Goal: Task Accomplishment & Management: Manage account settings

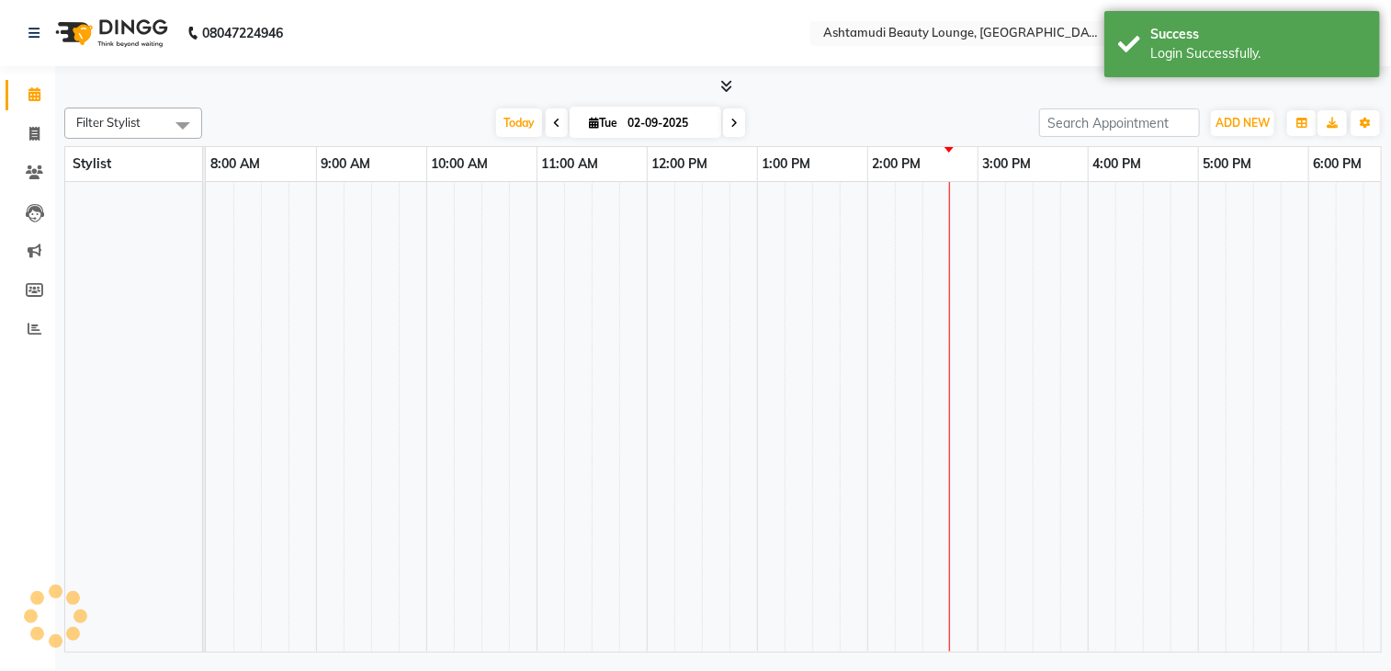
select select "en"
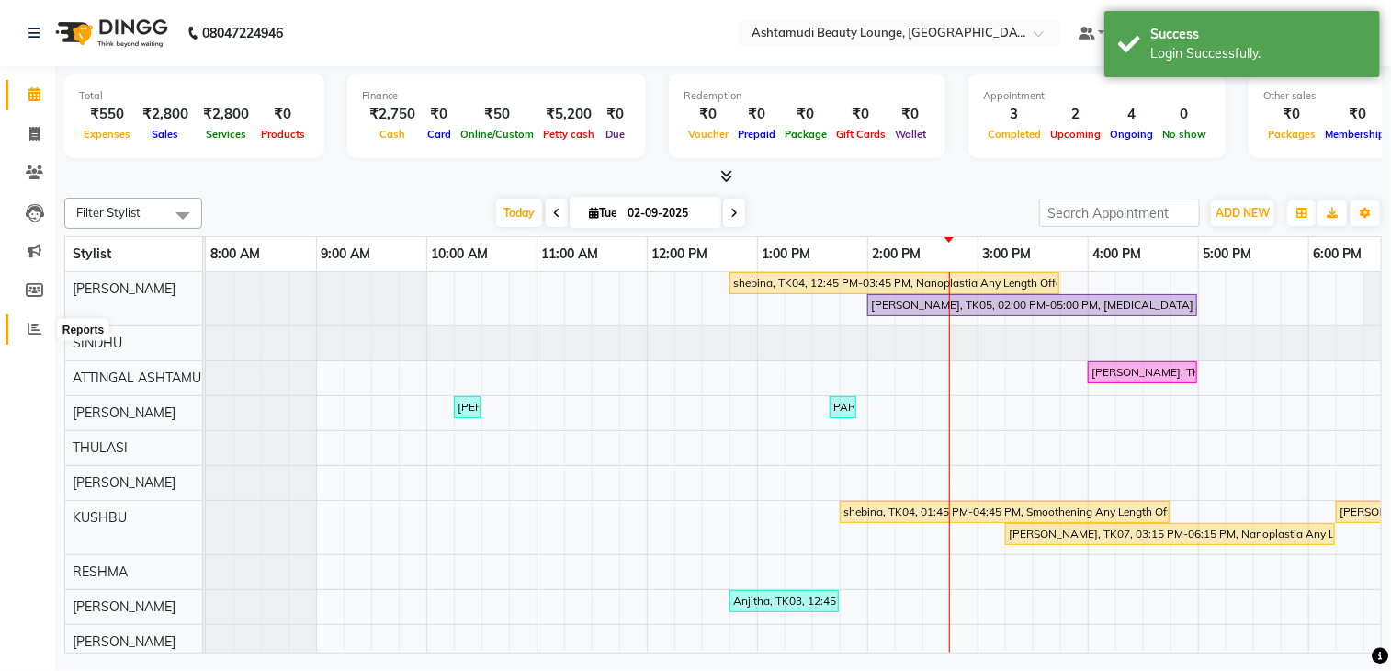
click at [31, 329] on icon at bounding box center [35, 329] width 14 height 14
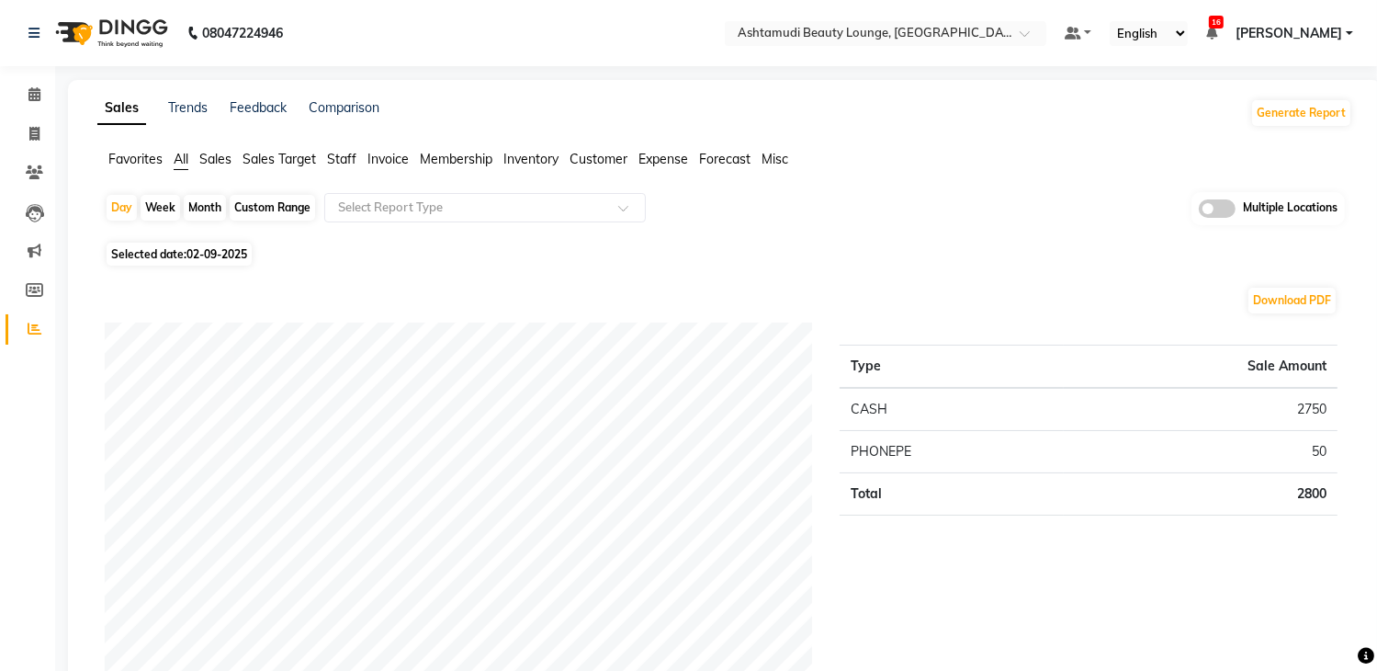
click at [1221, 213] on span at bounding box center [1217, 208] width 37 height 18
click at [1199, 211] on input "checkbox" at bounding box center [1199, 211] width 0 height 0
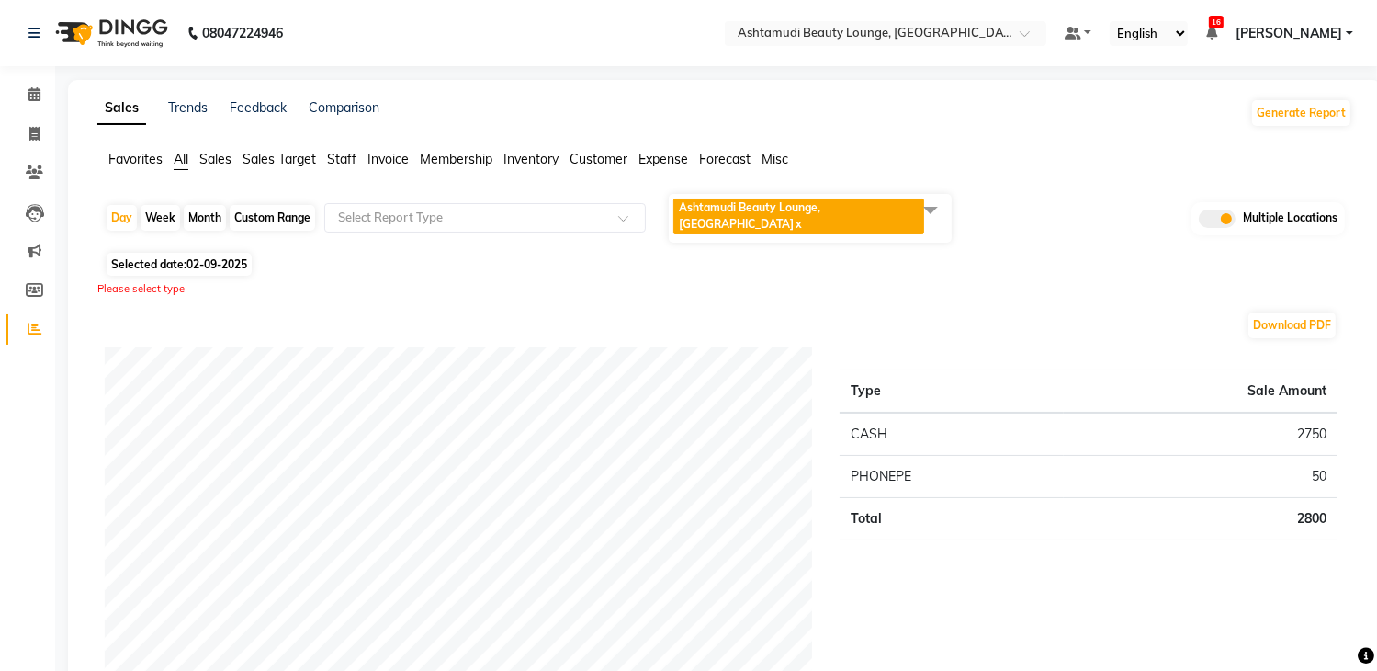
click at [929, 213] on span at bounding box center [930, 209] width 37 height 35
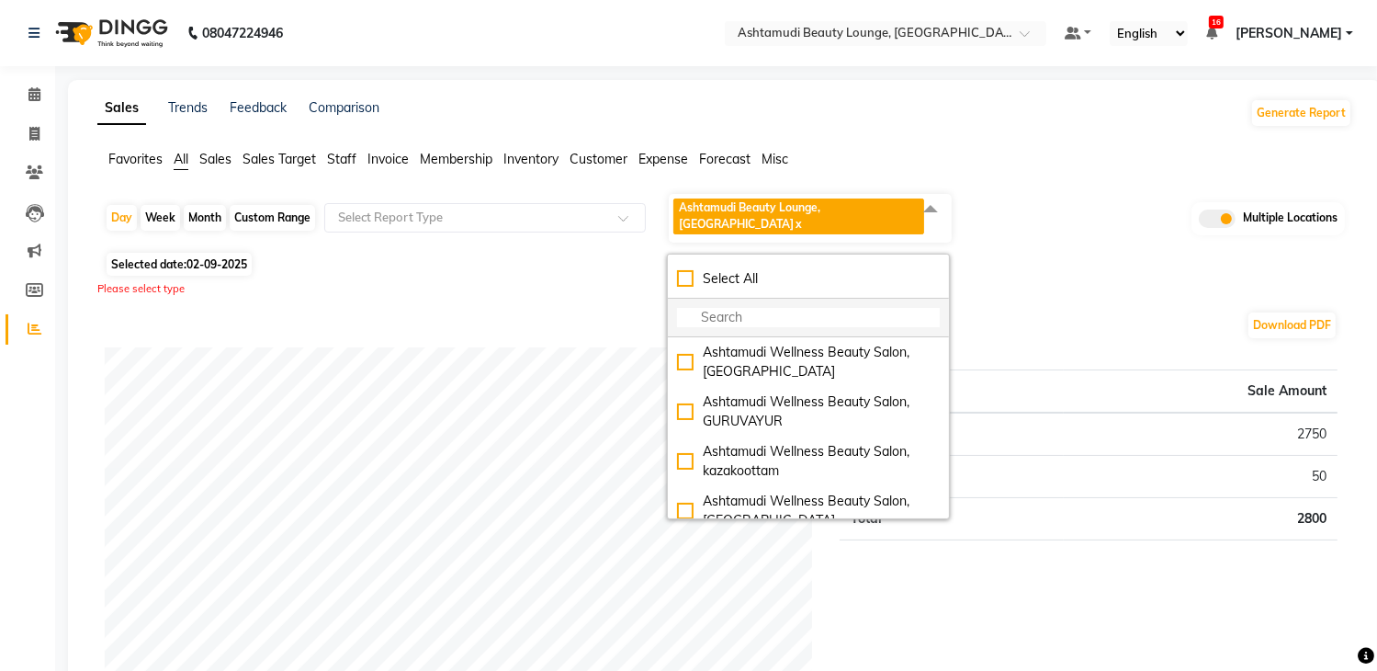
click at [851, 299] on li at bounding box center [808, 318] width 281 height 39
click at [836, 269] on div "Select All" at bounding box center [808, 278] width 263 height 19
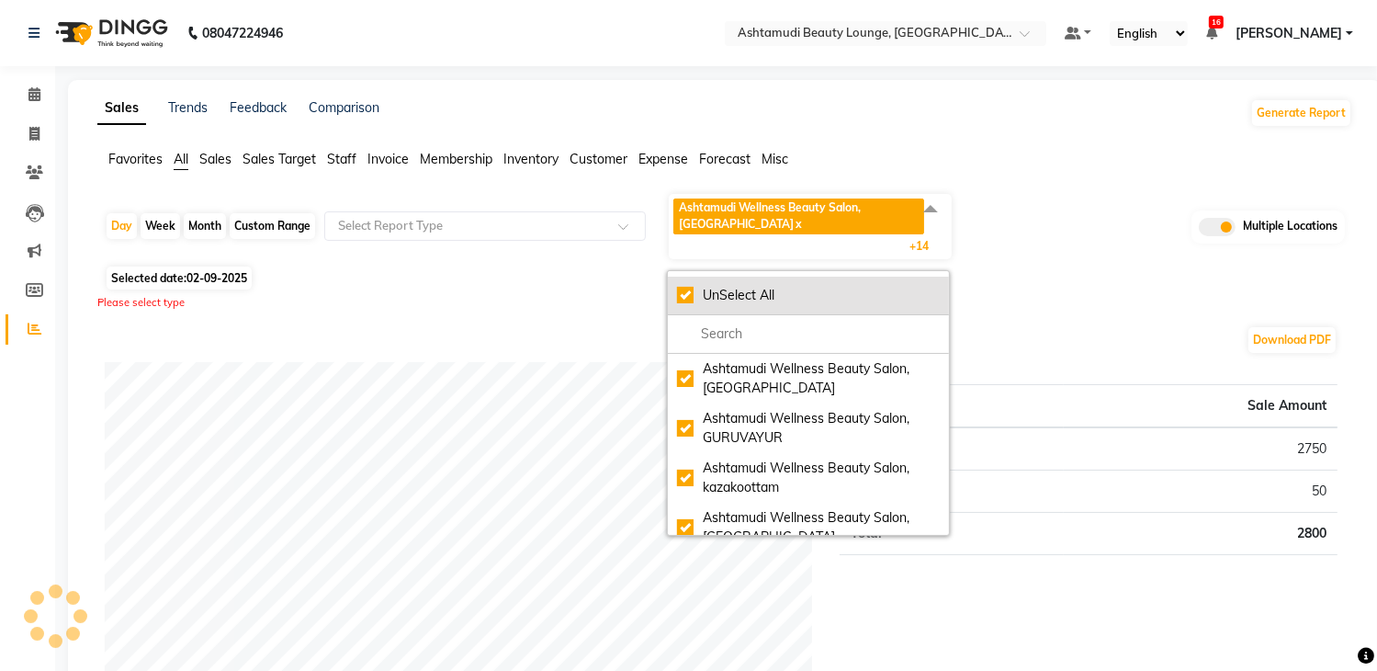
checkbox input "true"
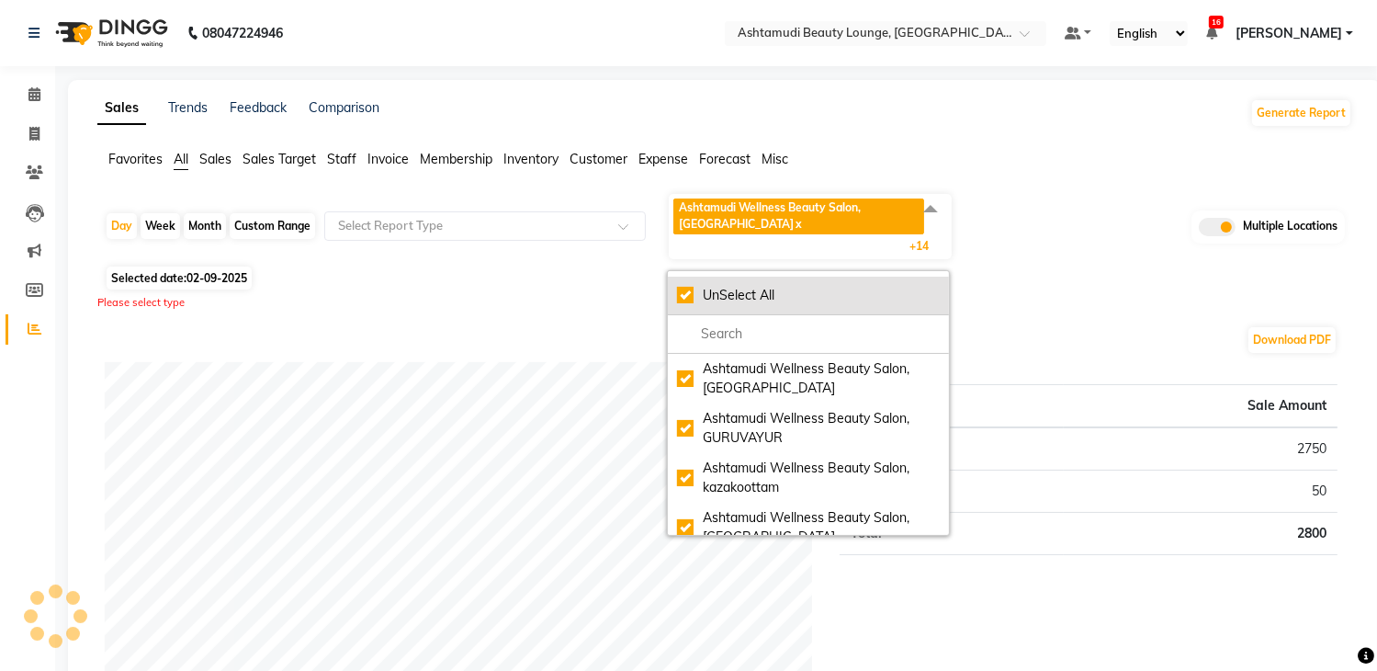
checkbox input "true"
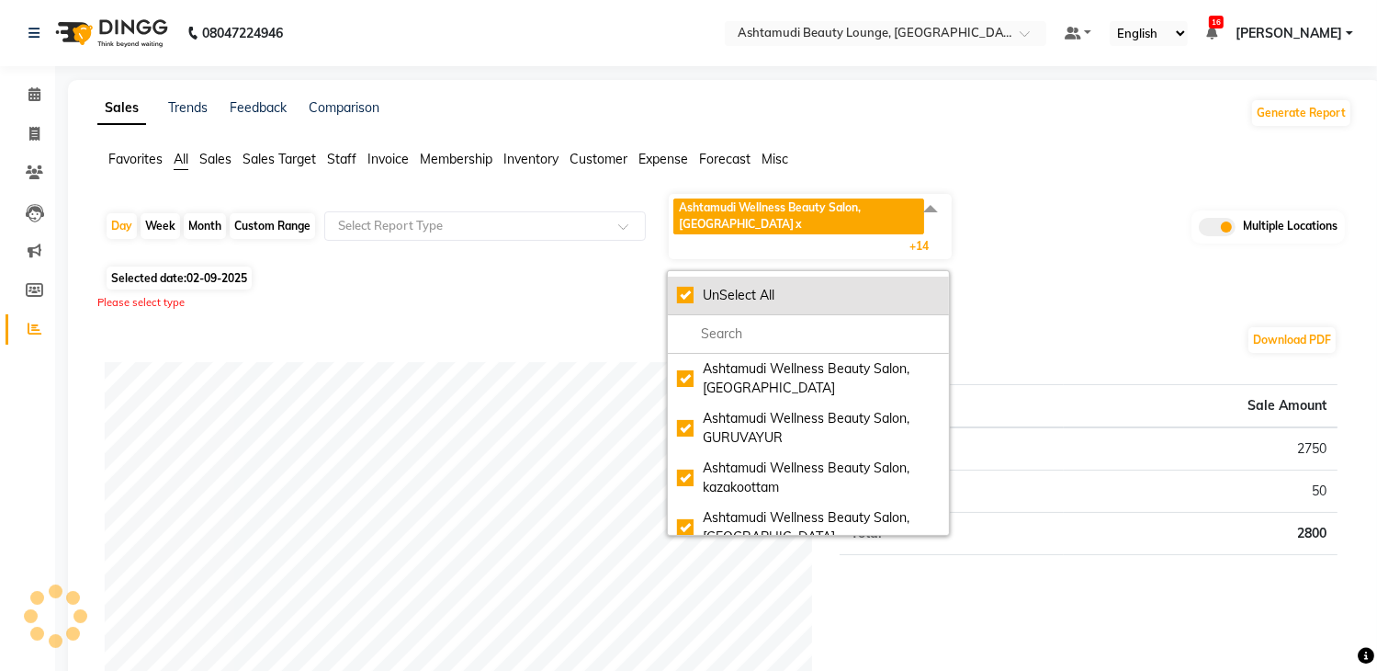
checkbox input "true"
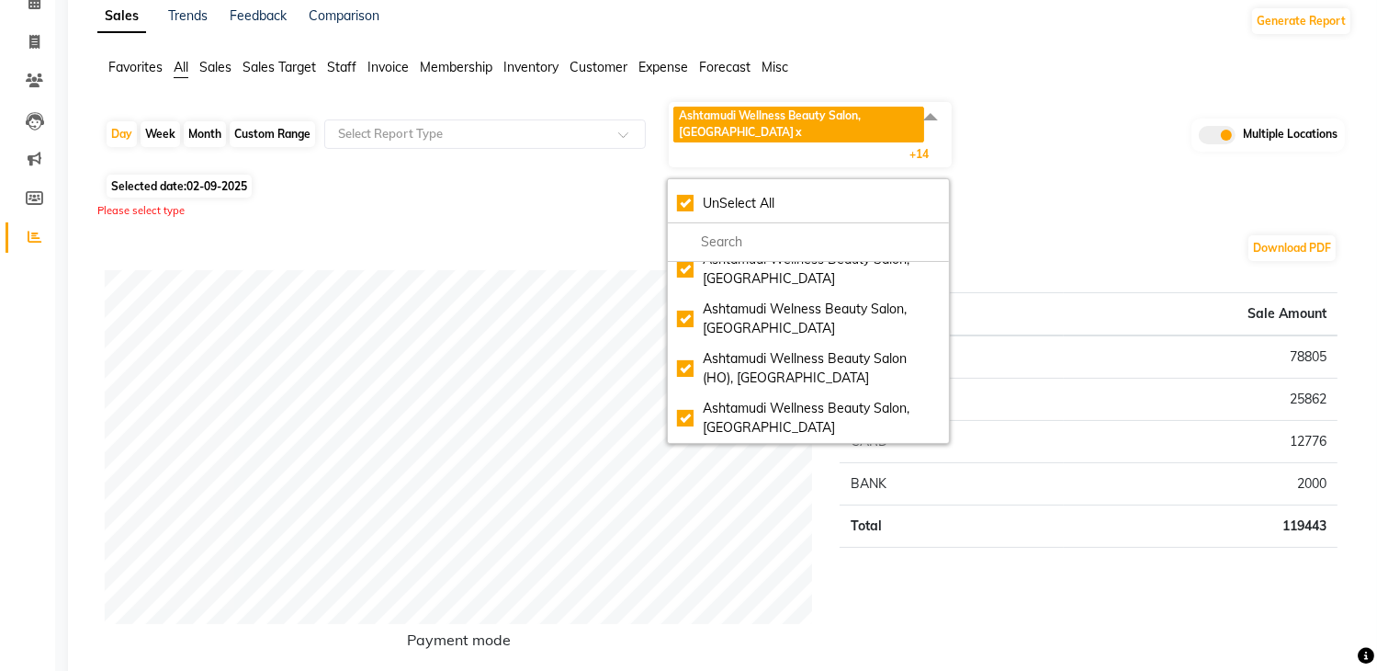
scroll to position [367, 0]
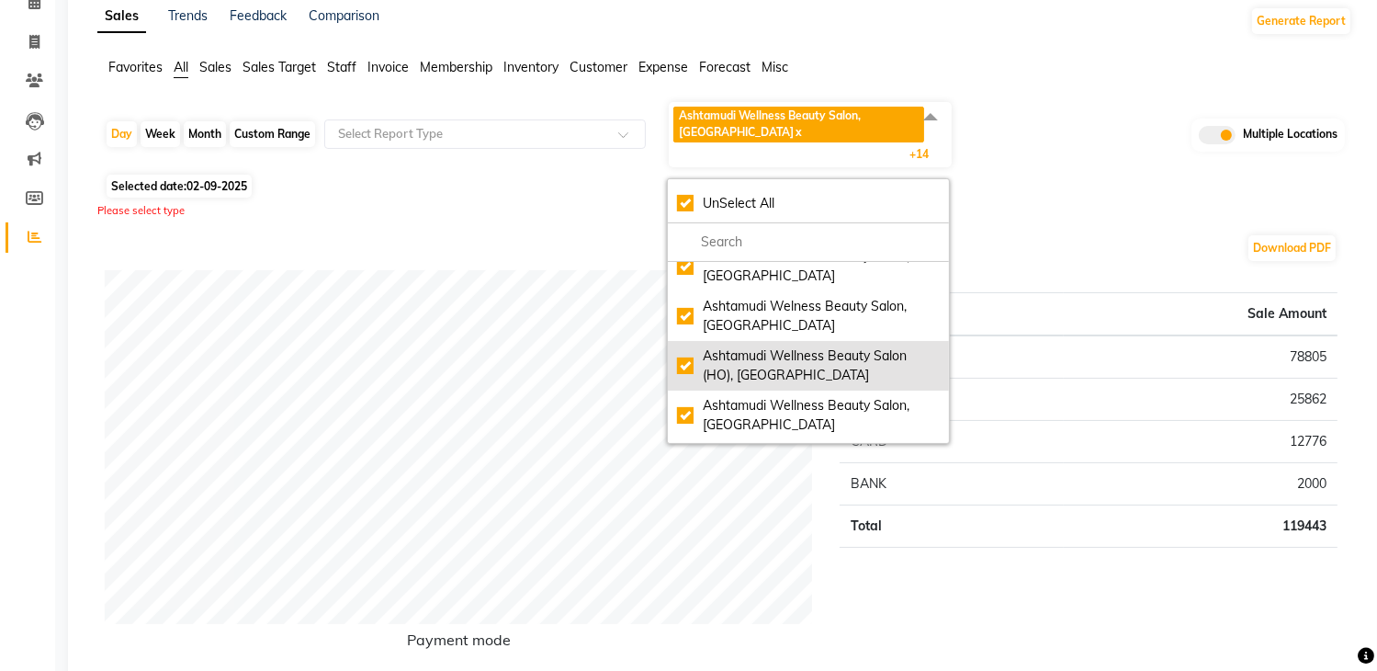
click at [740, 373] on div "Ashtamudi Wellness Beauty Salon (HO), Kottiyam" at bounding box center [808, 365] width 263 height 39
checkbox input "false"
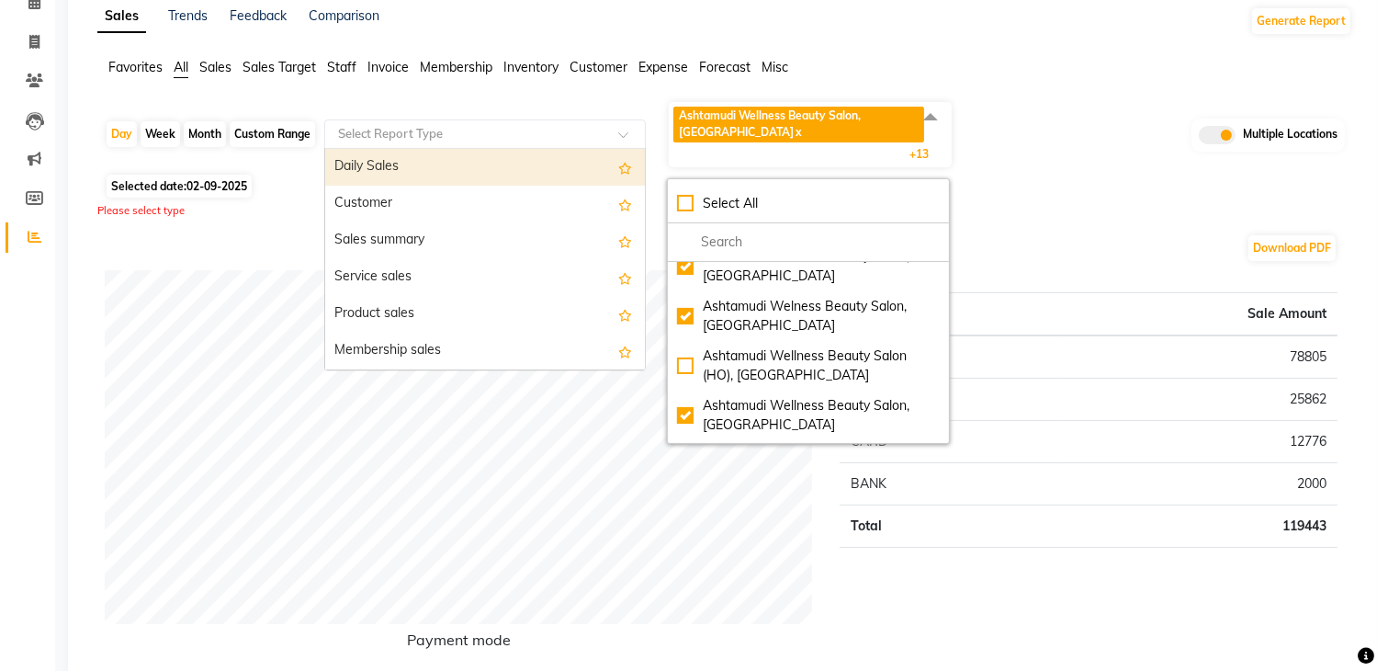
click at [420, 125] on input "text" at bounding box center [466, 134] width 265 height 18
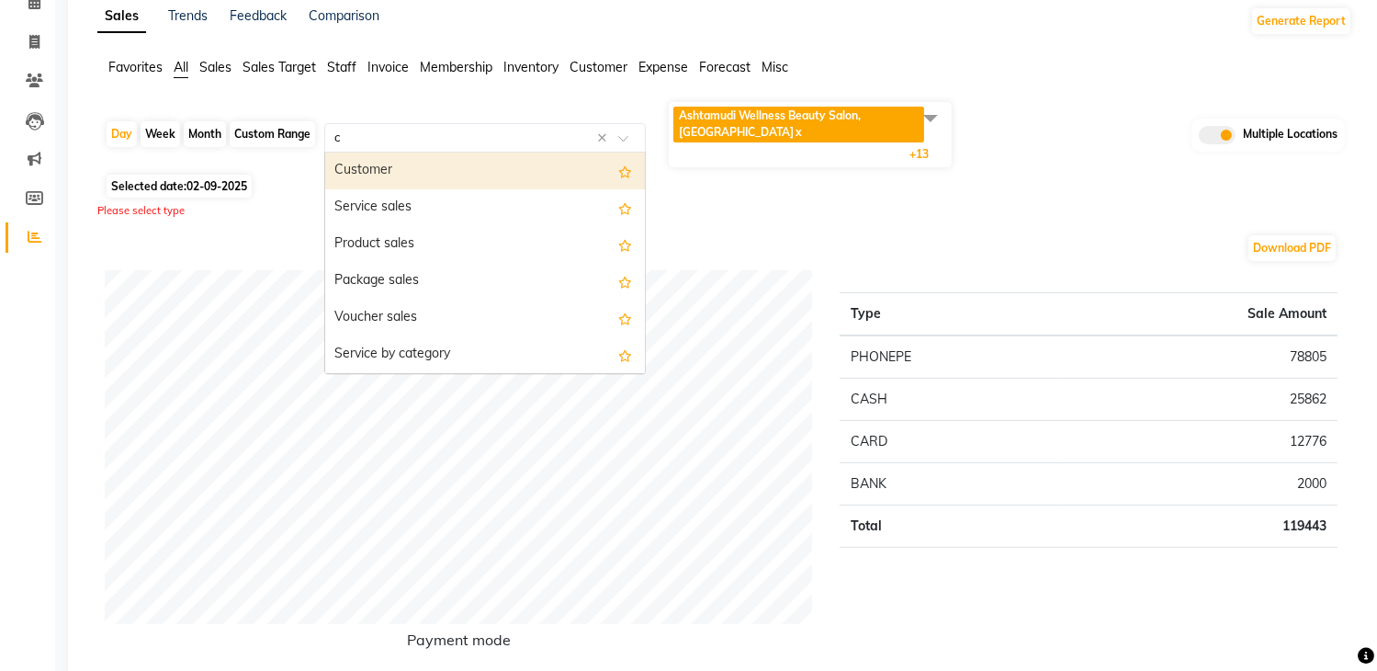
type input "ce"
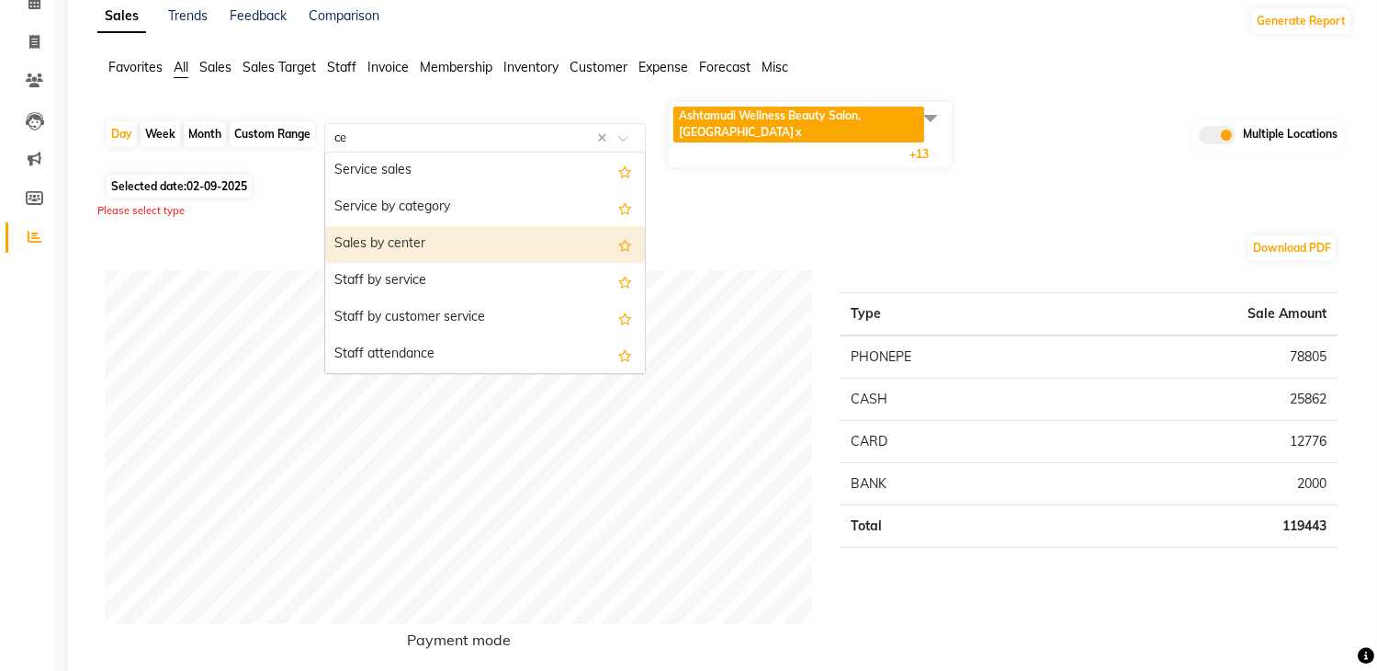
click at [392, 243] on div "Sales by center" at bounding box center [485, 244] width 320 height 37
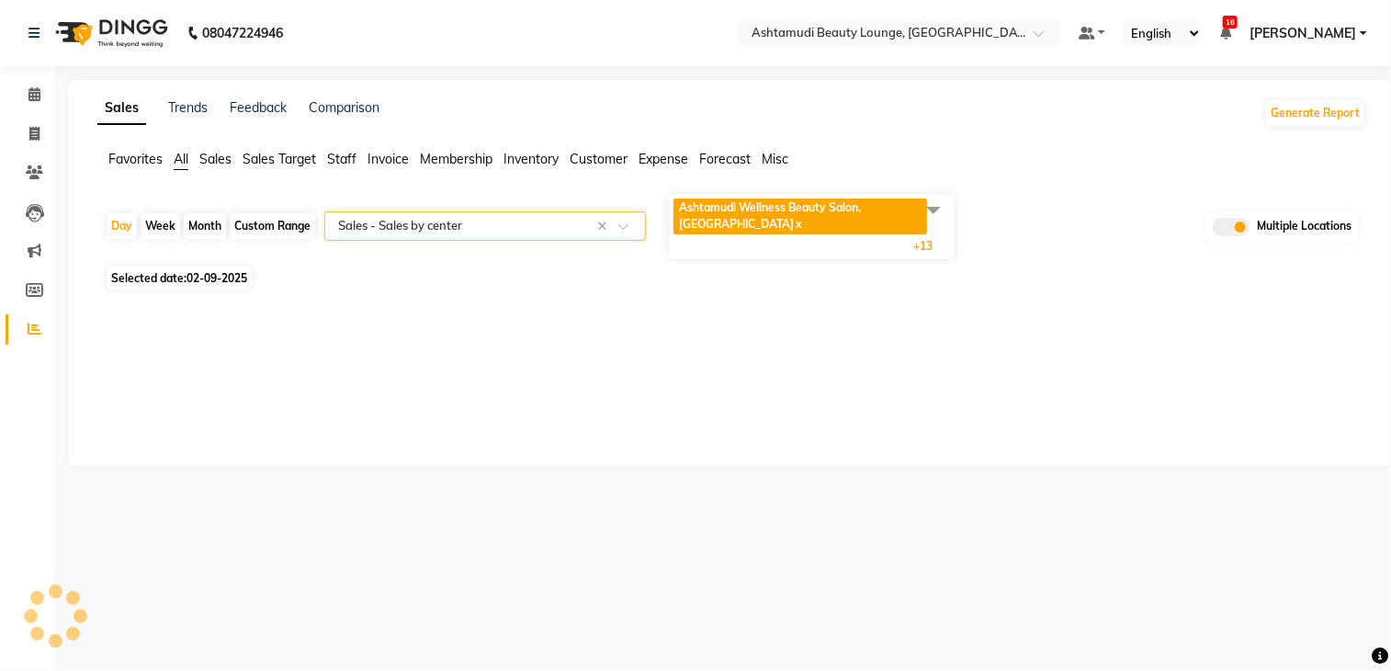
select select "full_report"
select select "csv"
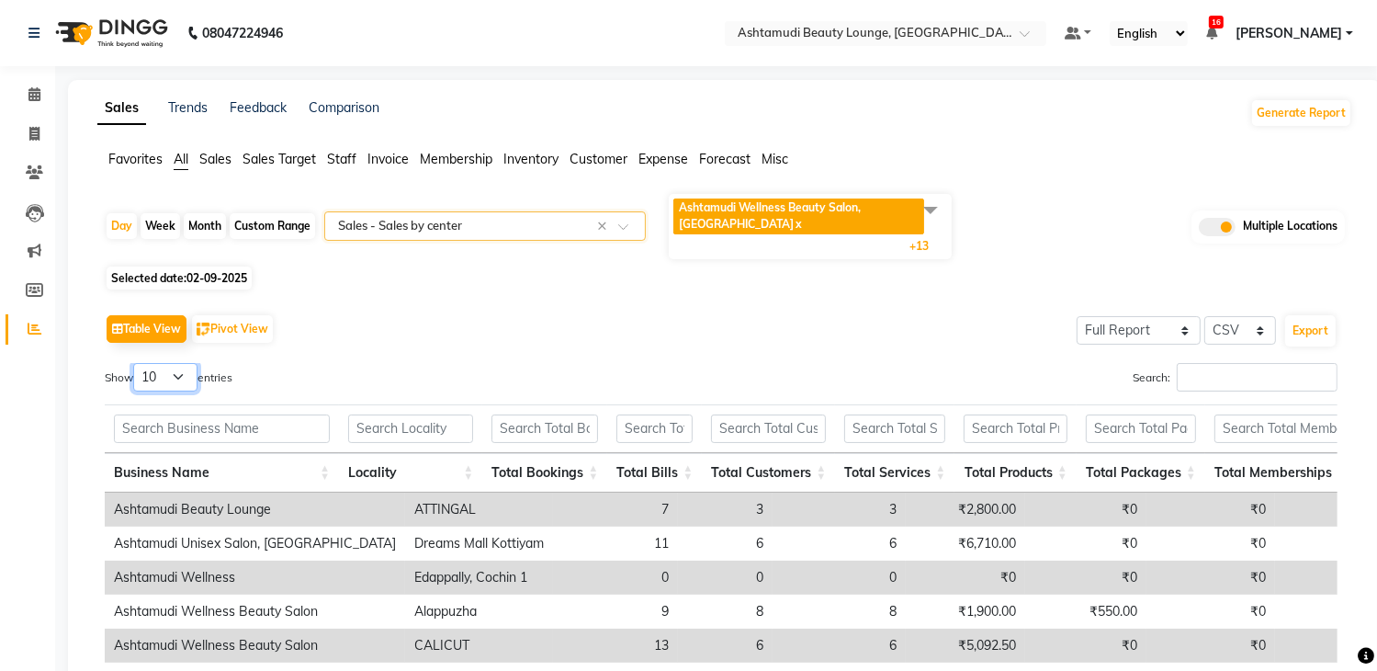
click at [189, 374] on select "10 25 50 100" at bounding box center [165, 377] width 64 height 28
select select "25"
click at [136, 363] on select "10 25 50 100" at bounding box center [165, 377] width 64 height 28
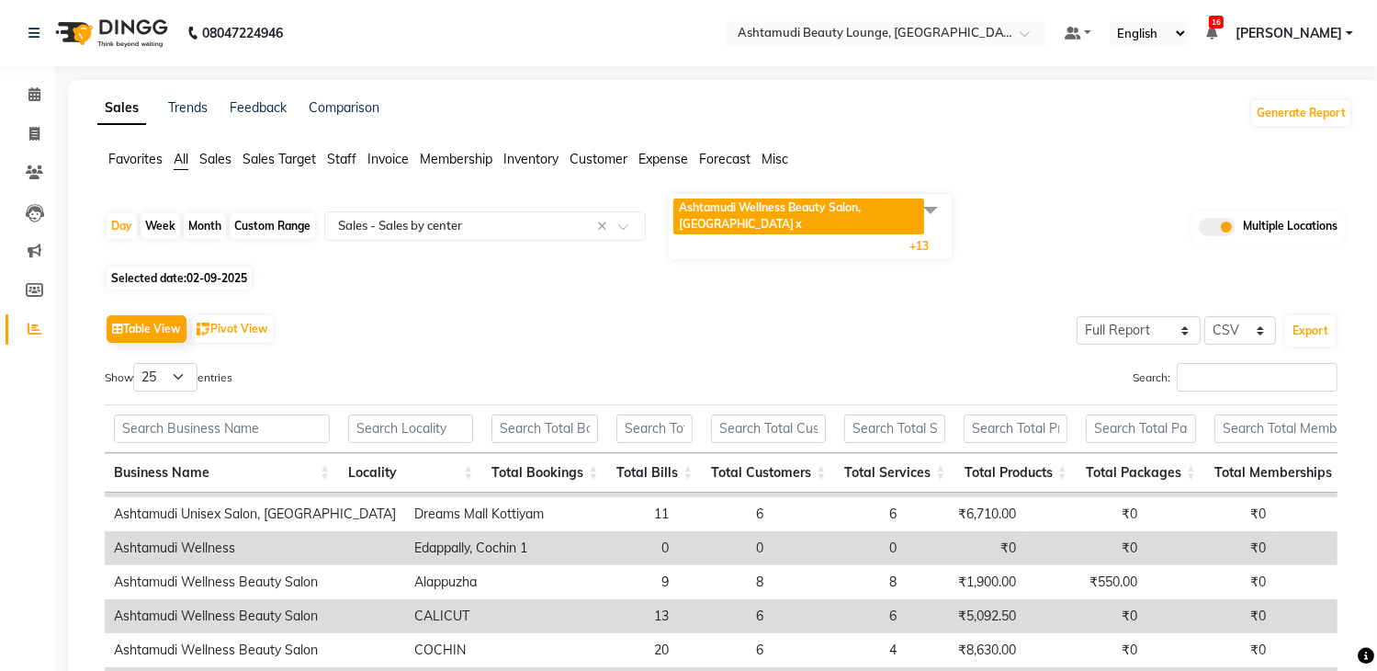
click at [132, 29] on img at bounding box center [110, 32] width 126 height 51
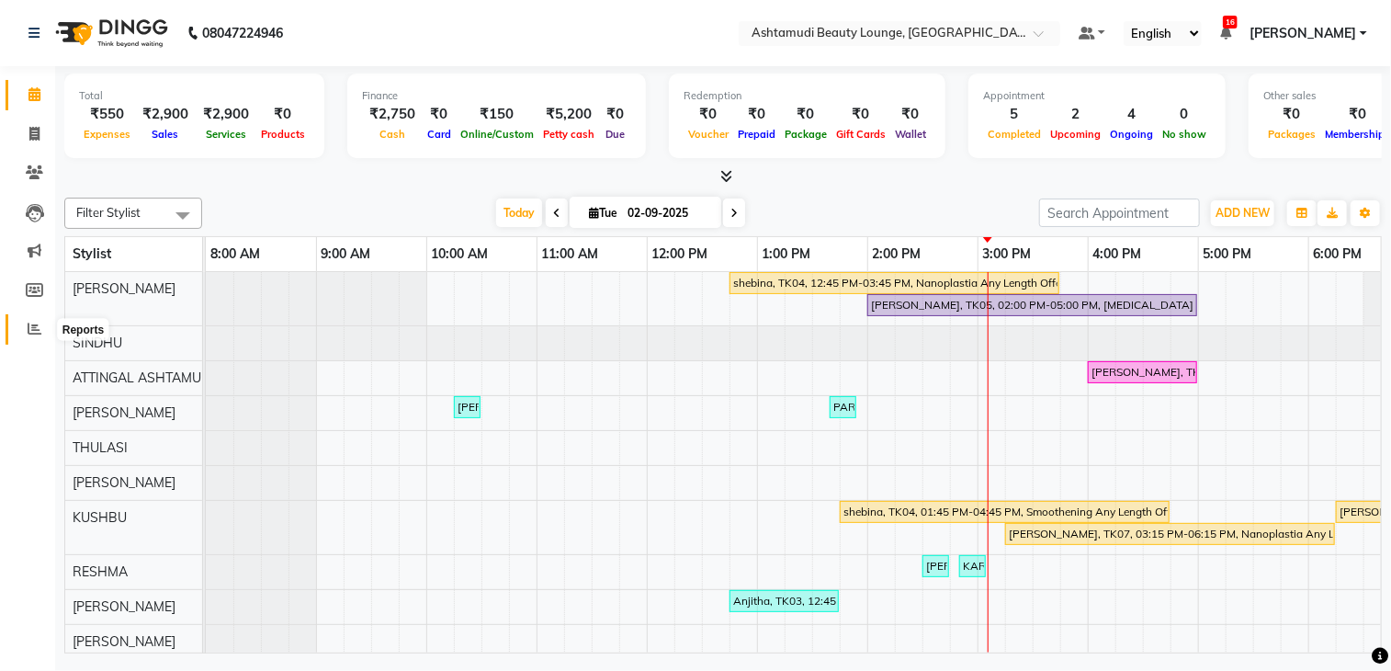
click at [40, 332] on span at bounding box center [34, 329] width 32 height 21
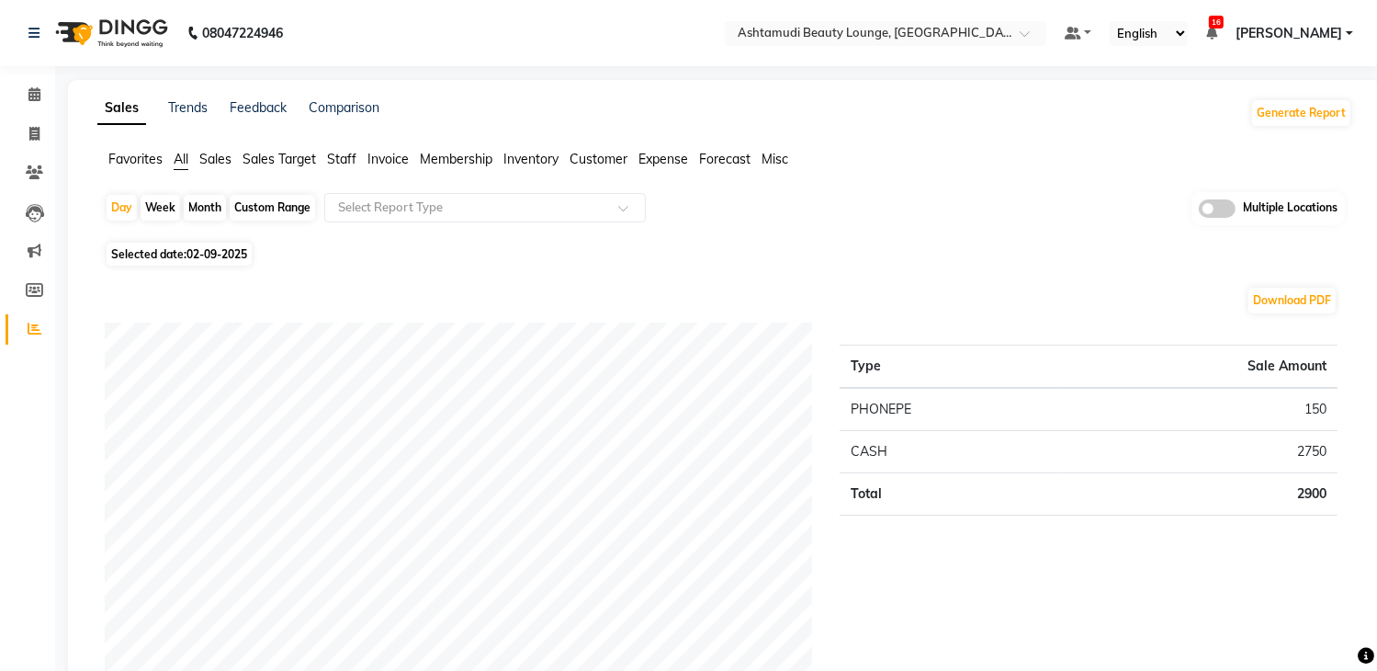
click at [1228, 206] on span at bounding box center [1217, 208] width 37 height 18
click at [1199, 211] on input "checkbox" at bounding box center [1199, 211] width 0 height 0
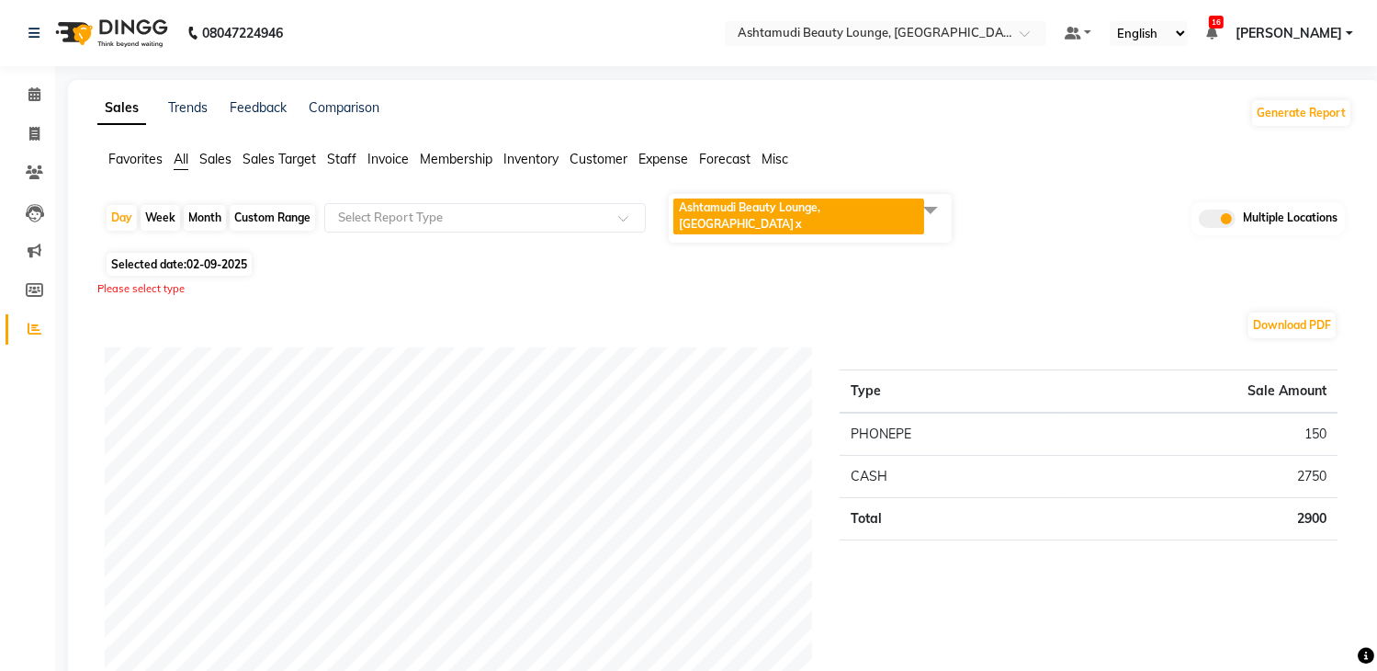
click at [928, 209] on span at bounding box center [930, 209] width 37 height 35
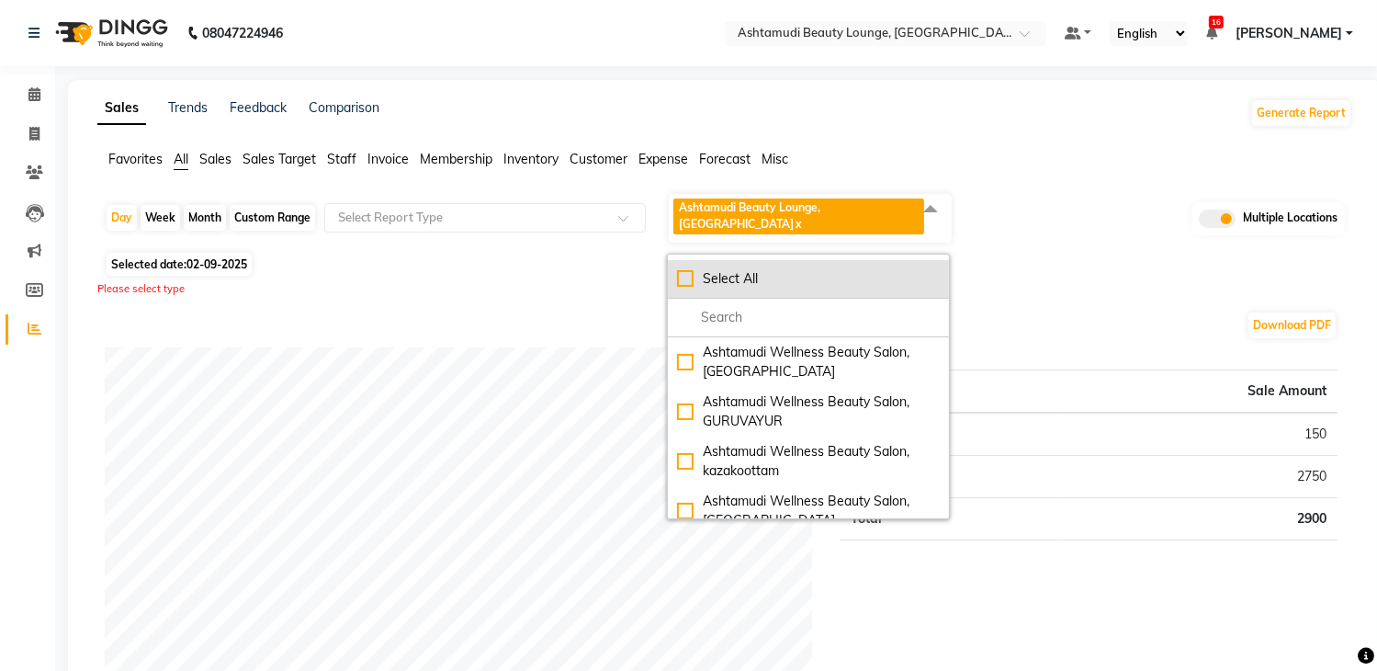
click at [843, 269] on div "Select All" at bounding box center [808, 278] width 263 height 19
checkbox input "true"
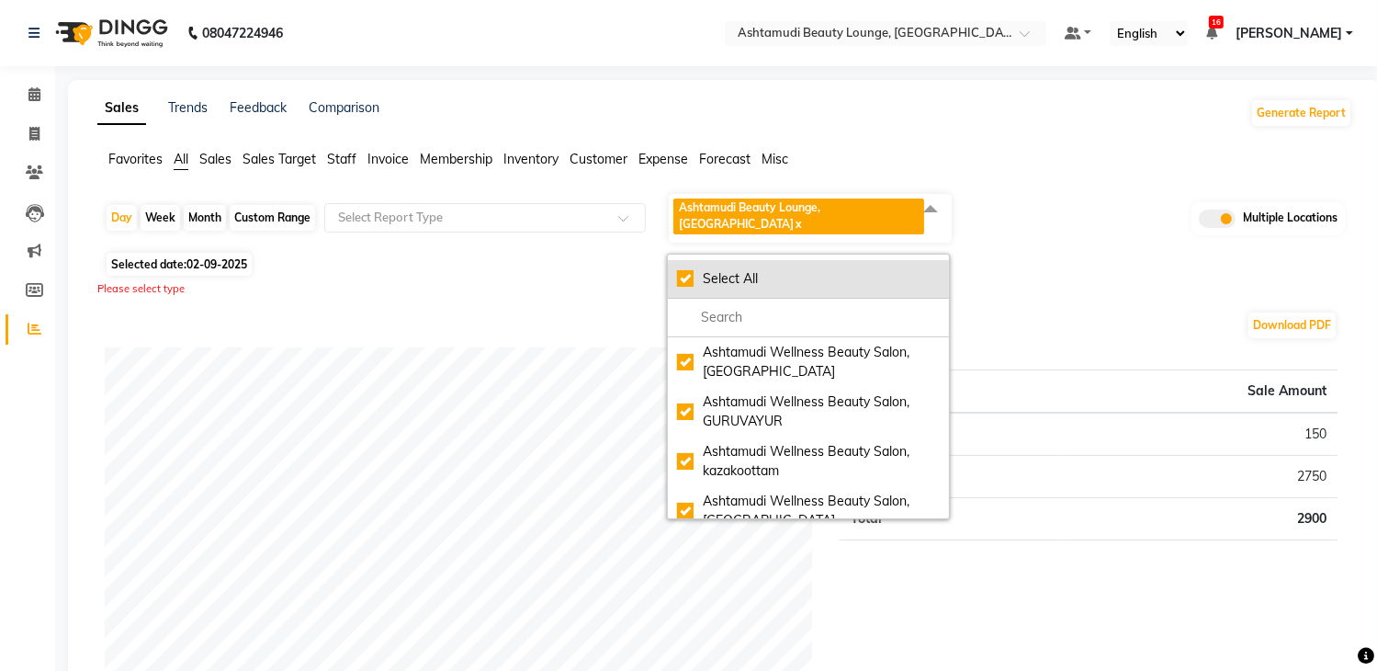
checkbox input "true"
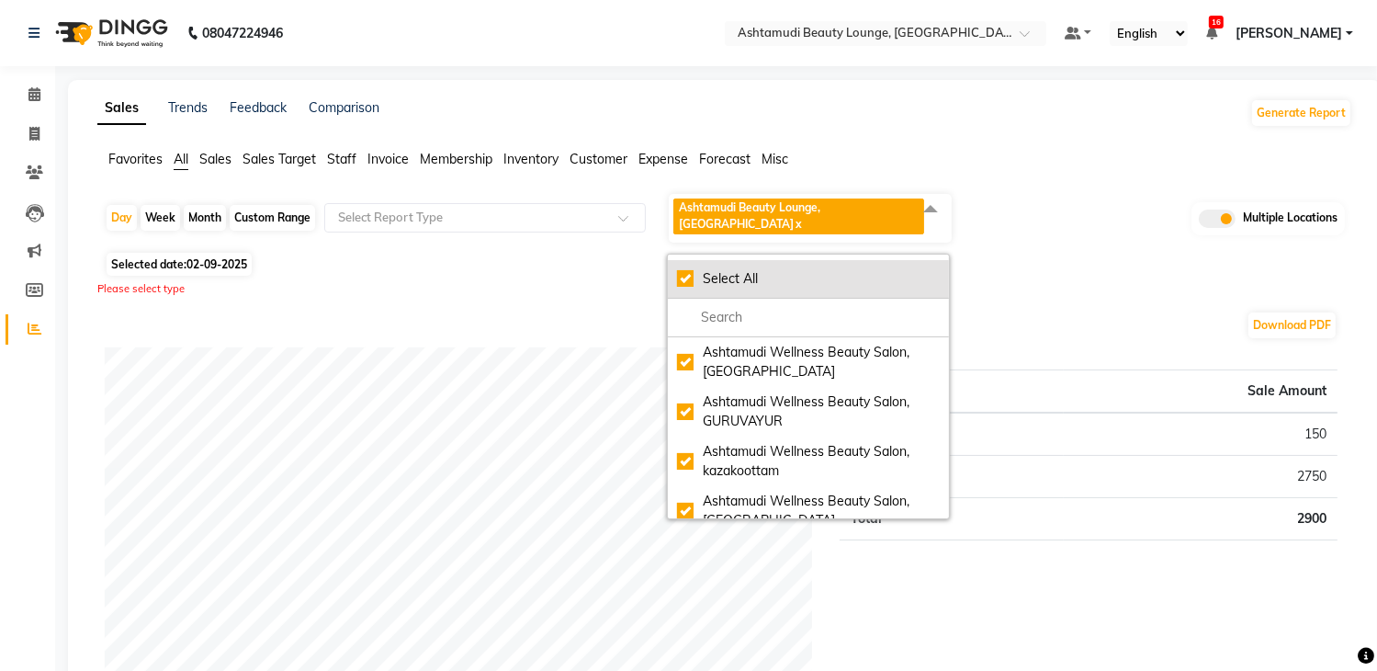
checkbox input "true"
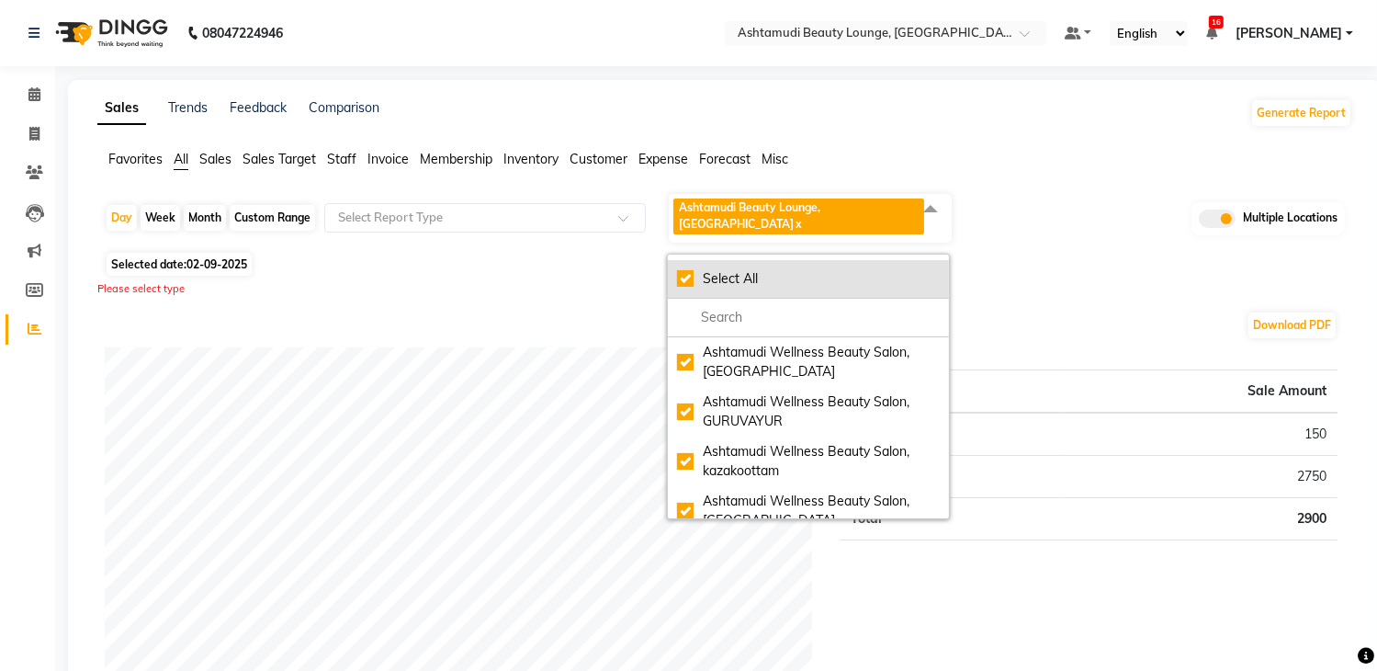
checkbox input "true"
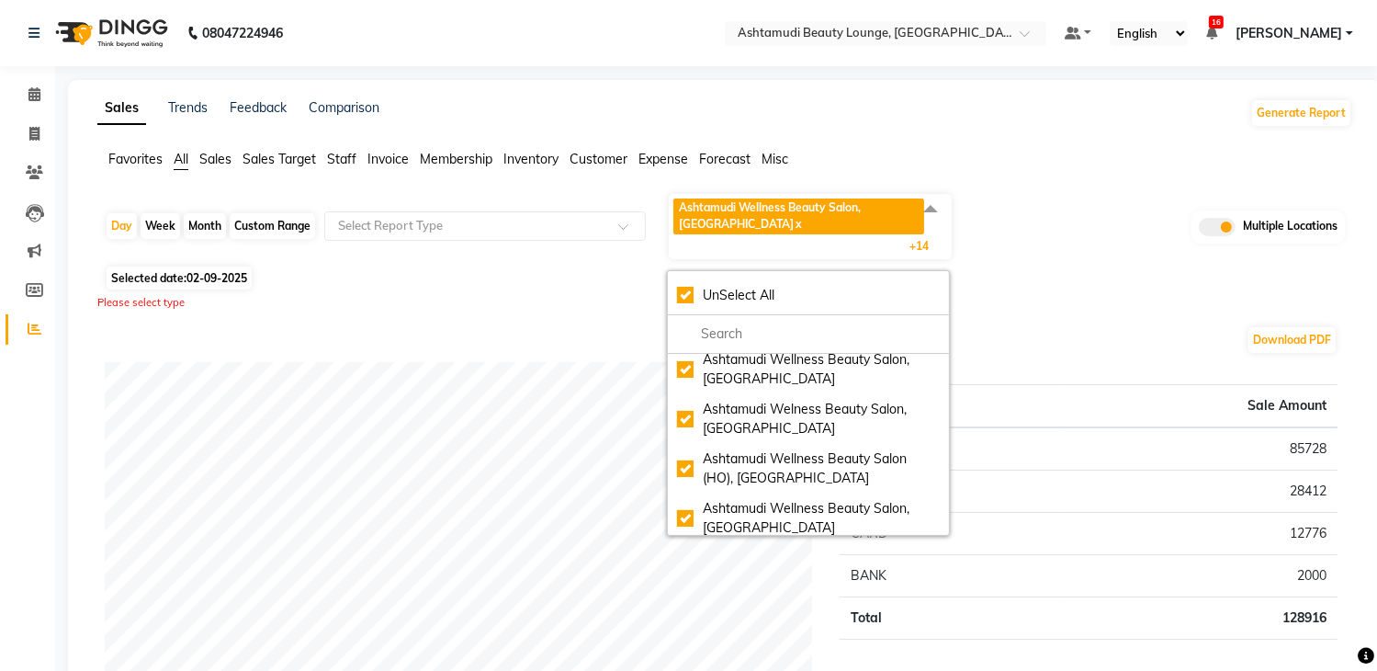
scroll to position [367, 0]
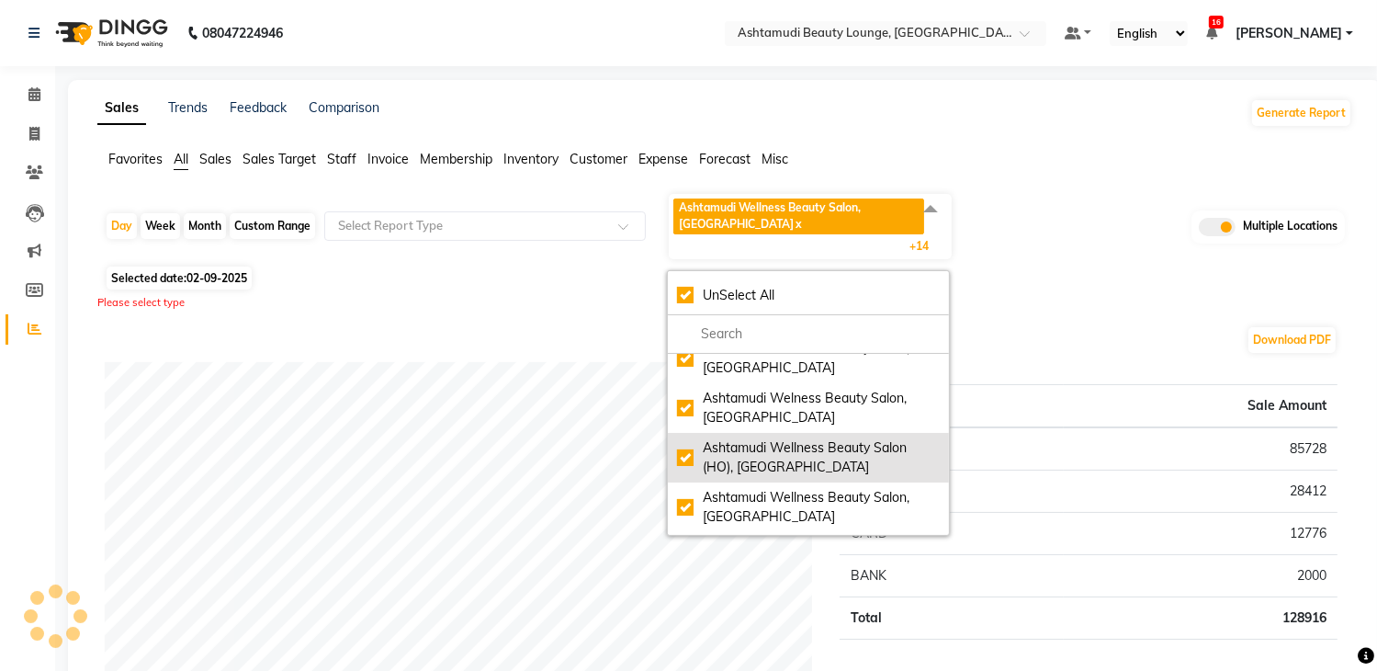
click at [786, 459] on div "Ashtamudi Wellness Beauty Salon (HO), [GEOGRAPHIC_DATA]" at bounding box center [808, 457] width 263 height 39
checkbox input "false"
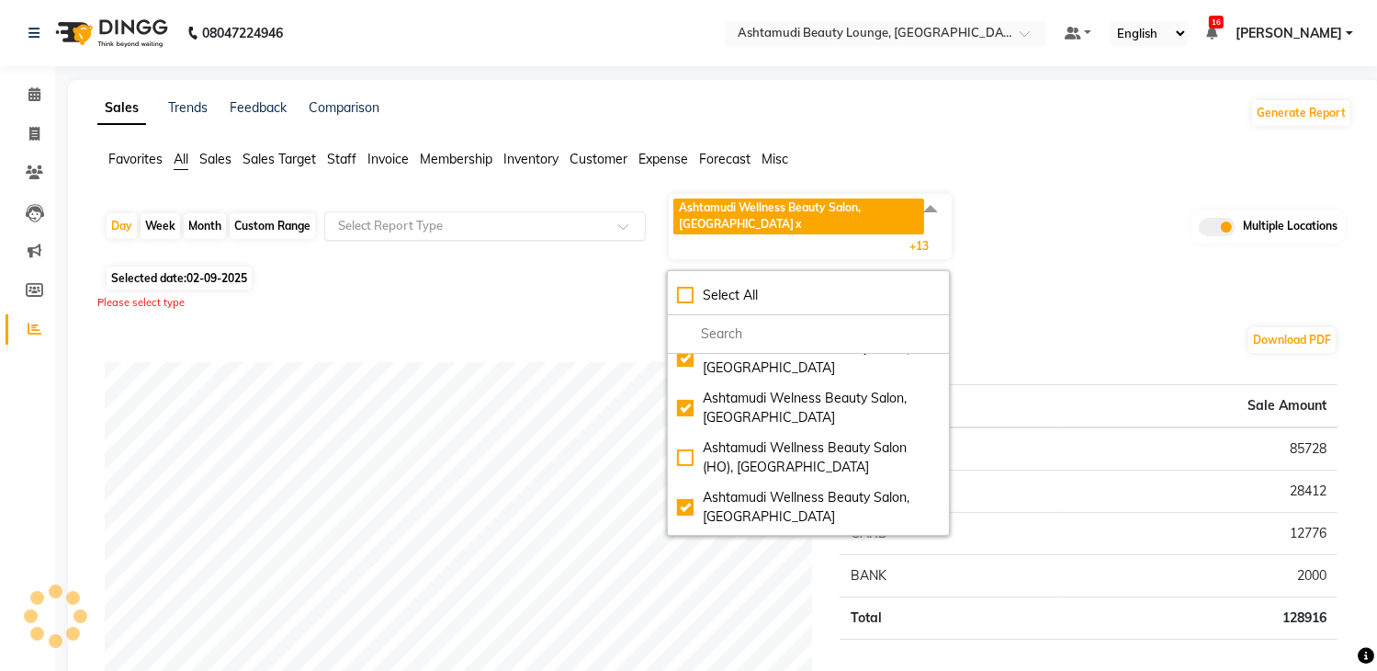
click at [514, 211] on div "Select Report Type" at bounding box center [485, 225] width 322 height 29
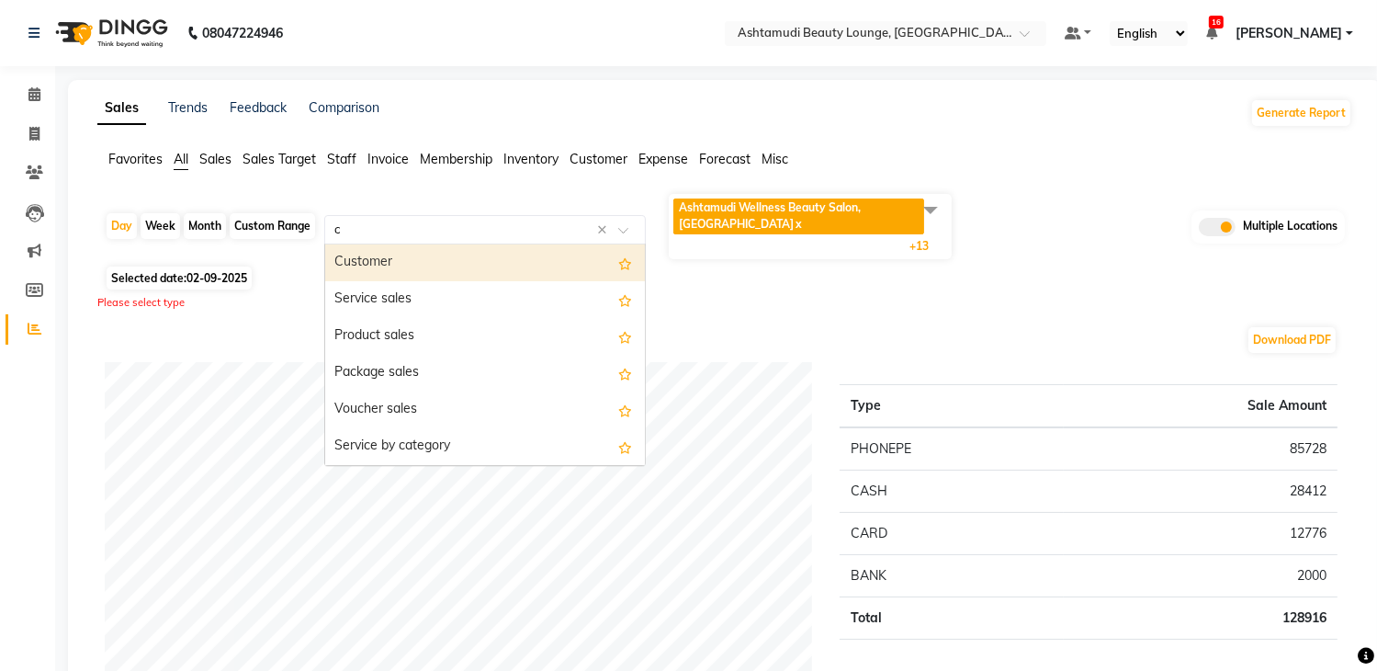
type input "ce"
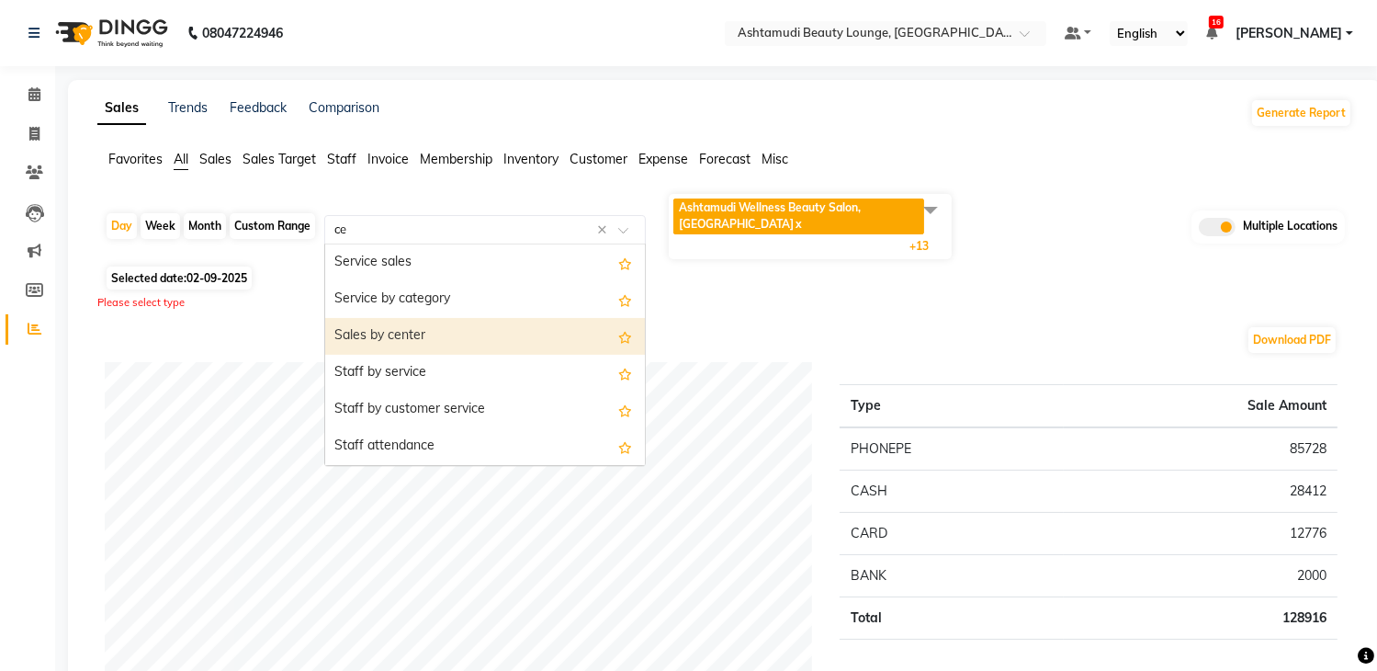
click at [503, 336] on div "Sales by center" at bounding box center [485, 336] width 320 height 37
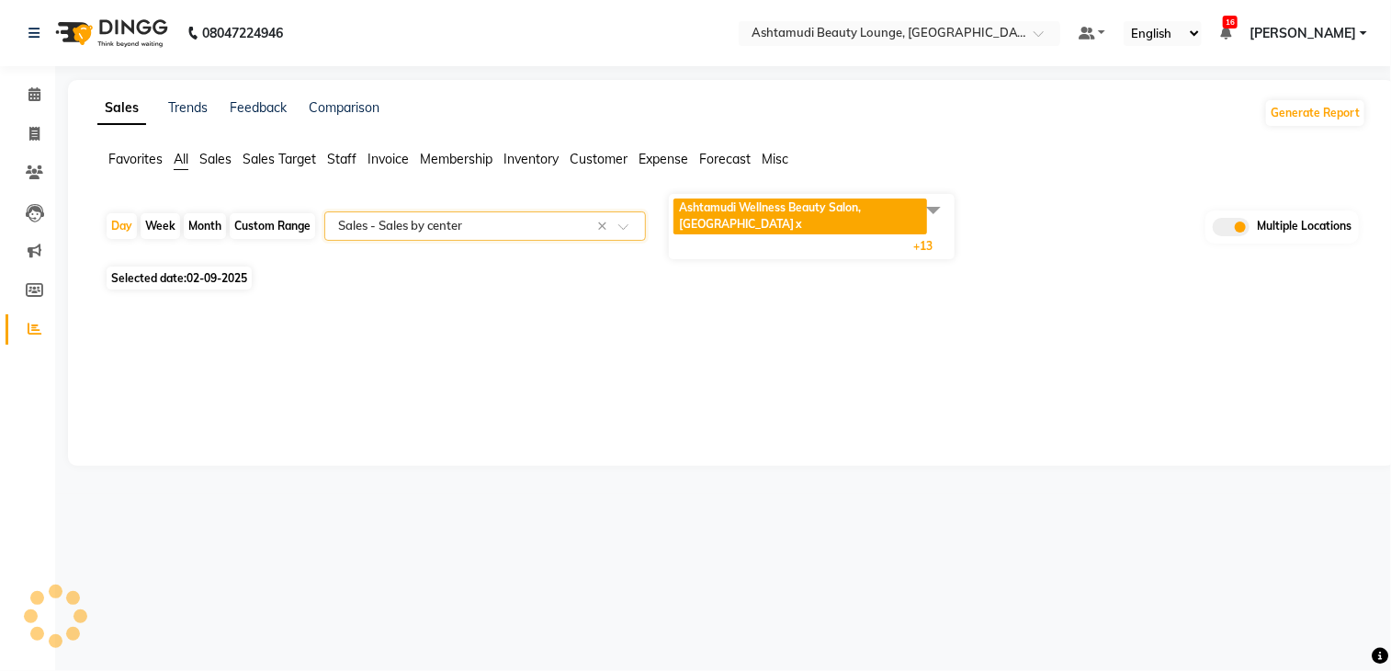
select select "full_report"
select select "csv"
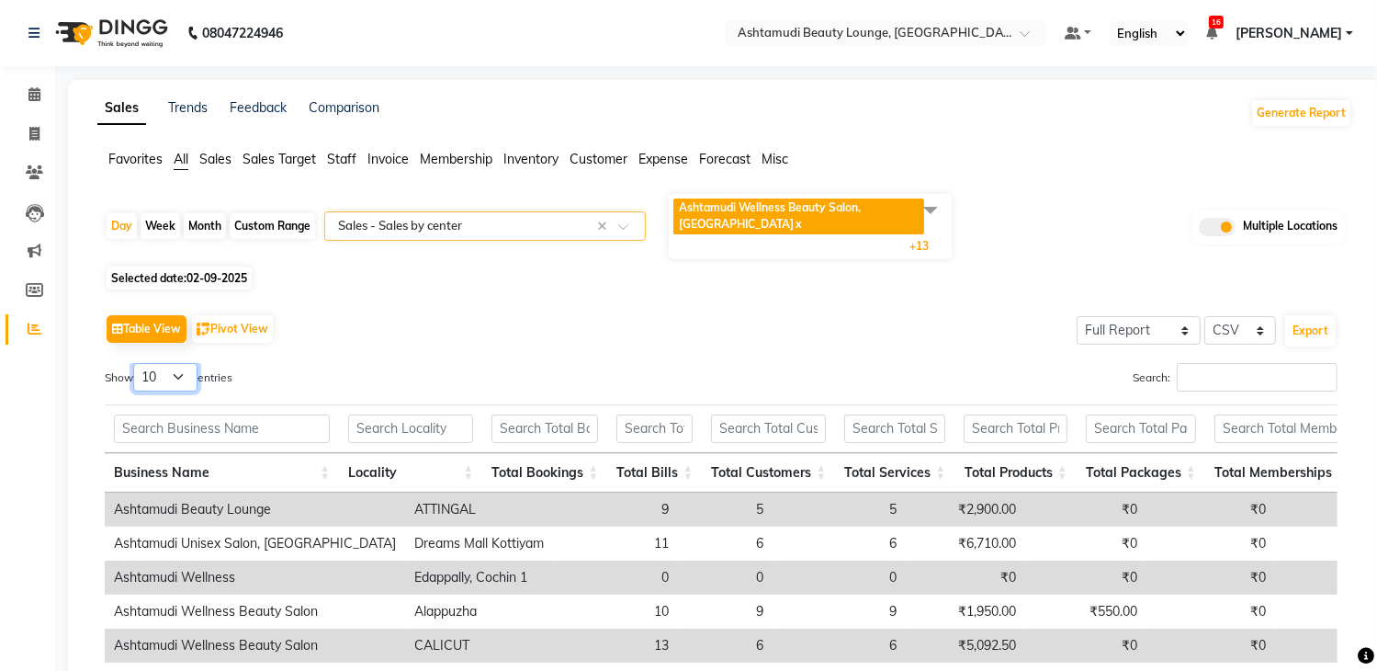
click at [189, 382] on select "10 25 50 100" at bounding box center [165, 377] width 64 height 28
select select "25"
click at [136, 363] on select "10 25 50 100" at bounding box center [165, 377] width 64 height 28
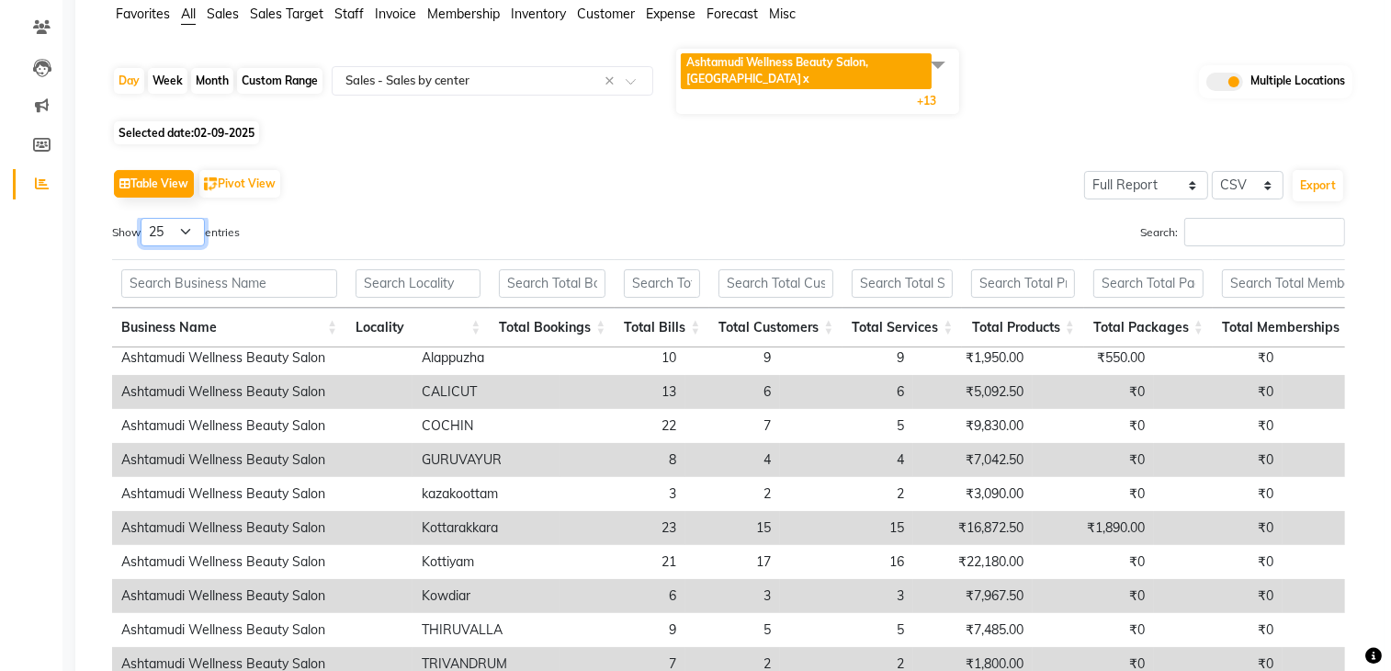
scroll to position [0, 0]
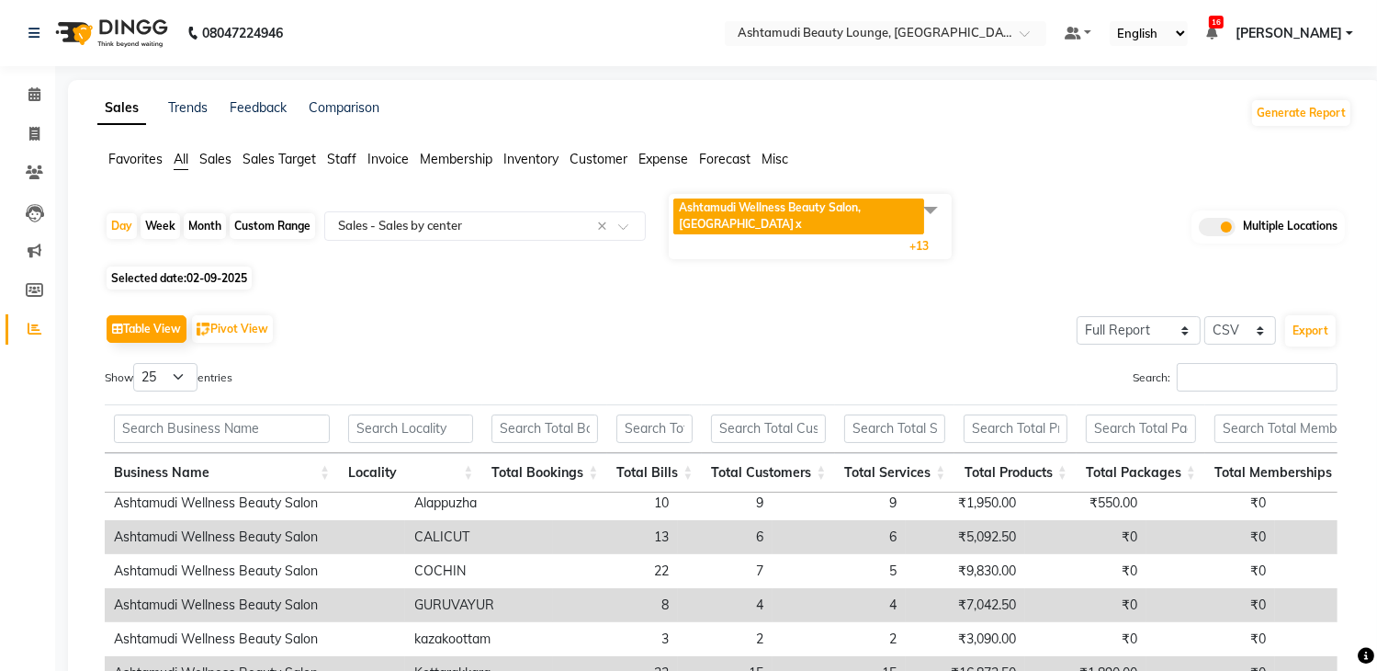
click at [118, 23] on img at bounding box center [110, 32] width 126 height 51
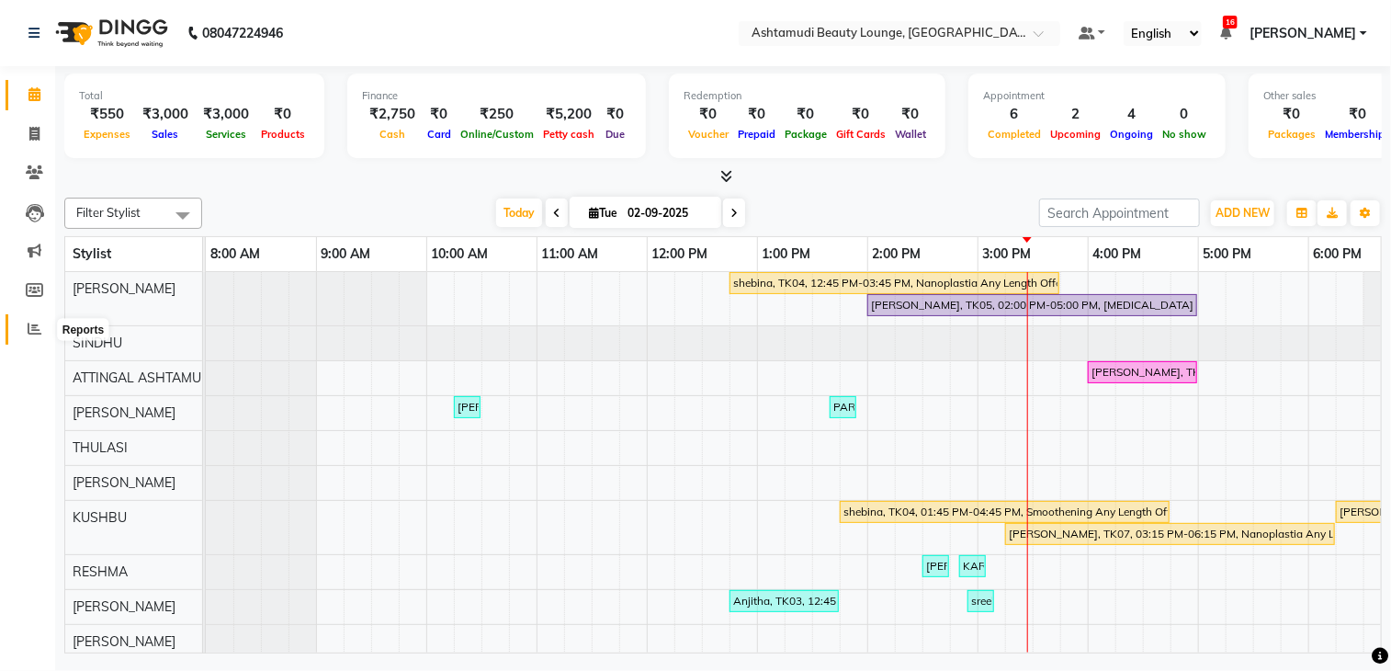
click at [29, 335] on icon at bounding box center [35, 329] width 14 height 14
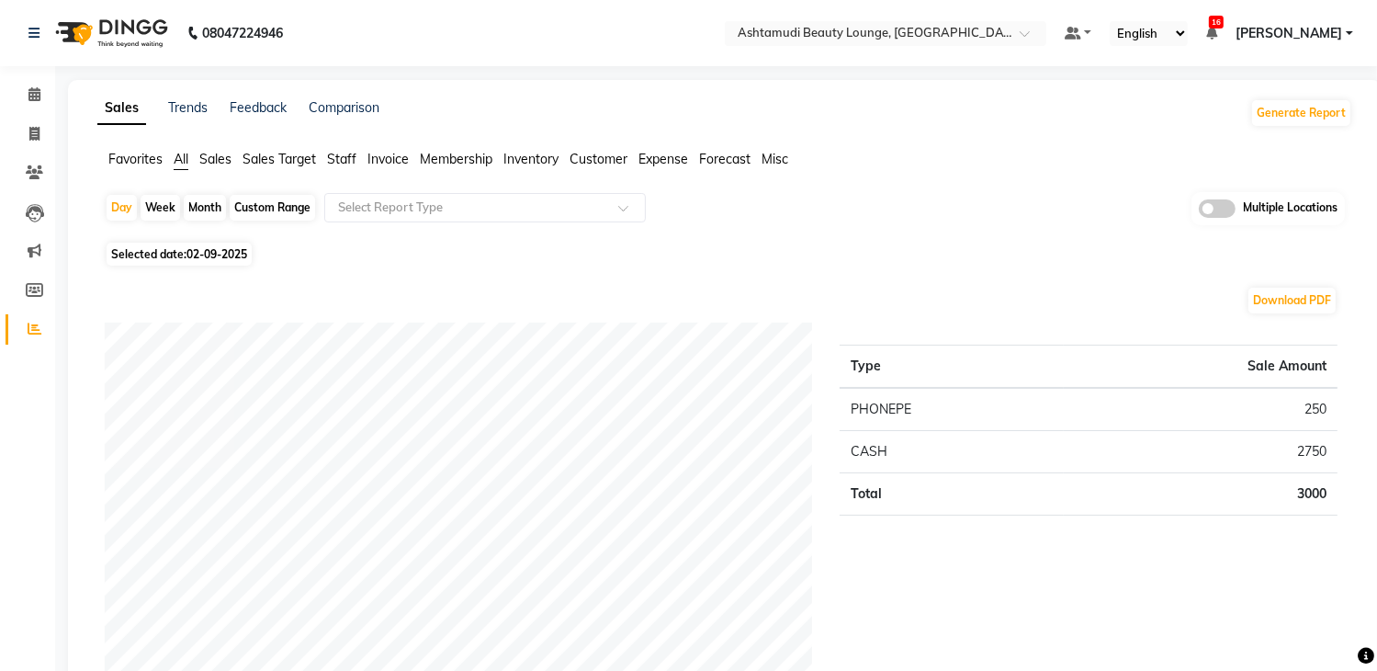
click at [1229, 213] on span at bounding box center [1217, 208] width 37 height 18
click at [1199, 211] on input "checkbox" at bounding box center [1199, 211] width 0 height 0
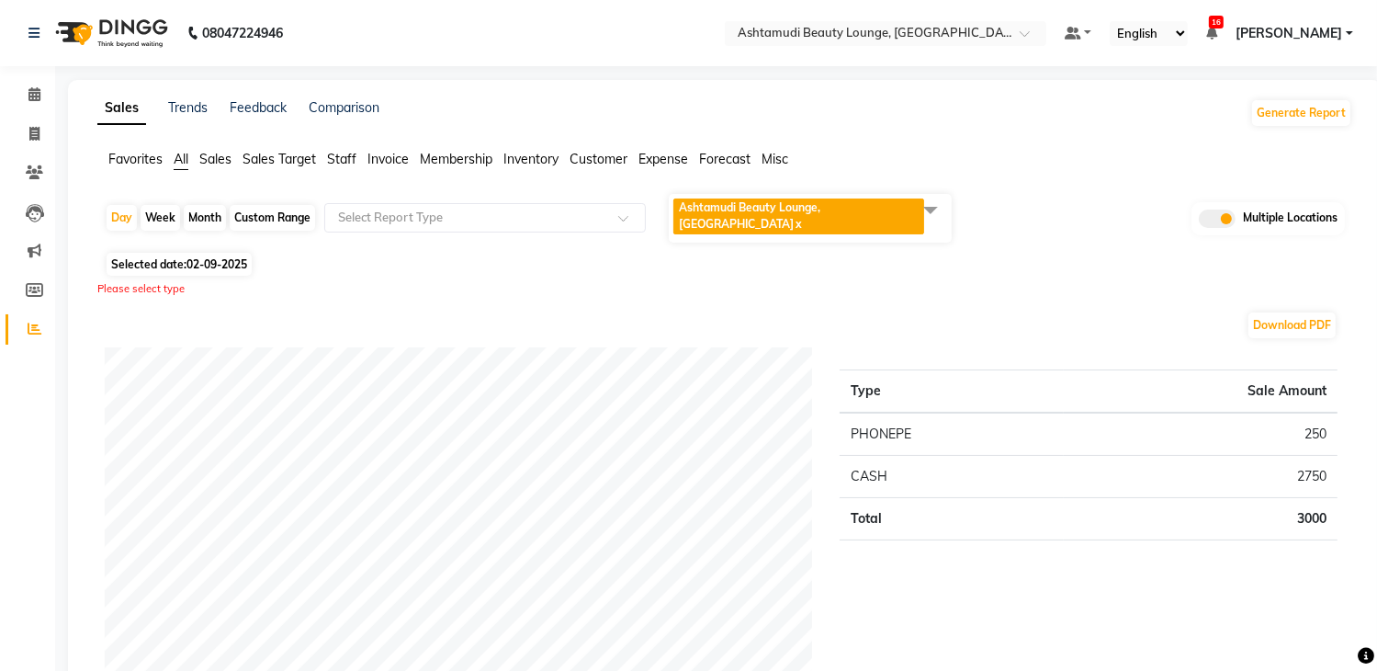
click at [941, 213] on span at bounding box center [930, 209] width 37 height 35
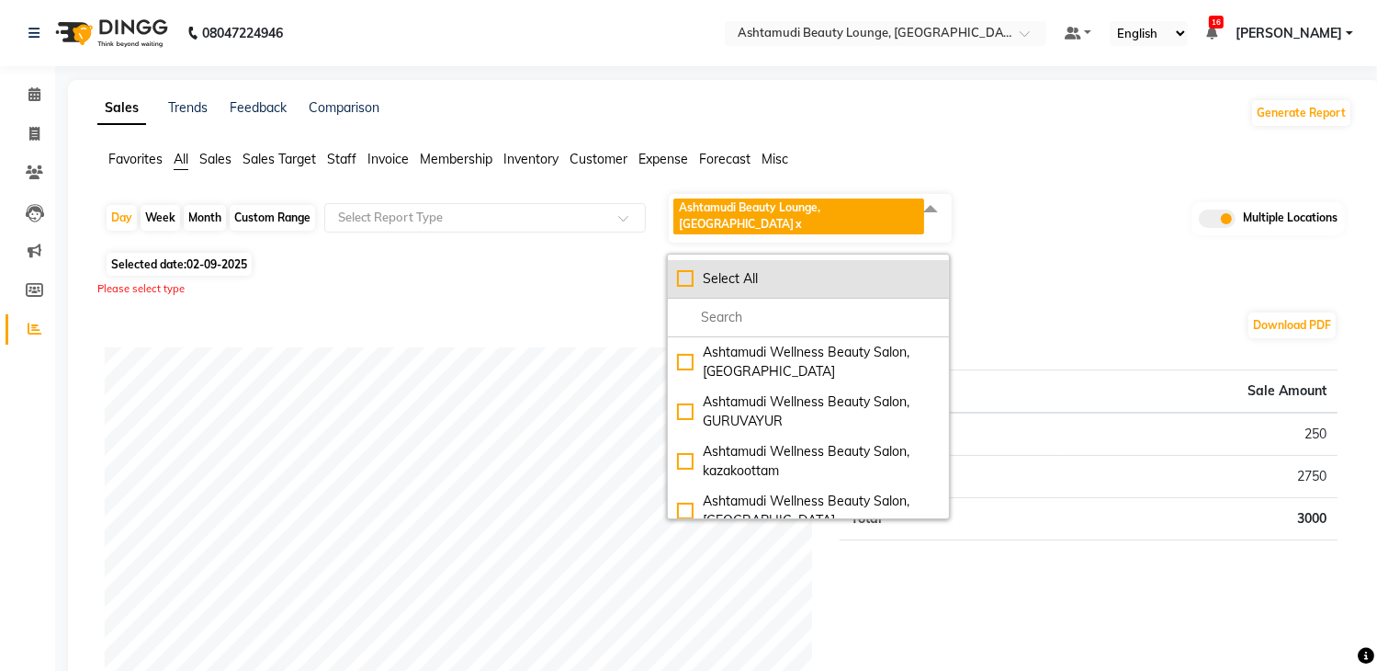
click at [876, 269] on div "Select All" at bounding box center [808, 278] width 263 height 19
checkbox input "true"
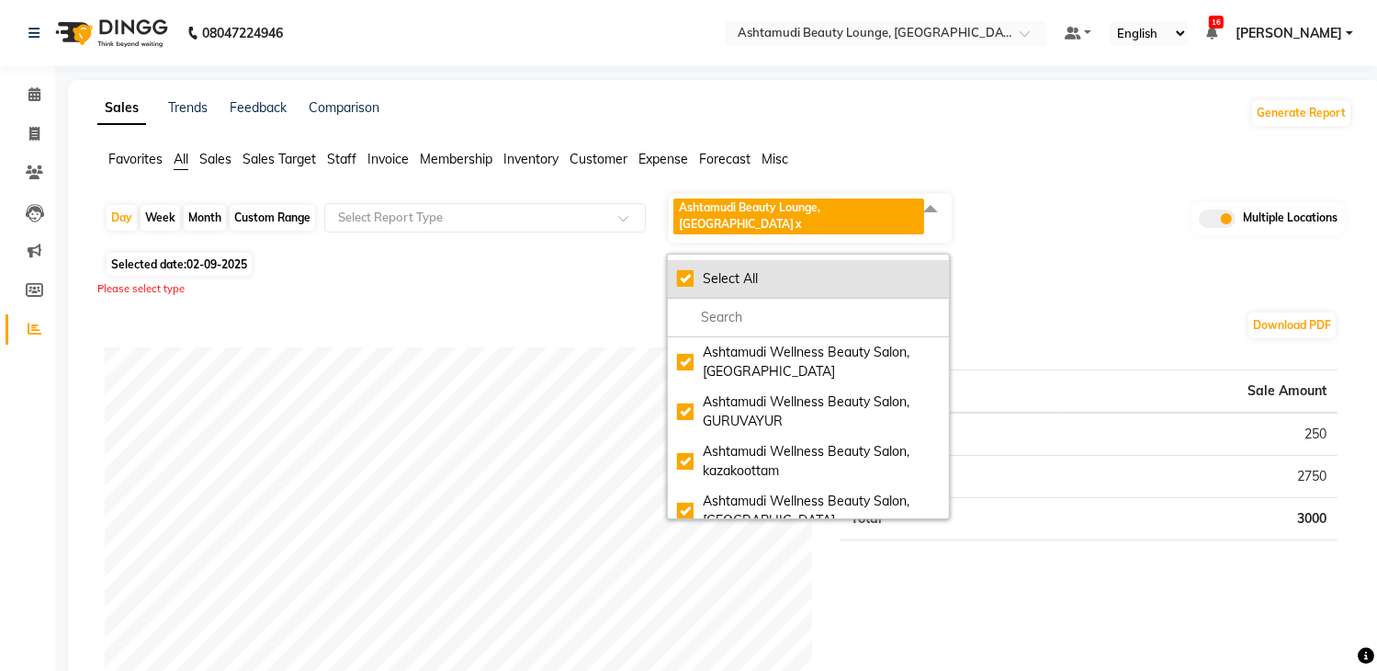
checkbox input "true"
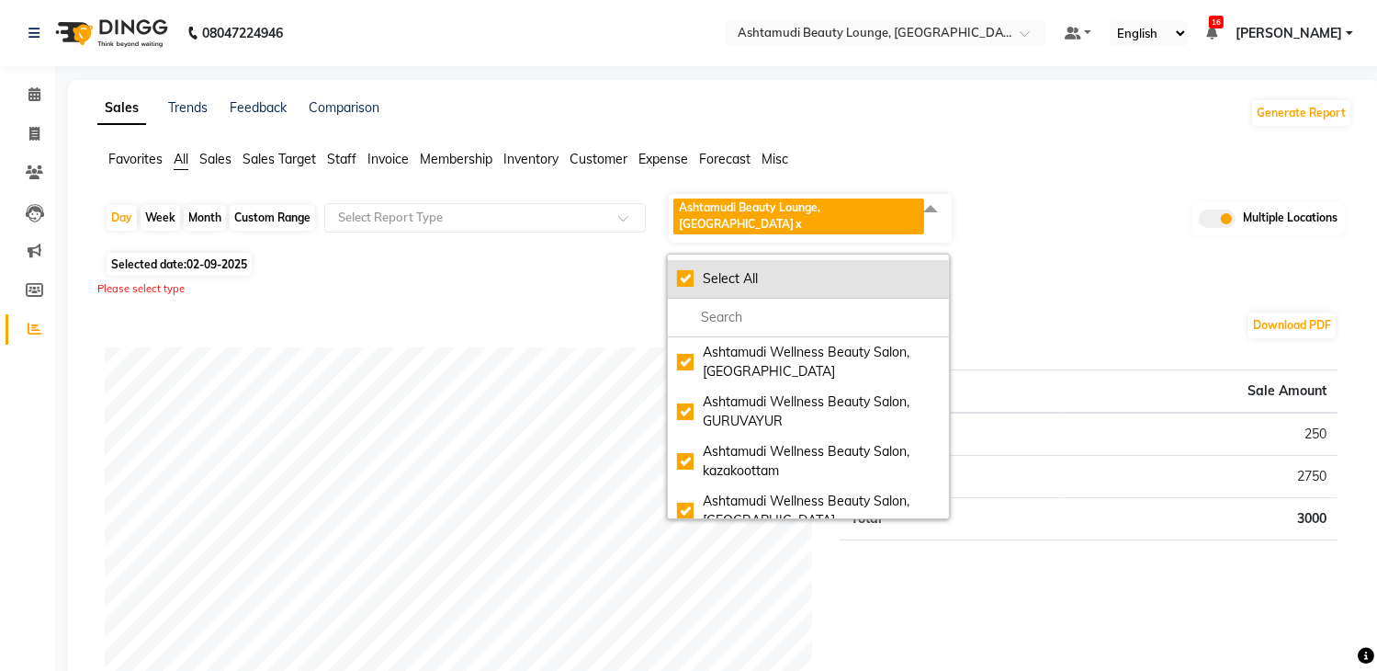
checkbox input "true"
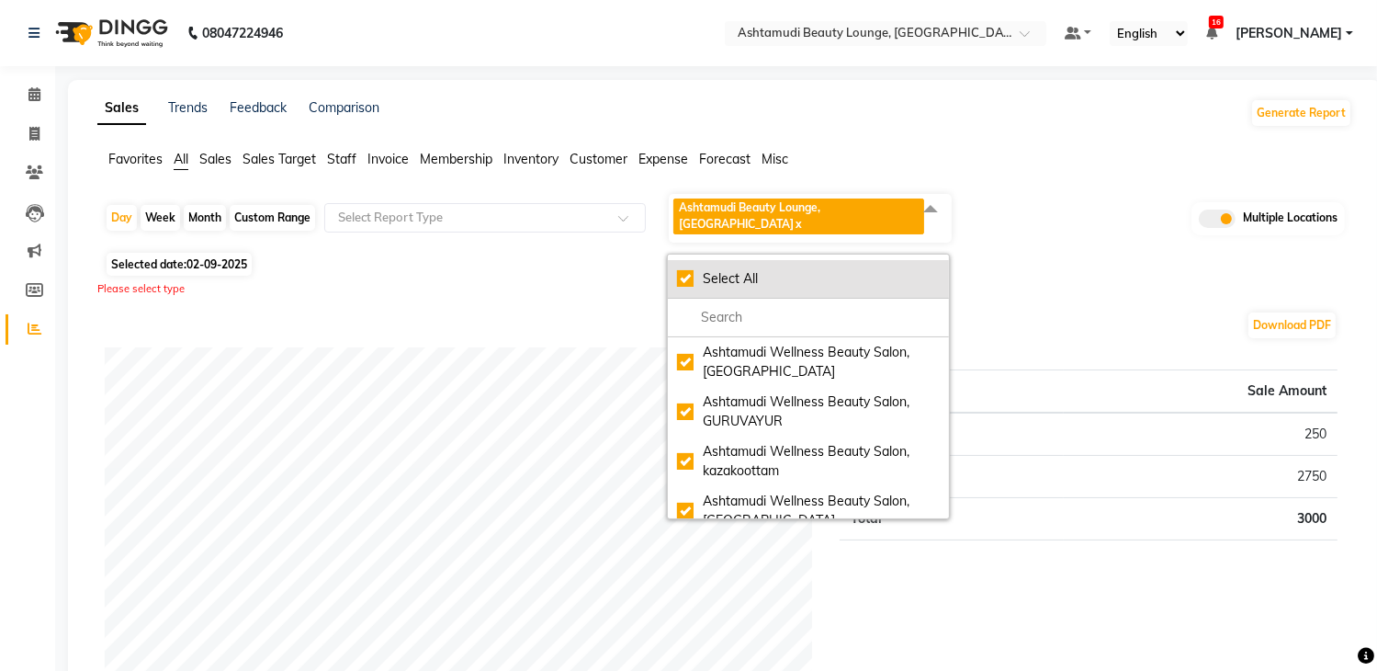
checkbox input "true"
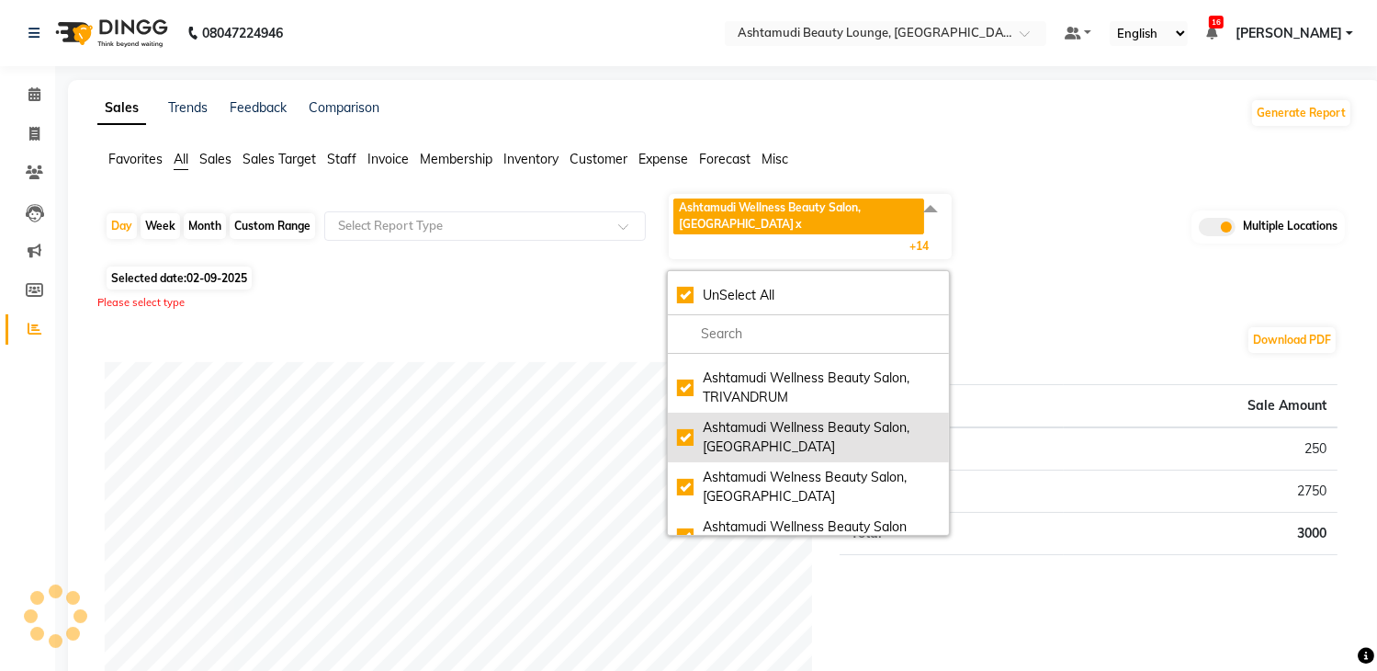
scroll to position [367, 0]
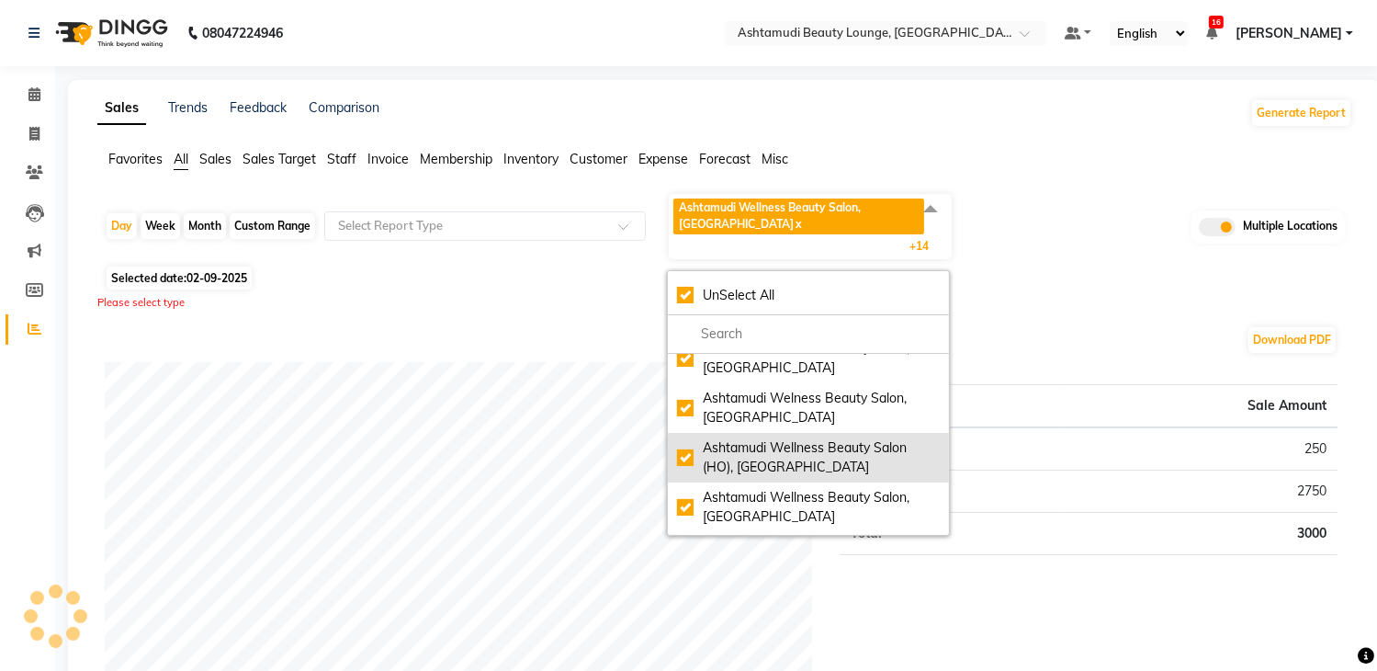
click at [770, 457] on div "Ashtamudi Wellness Beauty Salon (HO), [GEOGRAPHIC_DATA]" at bounding box center [808, 457] width 263 height 39
checkbox input "false"
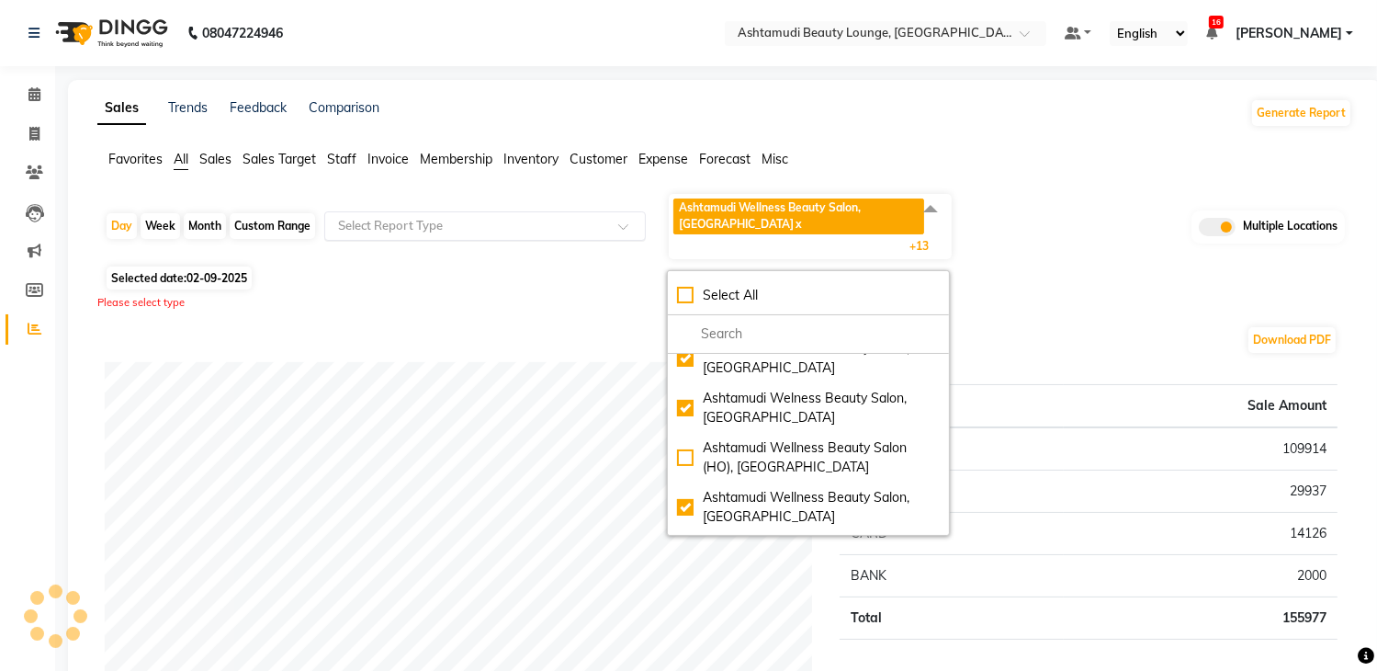
click at [489, 229] on input "text" at bounding box center [466, 226] width 265 height 18
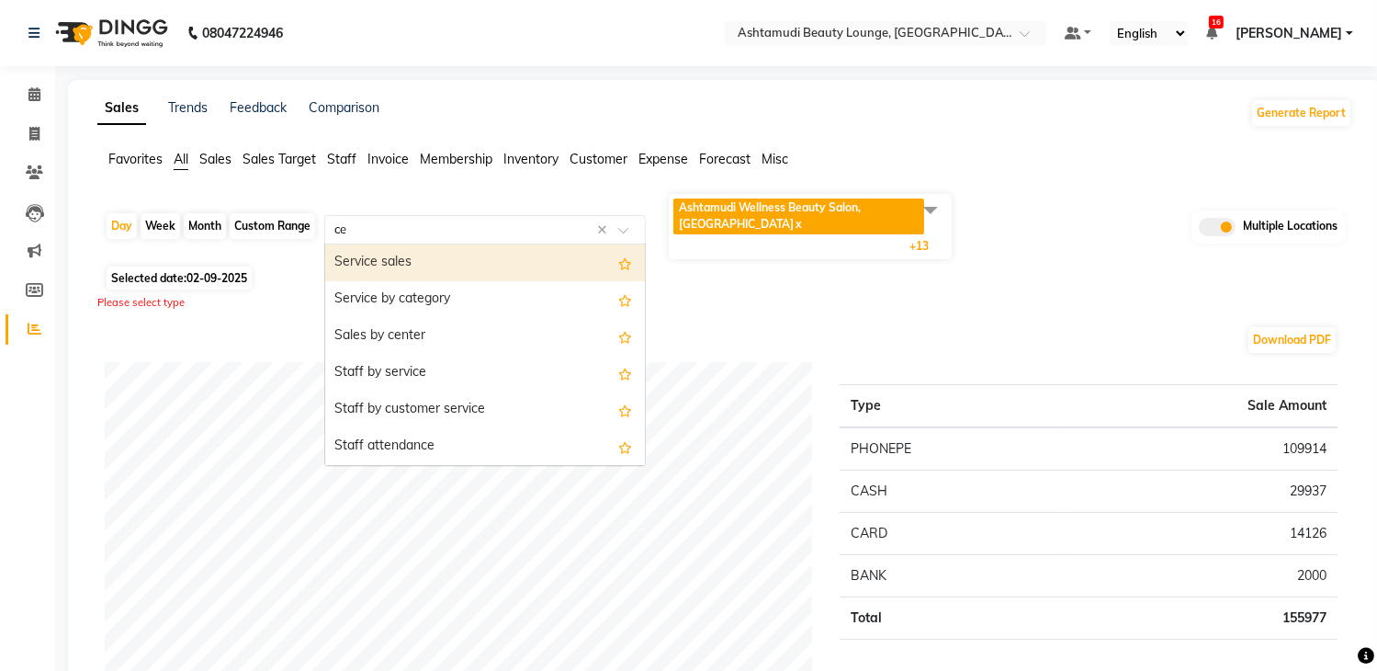
type input "cen"
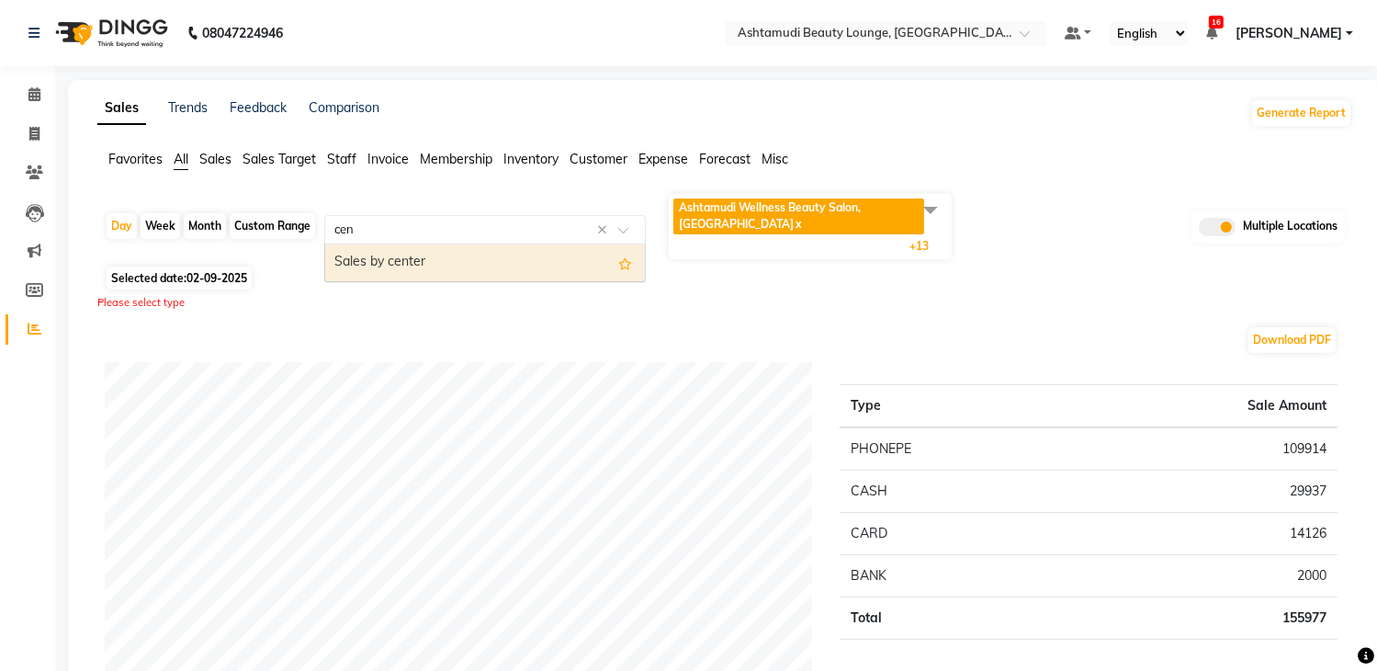
click at [478, 251] on div "Sales by center" at bounding box center [485, 262] width 320 height 37
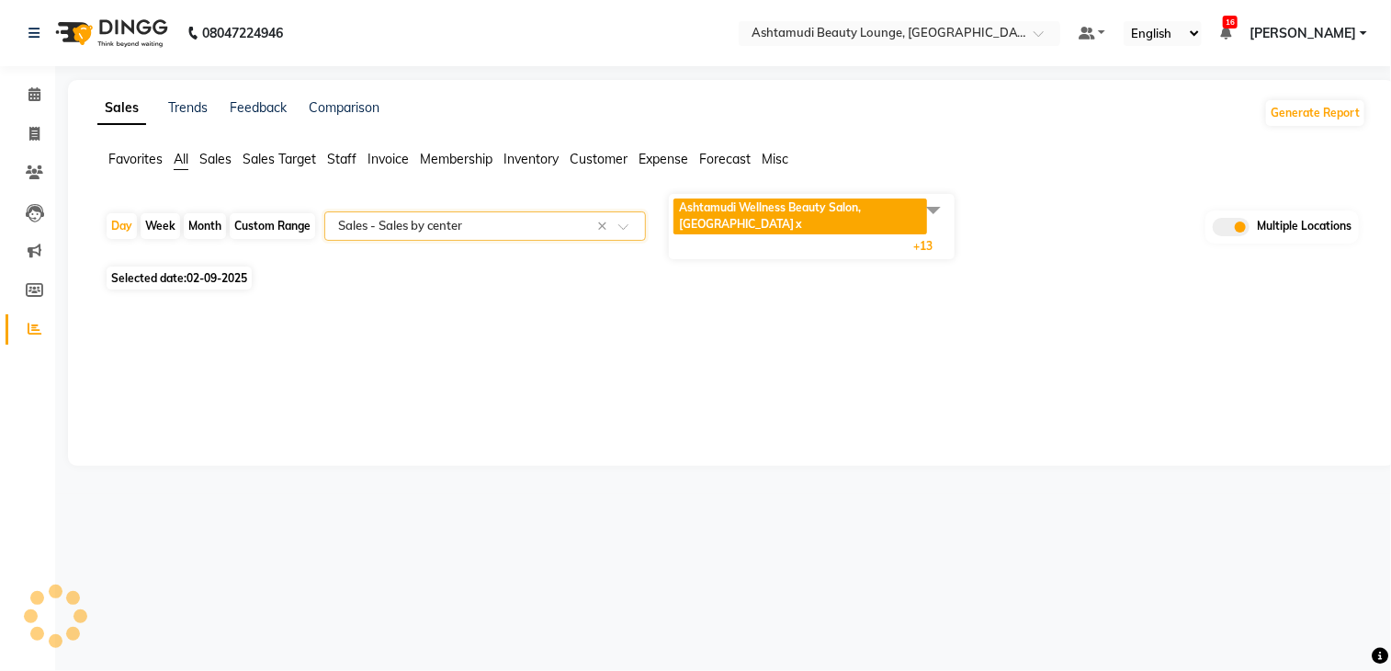
select select "full_report"
select select "csv"
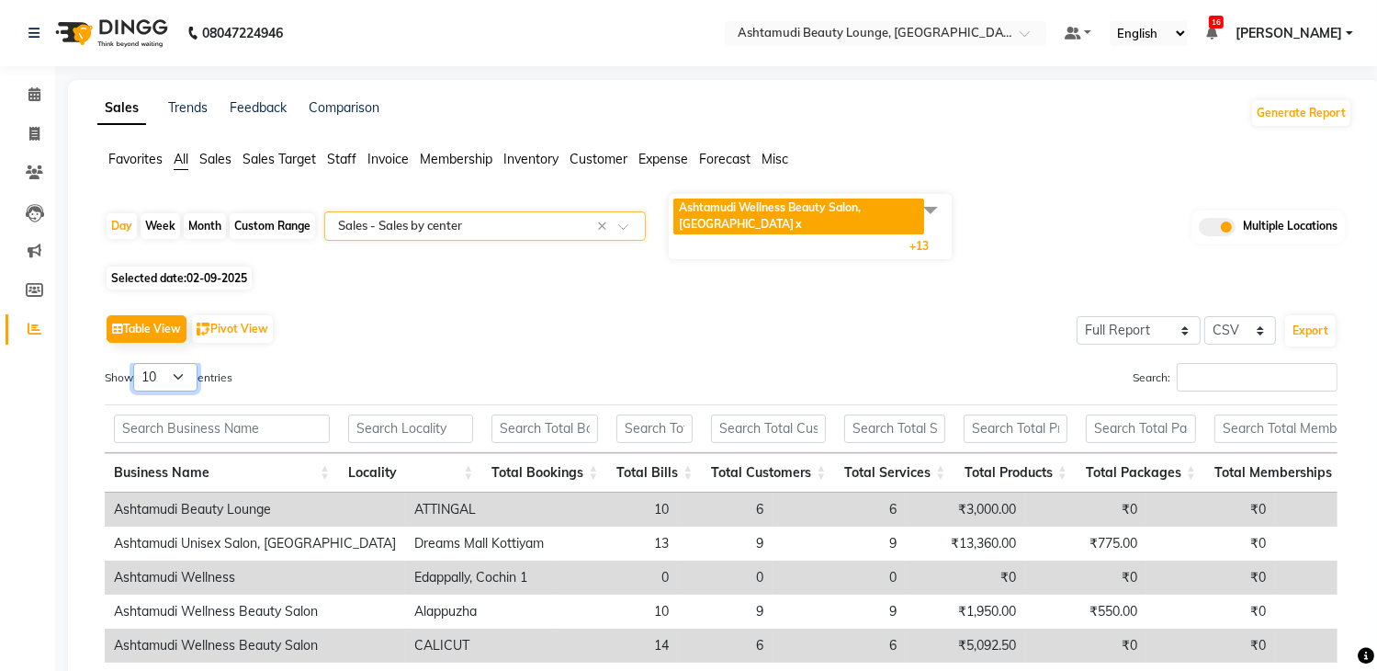
click at [190, 371] on select "10 25 50 100" at bounding box center [165, 377] width 64 height 28
select select "25"
click at [136, 363] on select "10 25 50 100" at bounding box center [165, 377] width 64 height 28
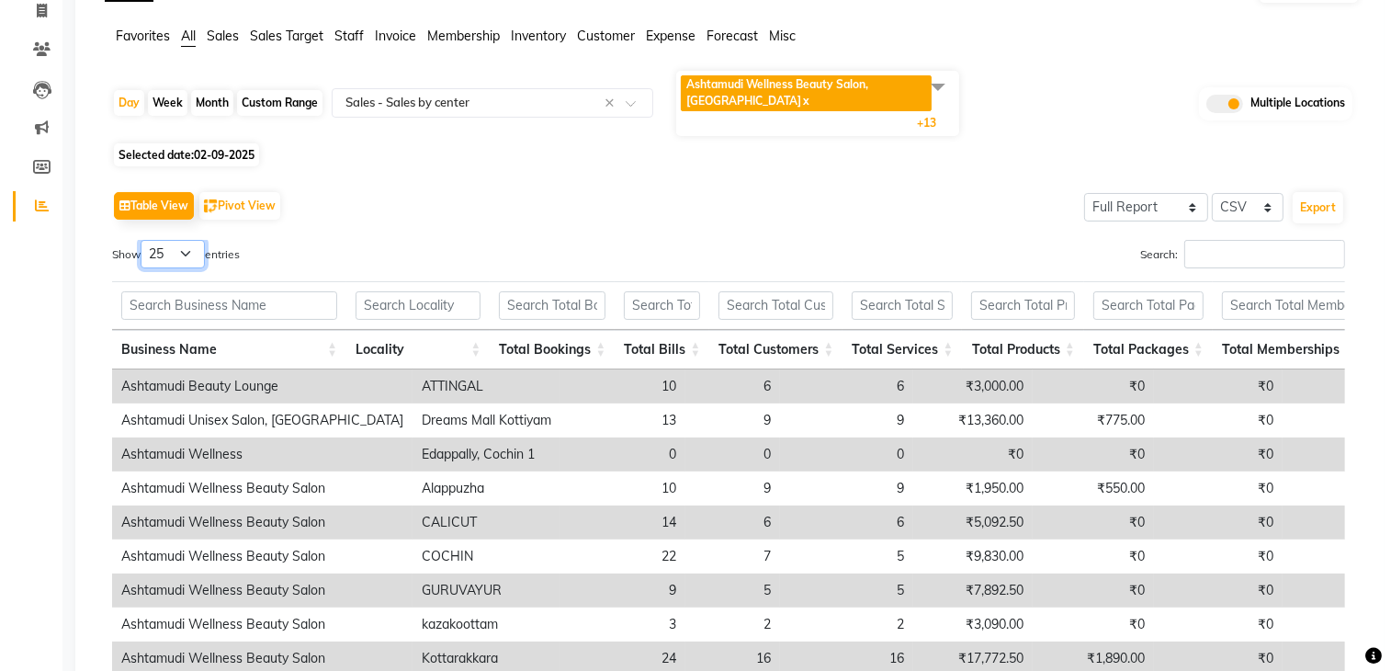
scroll to position [0, 0]
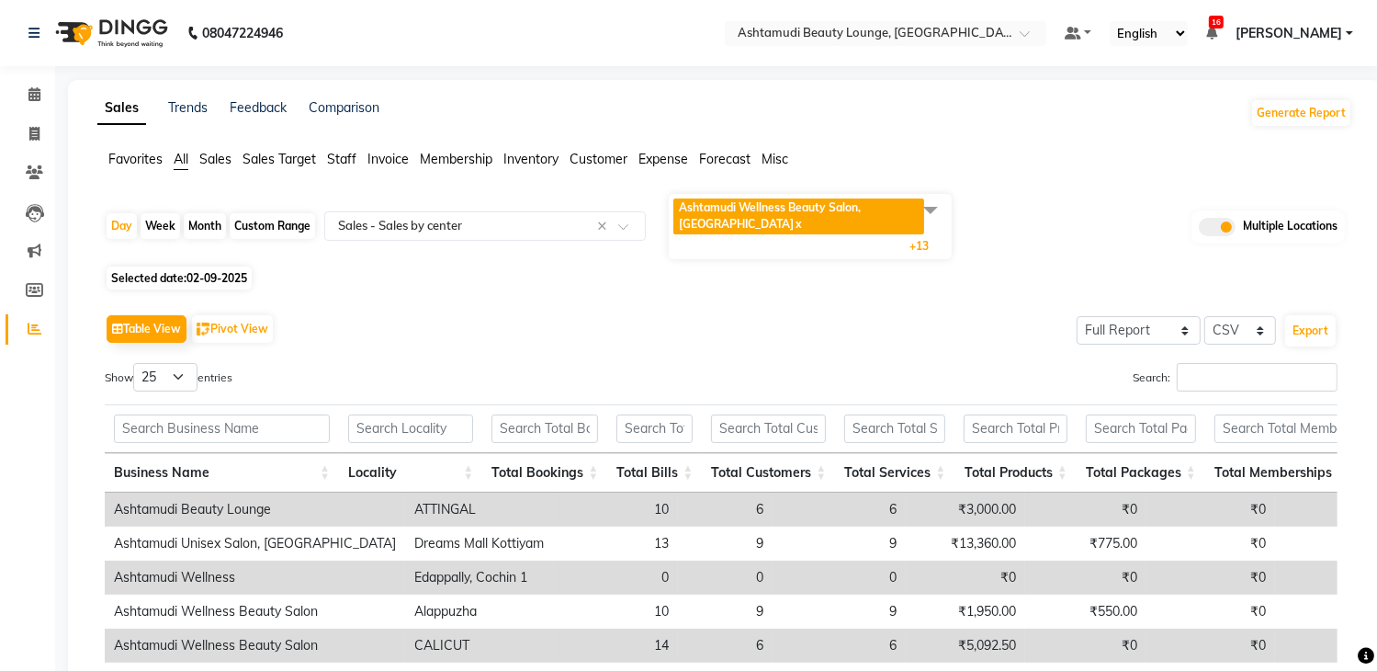
drag, startPoint x: 138, startPoint y: 42, endPoint x: 361, endPoint y: 8, distance: 225.8
click at [138, 42] on img at bounding box center [110, 32] width 126 height 51
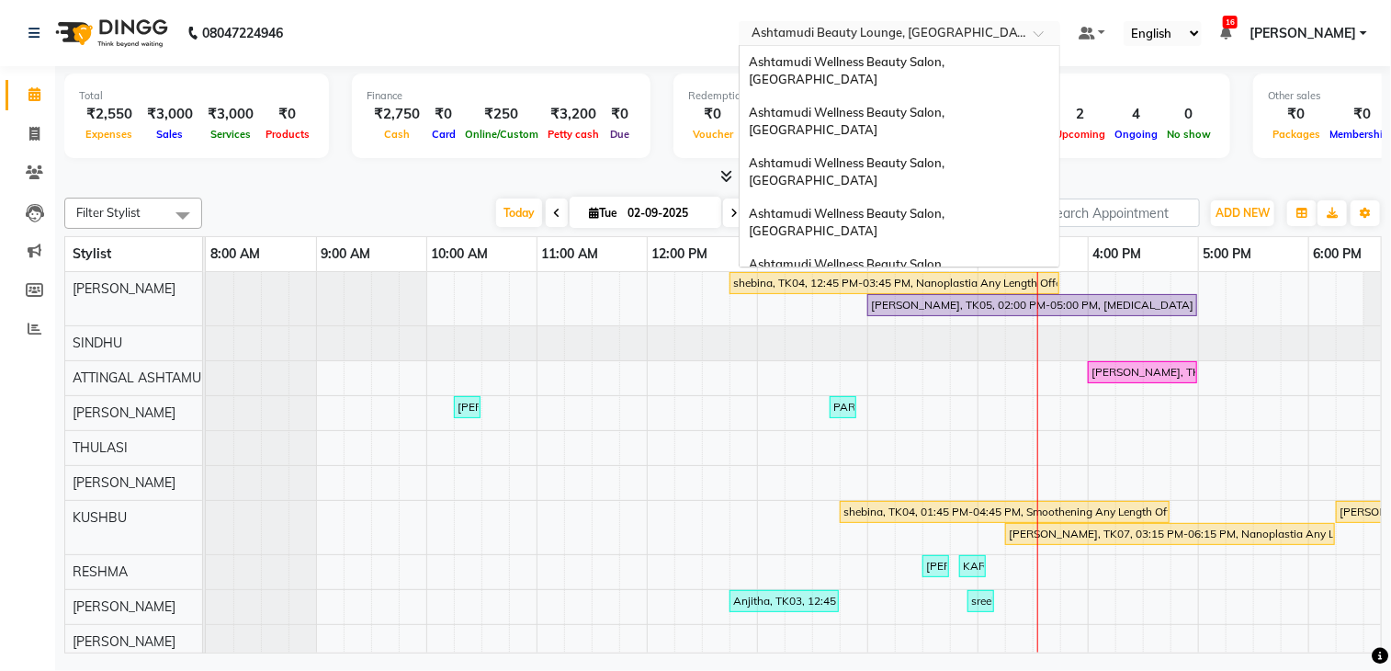
click at [851, 32] on input "text" at bounding box center [881, 35] width 266 height 18
click at [912, 72] on div "Ashtamudi Wellness Beauty Salon, [GEOGRAPHIC_DATA]" at bounding box center [900, 71] width 320 height 51
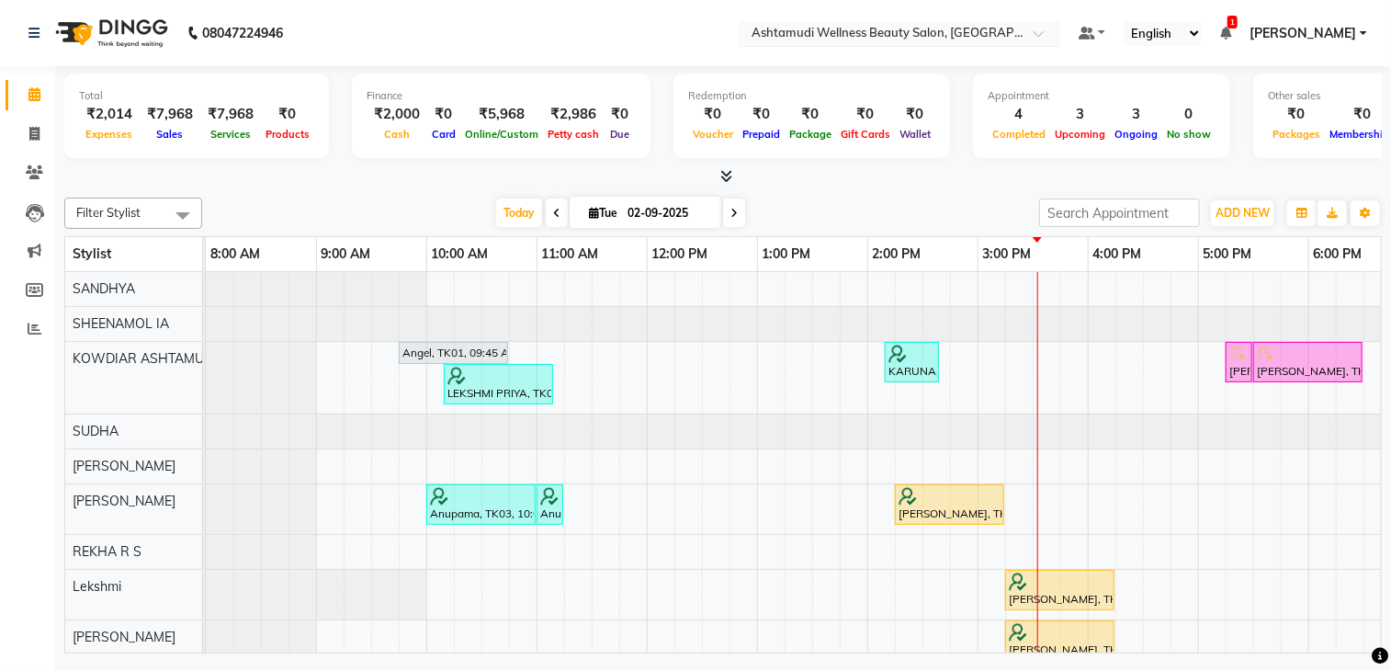
click at [883, 34] on input "text" at bounding box center [881, 35] width 266 height 18
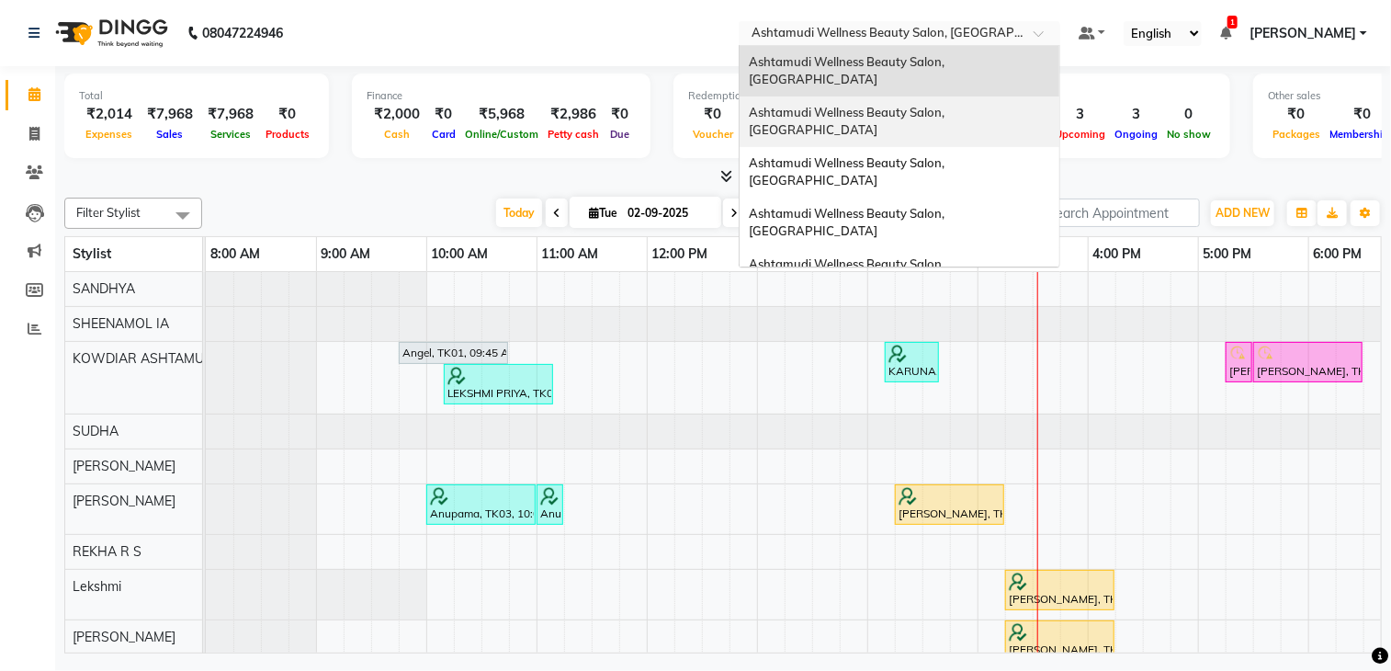
click at [894, 105] on span "Ashtamudi Wellness Beauty Salon, [GEOGRAPHIC_DATA]" at bounding box center [848, 121] width 198 height 33
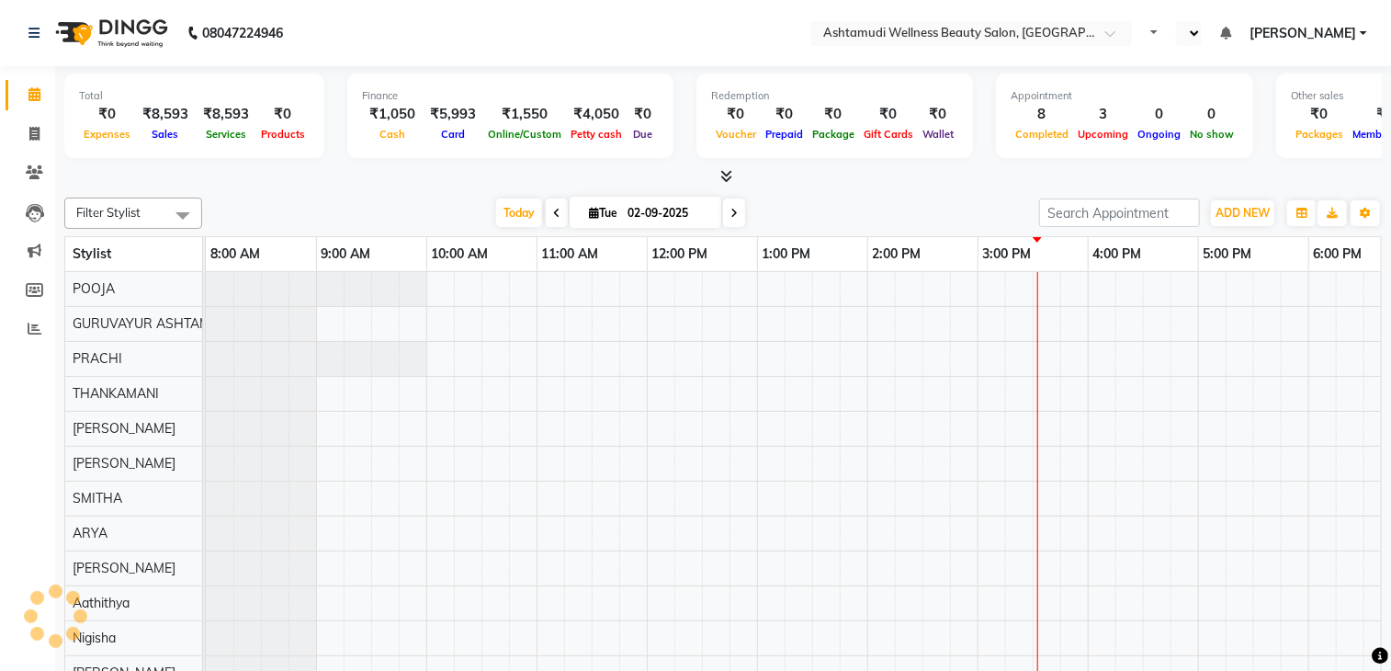
select select "en"
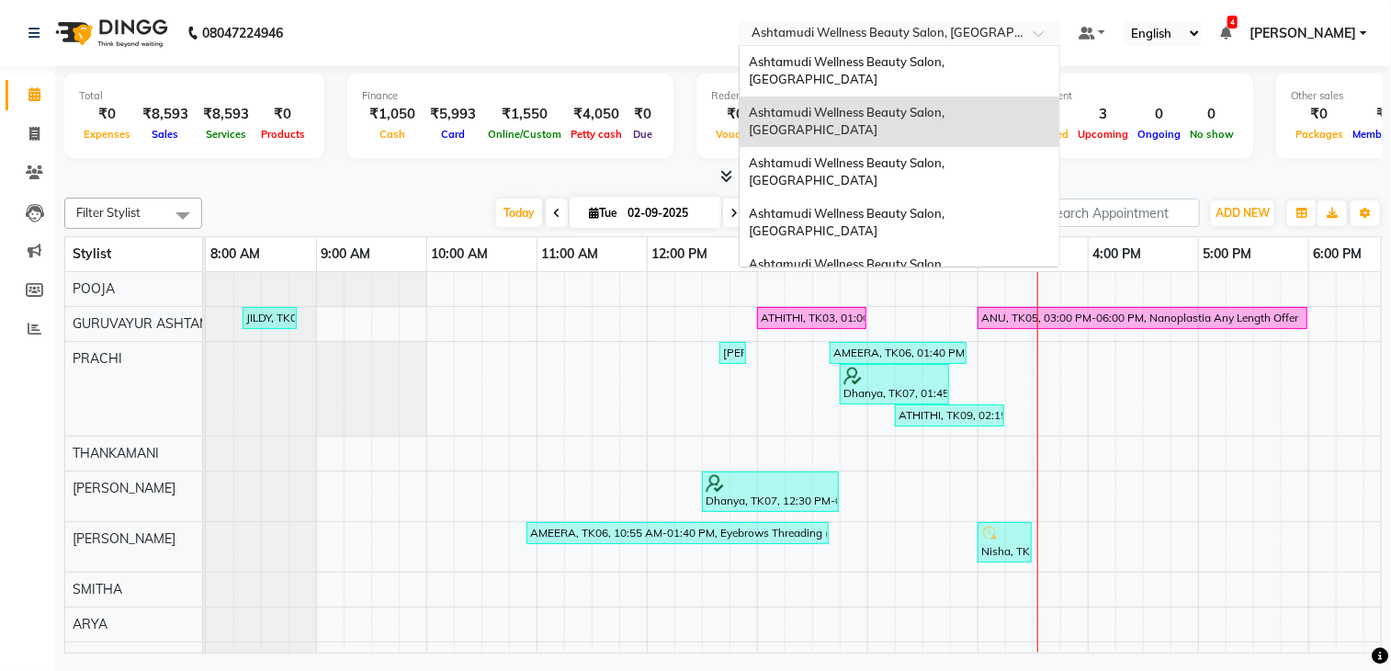
click at [904, 24] on div "× Ashtamudi Wellness Beauty Salon, Guruvayur" at bounding box center [889, 33] width 277 height 18
click at [930, 155] on span "Ashtamudi Wellness Beauty Salon, [GEOGRAPHIC_DATA]" at bounding box center [848, 171] width 198 height 33
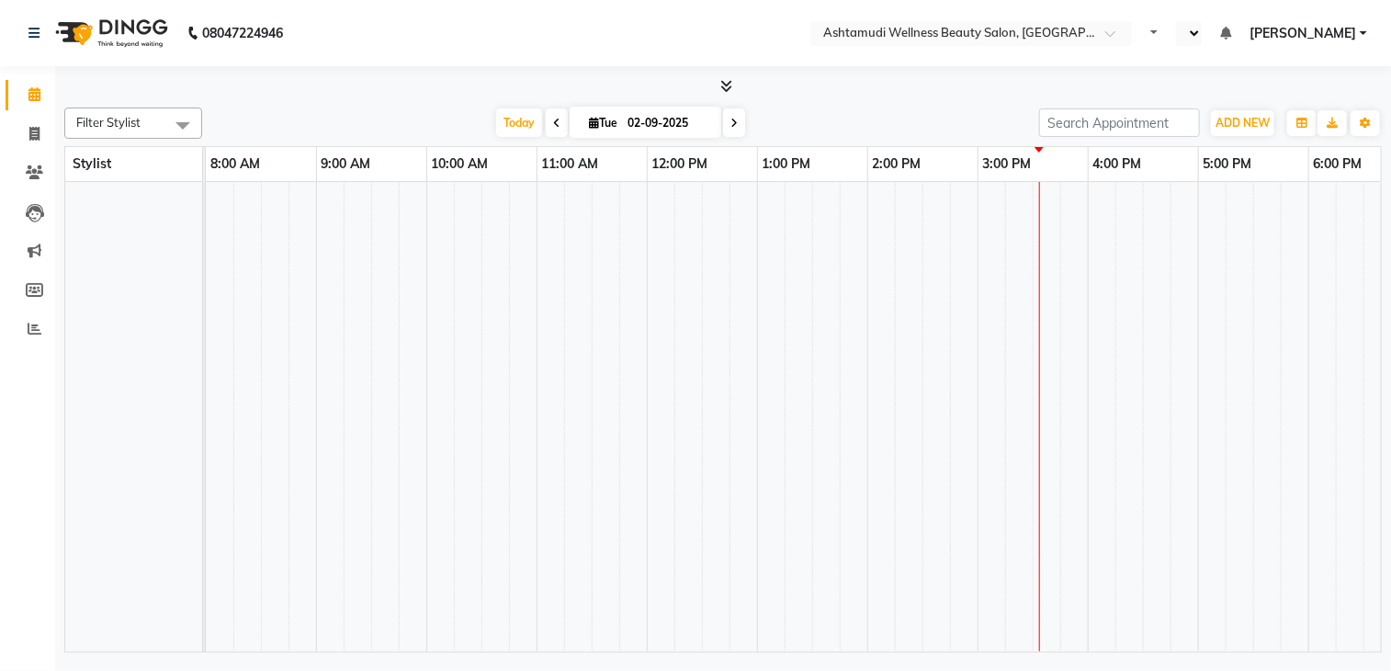
select select "en"
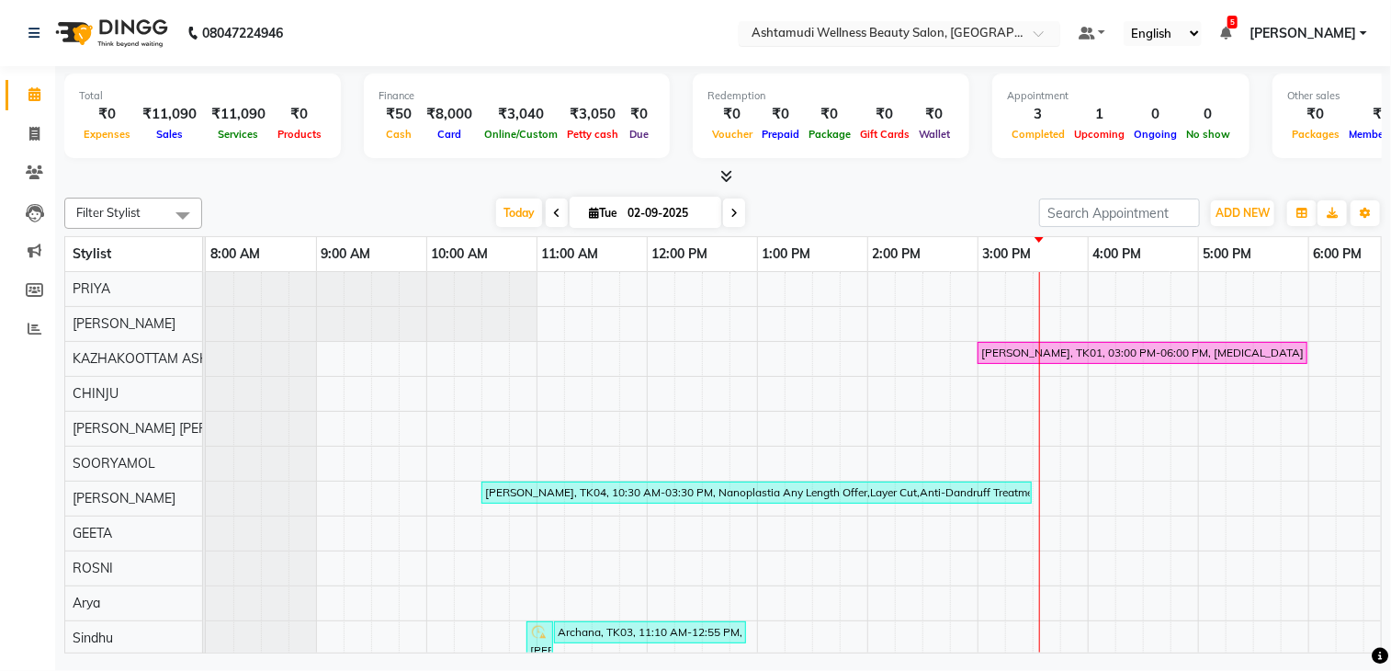
click at [961, 34] on input "text" at bounding box center [881, 35] width 266 height 18
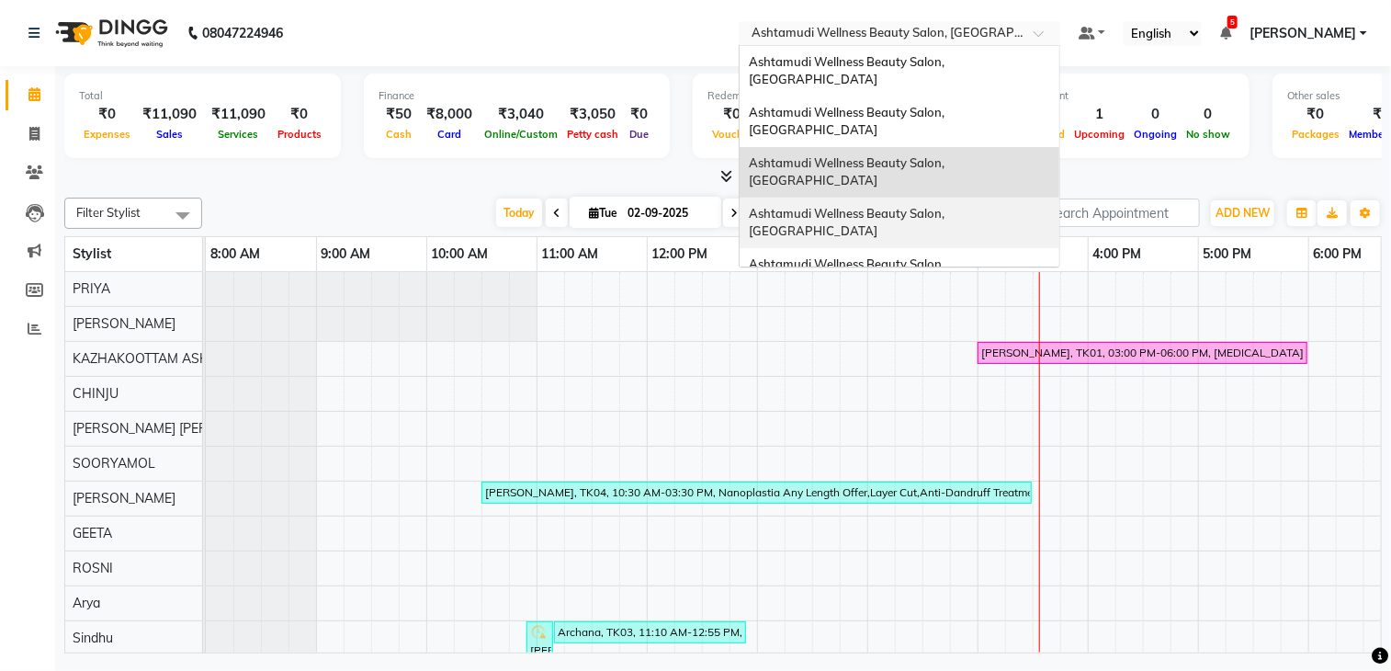
click at [946, 206] on span "Ashtamudi Wellness Beauty Salon, [GEOGRAPHIC_DATA]" at bounding box center [848, 222] width 198 height 33
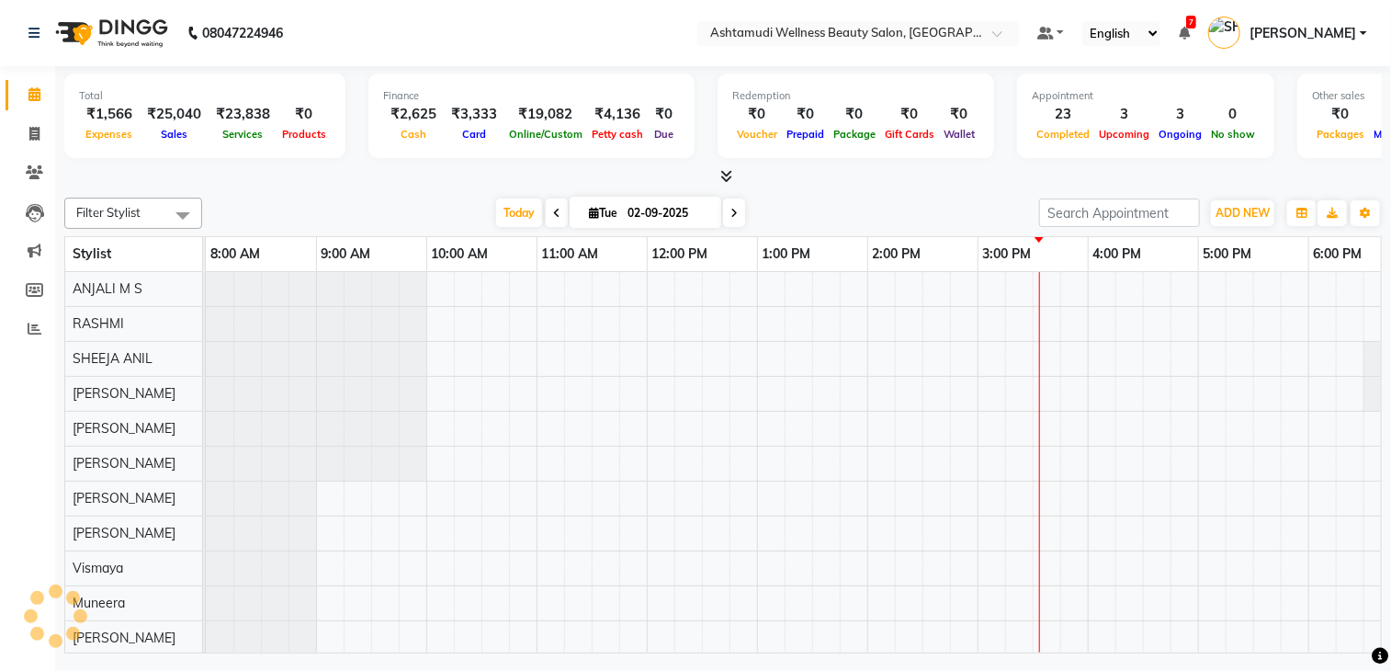
select select "en"
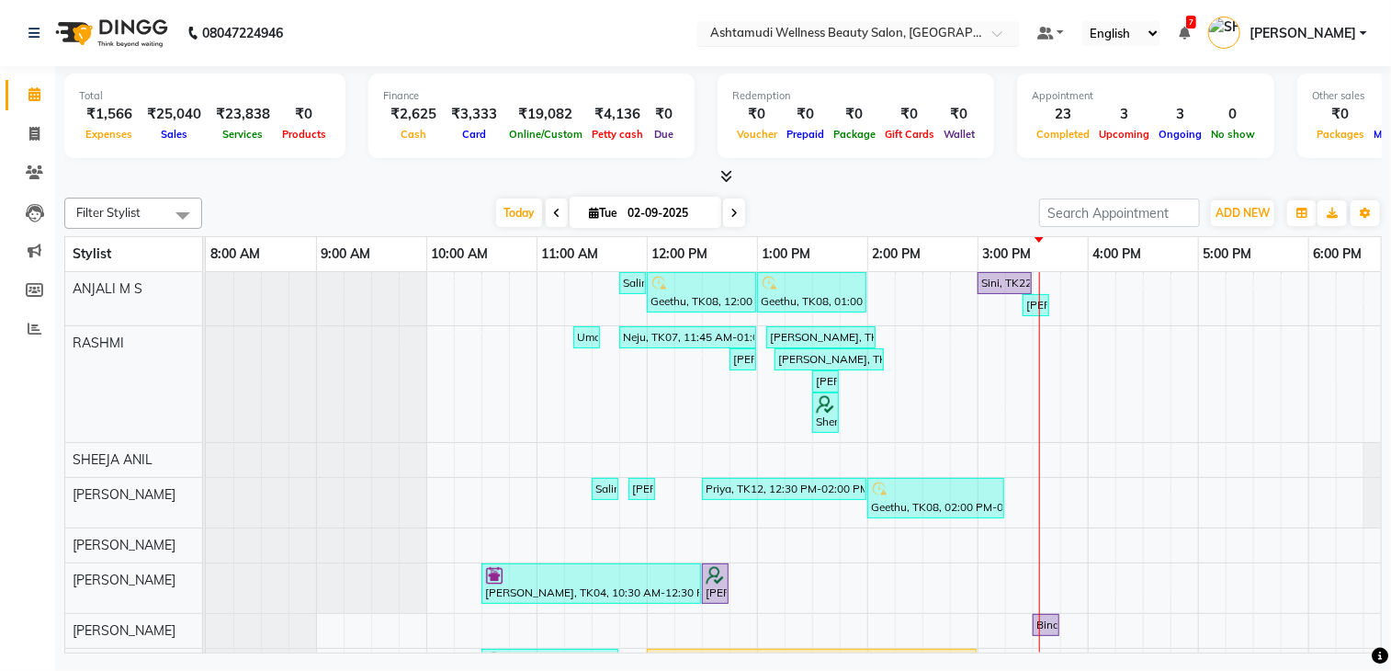
click at [933, 33] on input "text" at bounding box center [839, 35] width 266 height 18
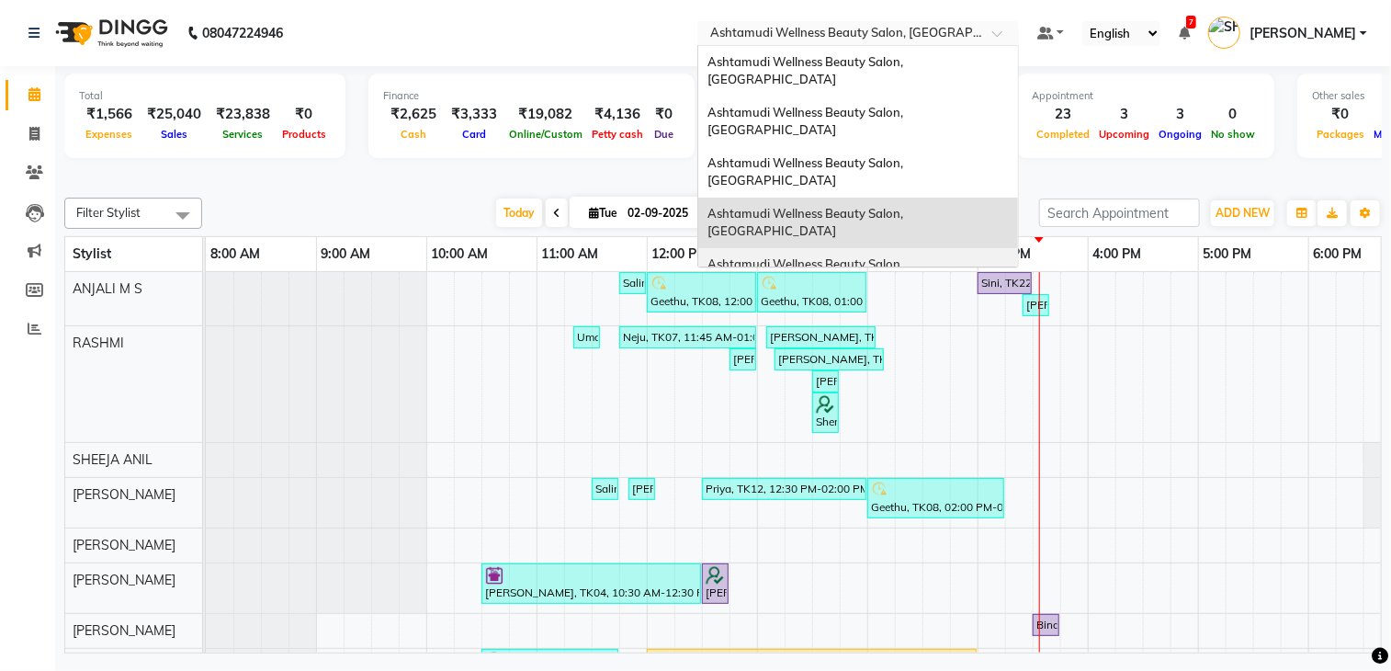
click at [914, 248] on div "Ashtamudi Wellness Beauty Salon, [GEOGRAPHIC_DATA]" at bounding box center [858, 273] width 320 height 51
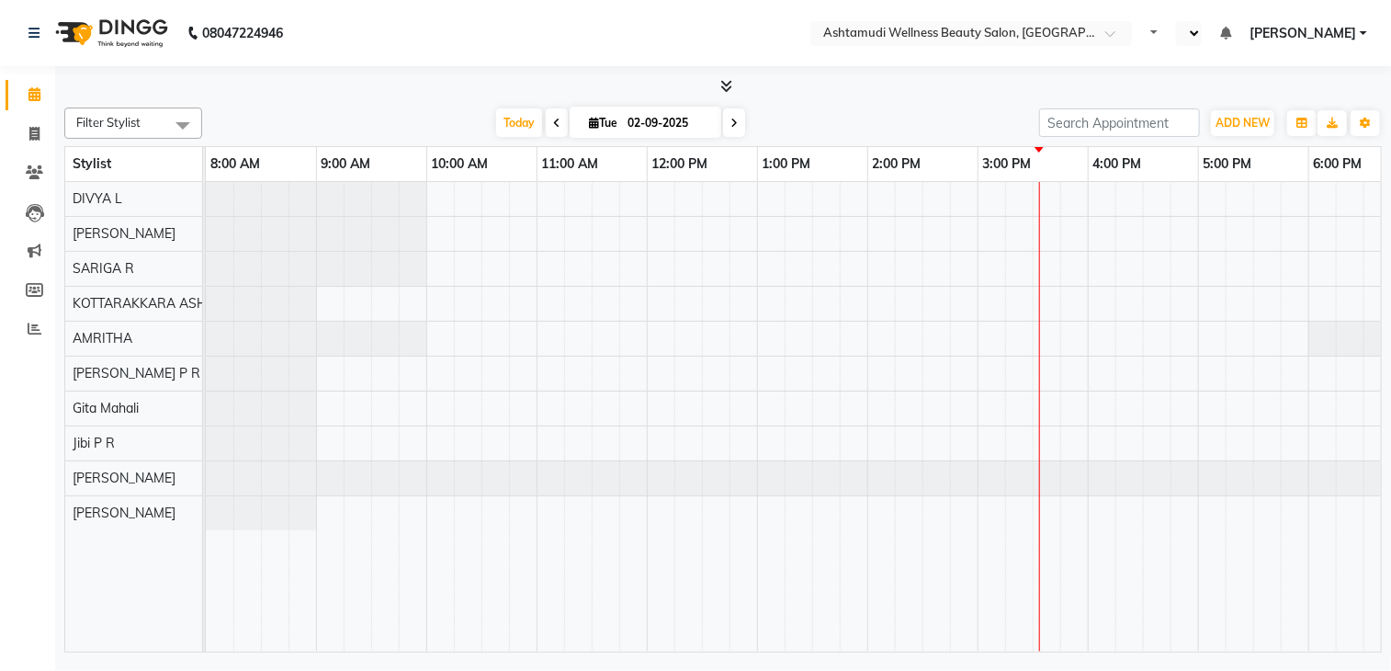
select select "en"
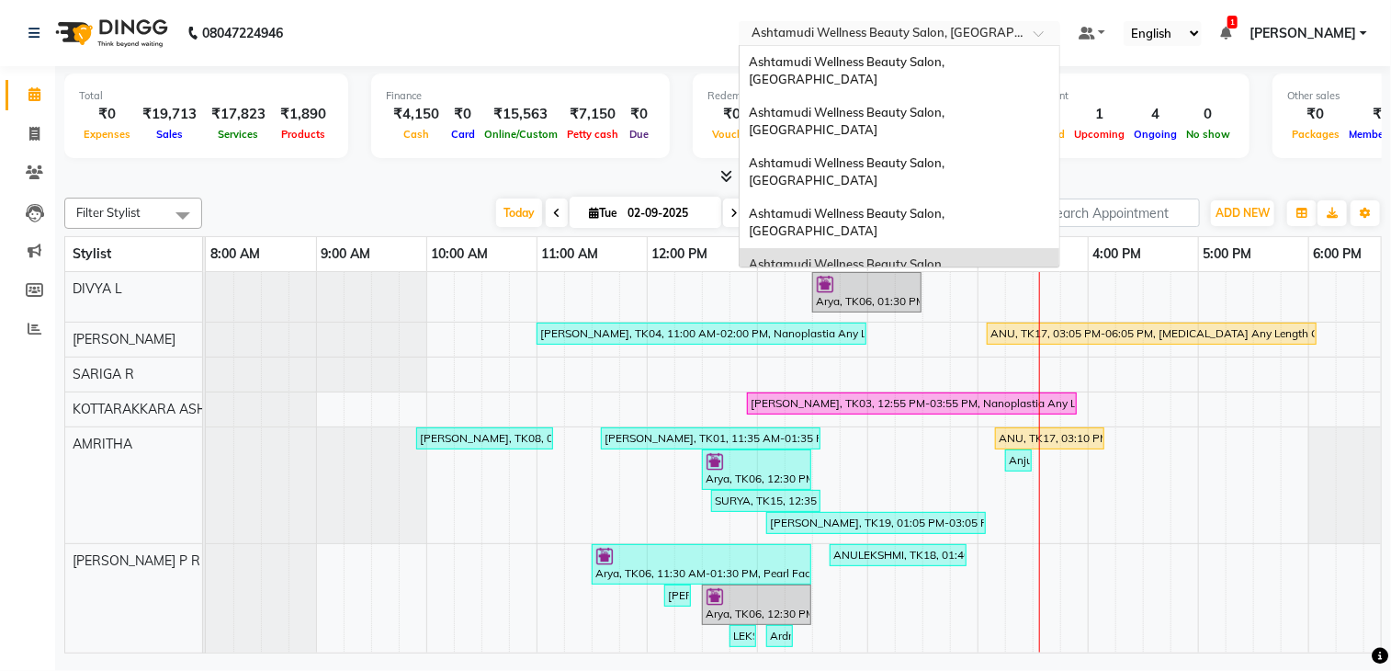
click at [979, 24] on div "× Ashtamudi Wellness Beauty Salon, Kottarakkara" at bounding box center [889, 33] width 277 height 18
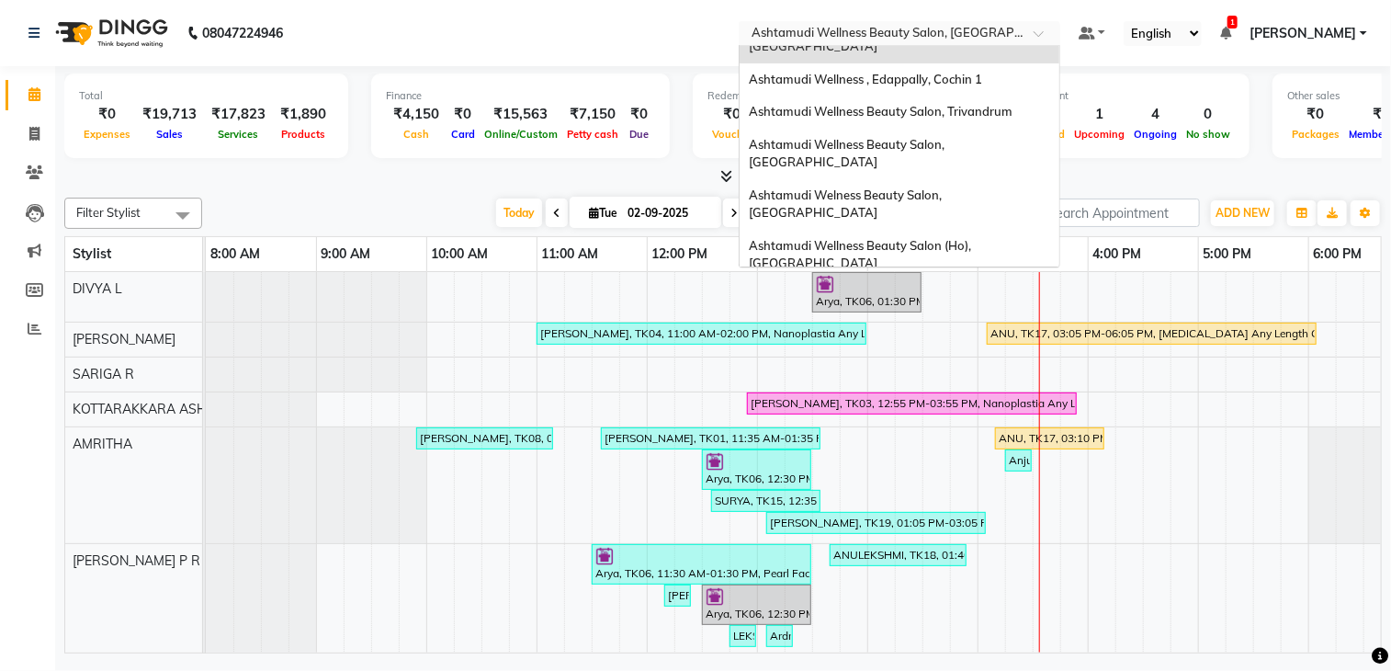
scroll to position [184, 0]
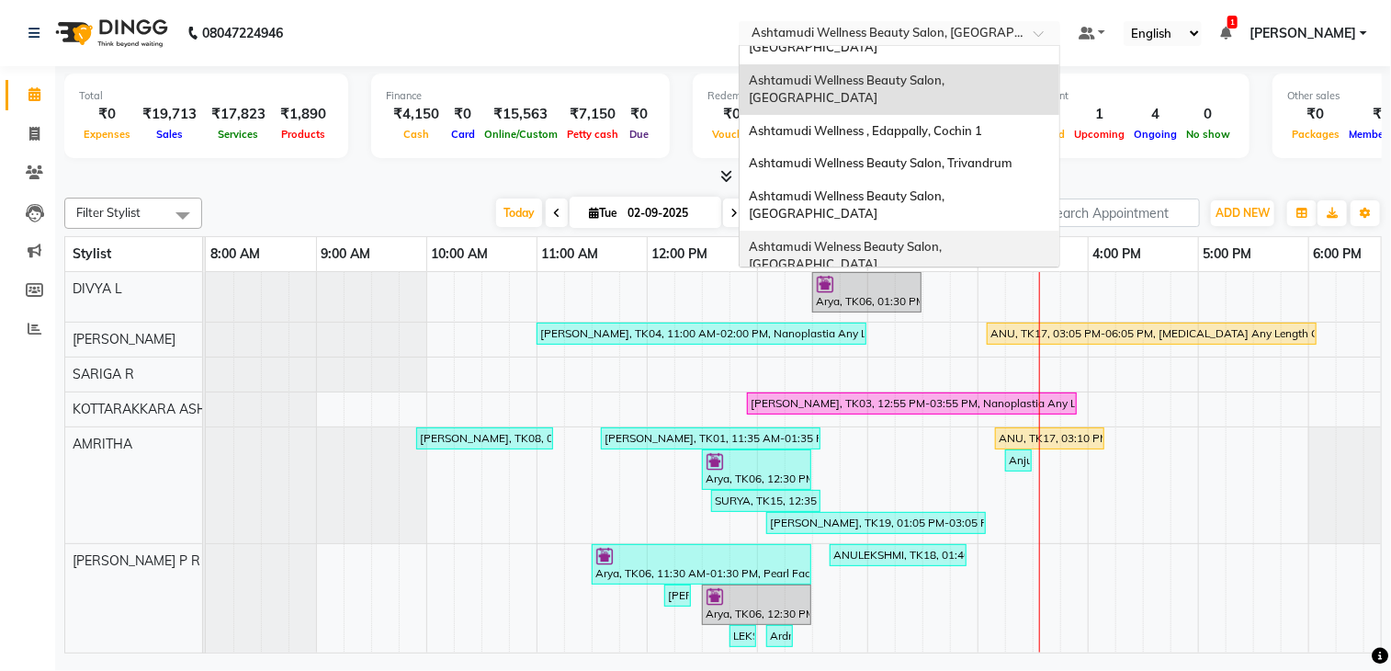
click at [944, 239] on span "Ashtamudi Welness Beauty Salon, [GEOGRAPHIC_DATA]" at bounding box center [847, 255] width 196 height 33
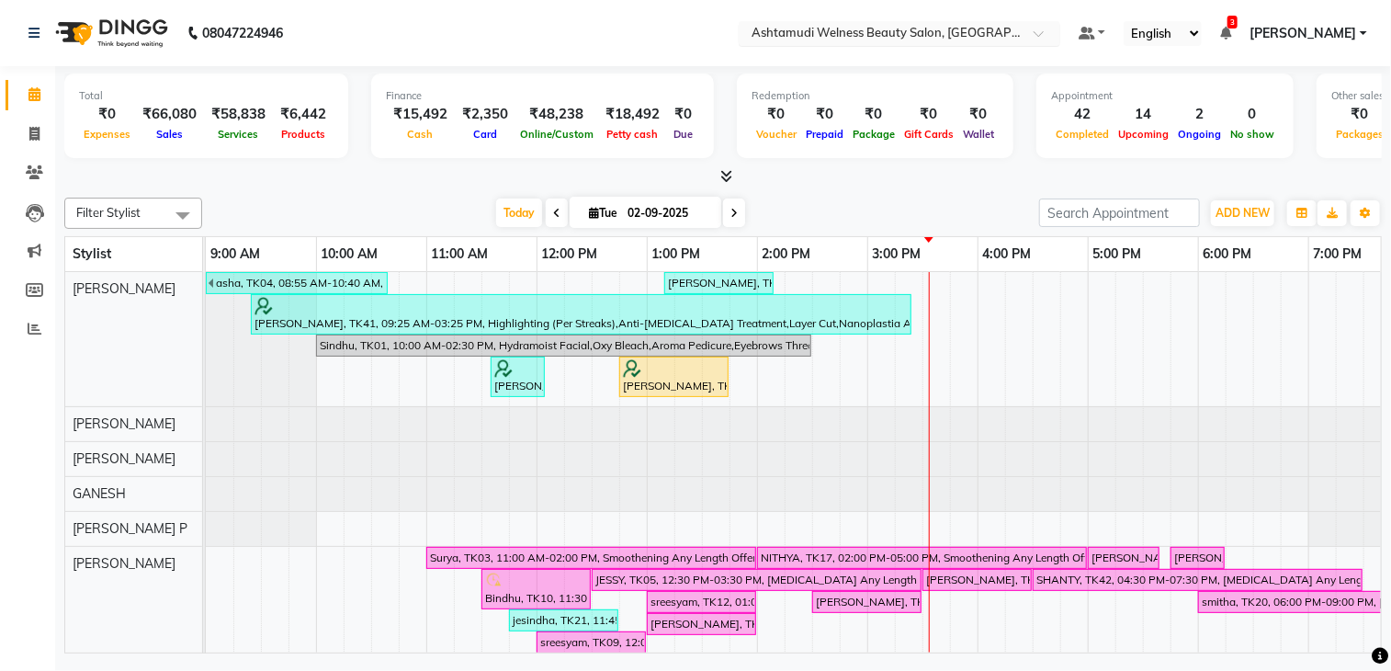
click at [856, 35] on input "text" at bounding box center [881, 35] width 266 height 18
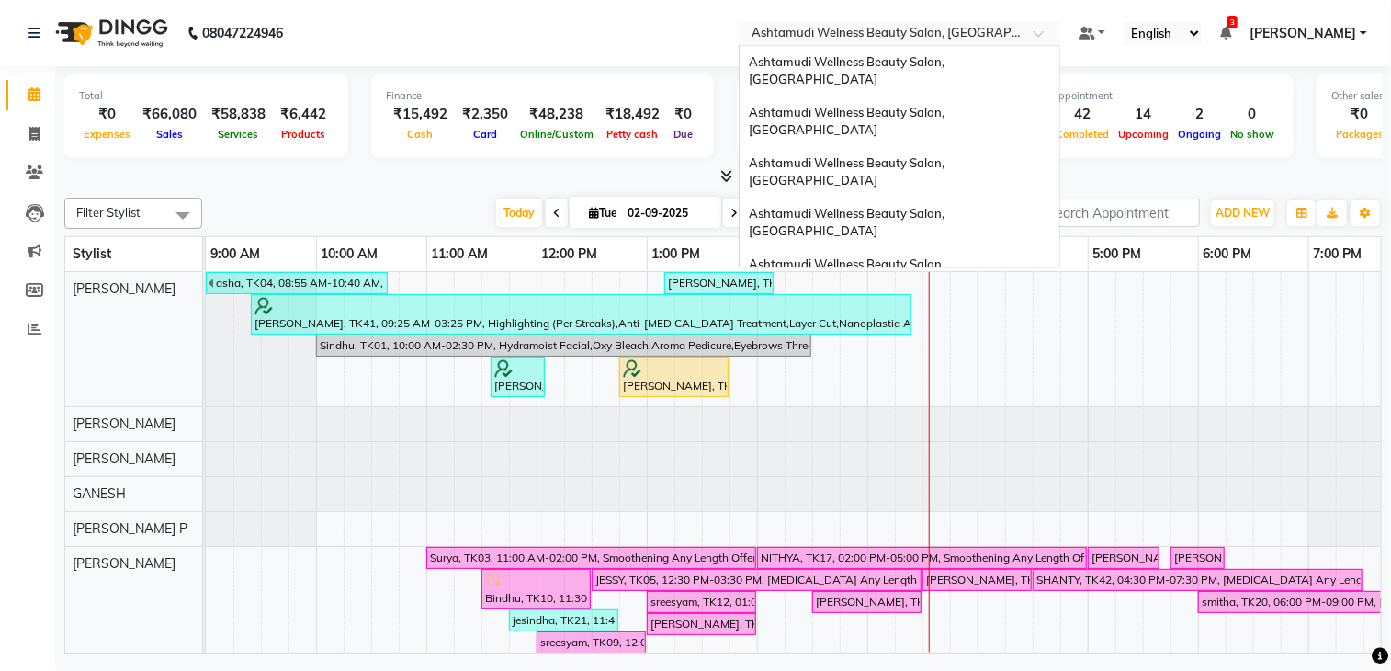
scroll to position [261, 0]
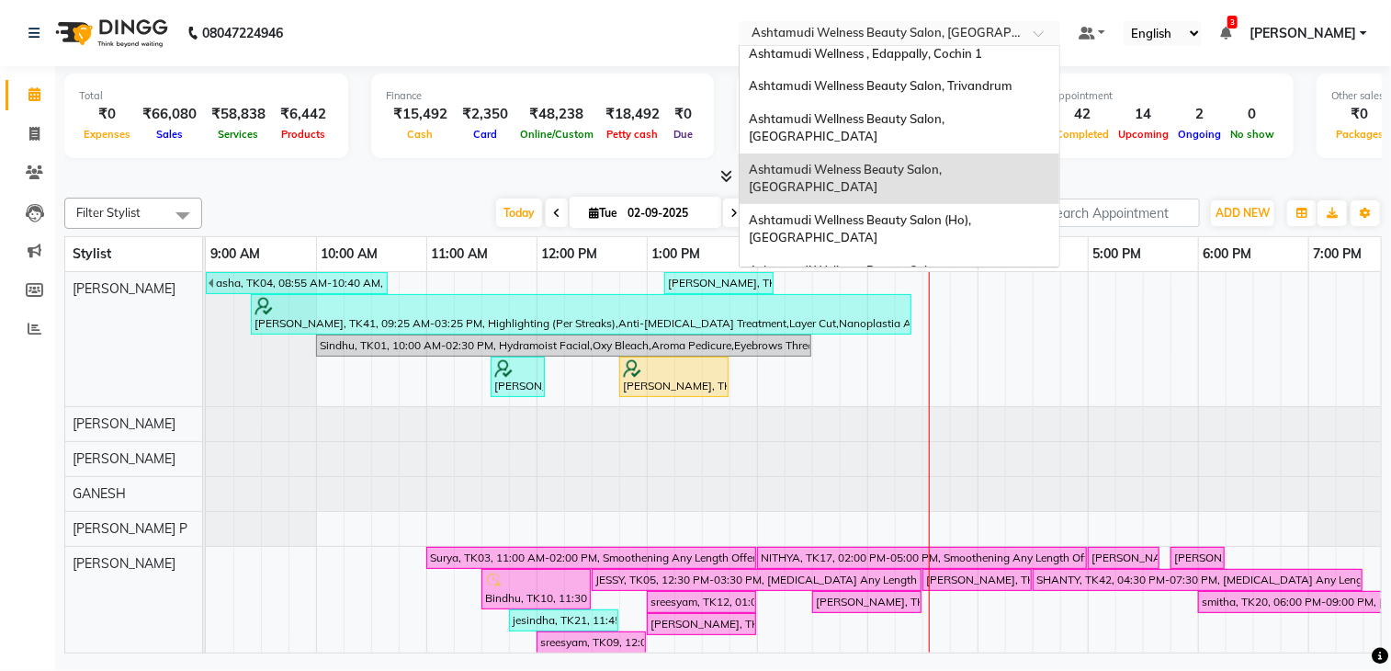
click at [909, 446] on span "Ashtamudi Unisex Salon, Dreams Mall, Dreams Mall Kottiyam" at bounding box center [894, 462] width 291 height 33
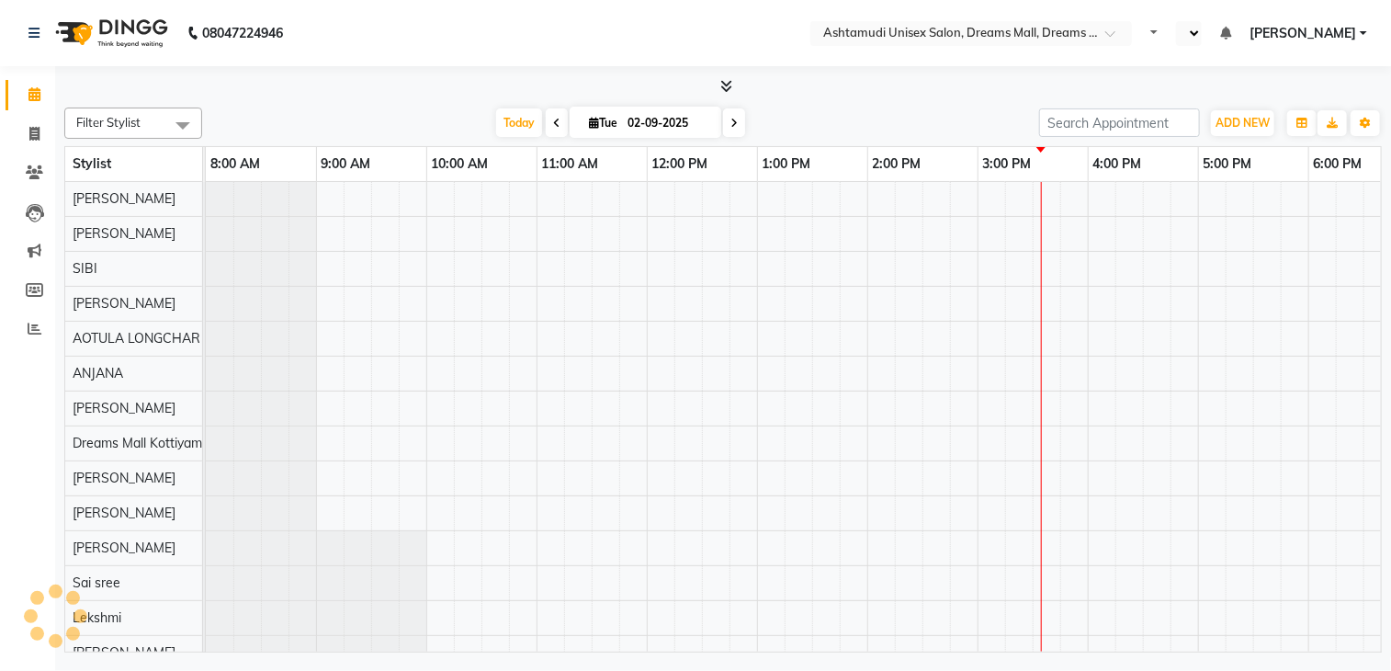
select select "en"
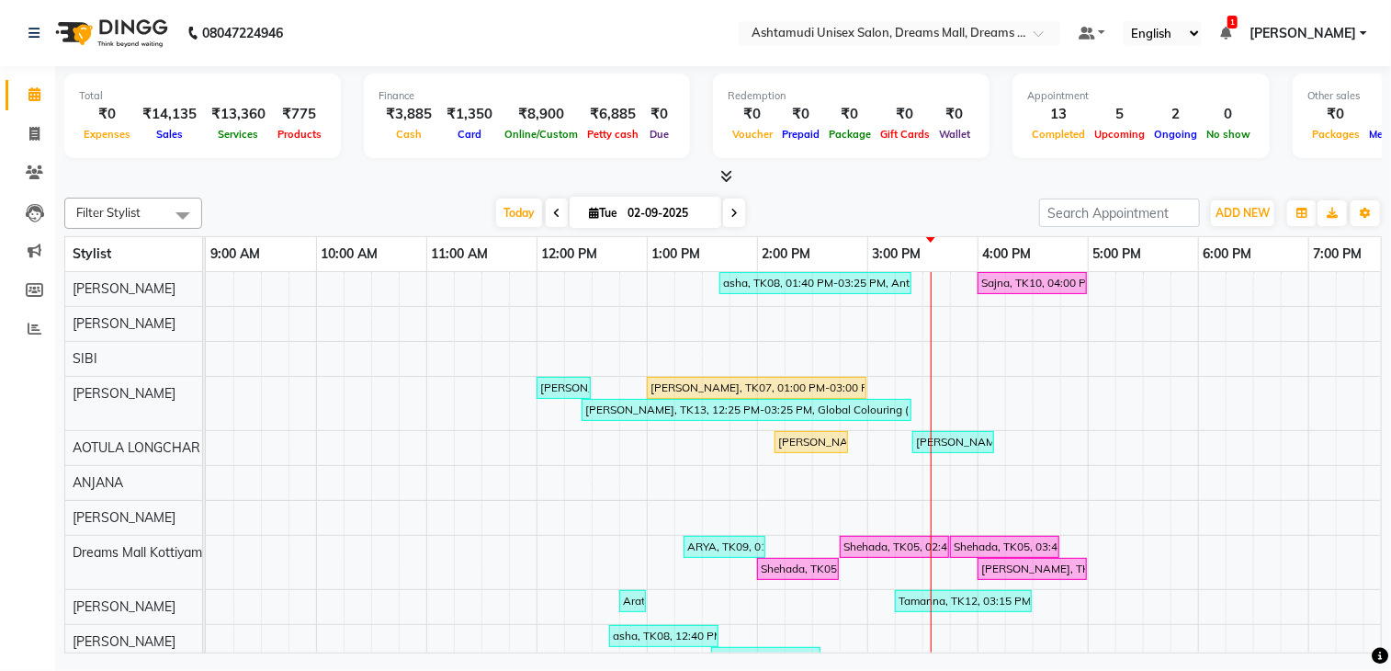
click at [165, 34] on img at bounding box center [110, 32] width 126 height 51
click at [125, 41] on img at bounding box center [110, 32] width 126 height 51
click at [28, 334] on span at bounding box center [34, 329] width 32 height 21
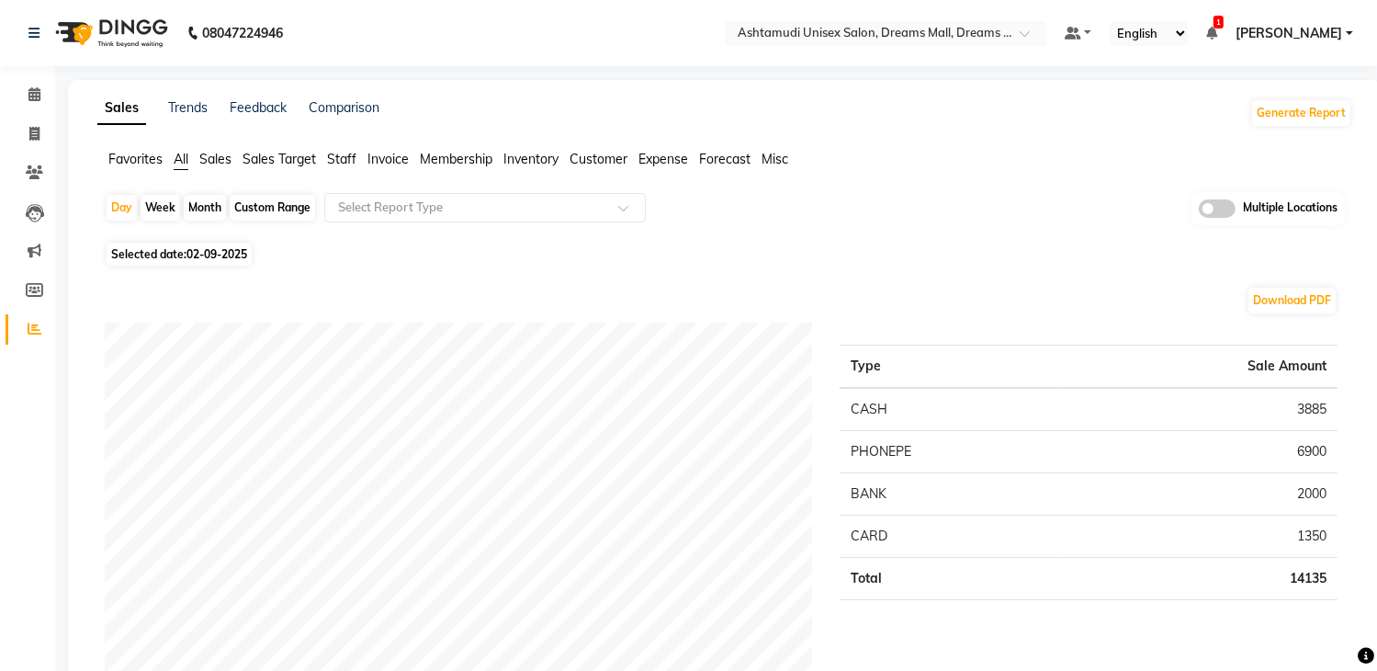
click at [217, 157] on span "Sales" at bounding box center [215, 159] width 32 height 17
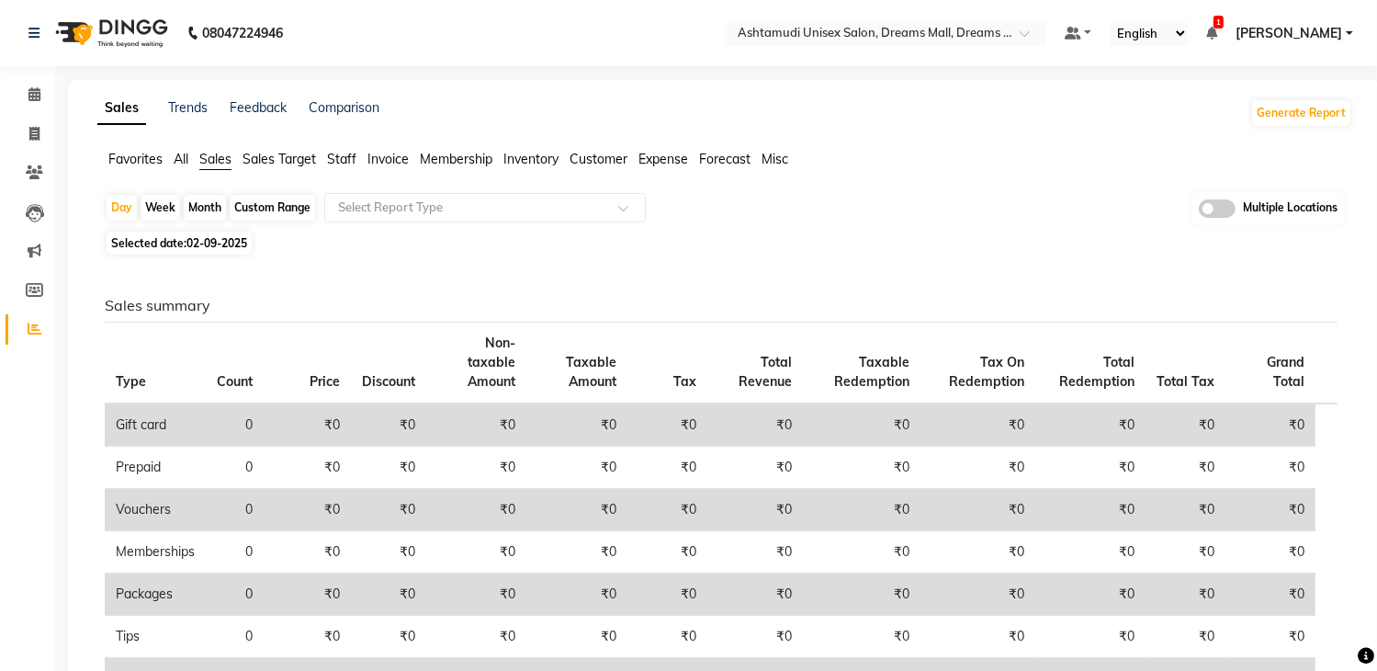
click at [1217, 211] on span at bounding box center [1217, 208] width 37 height 18
click at [1199, 211] on input "checkbox" at bounding box center [1199, 211] width 0 height 0
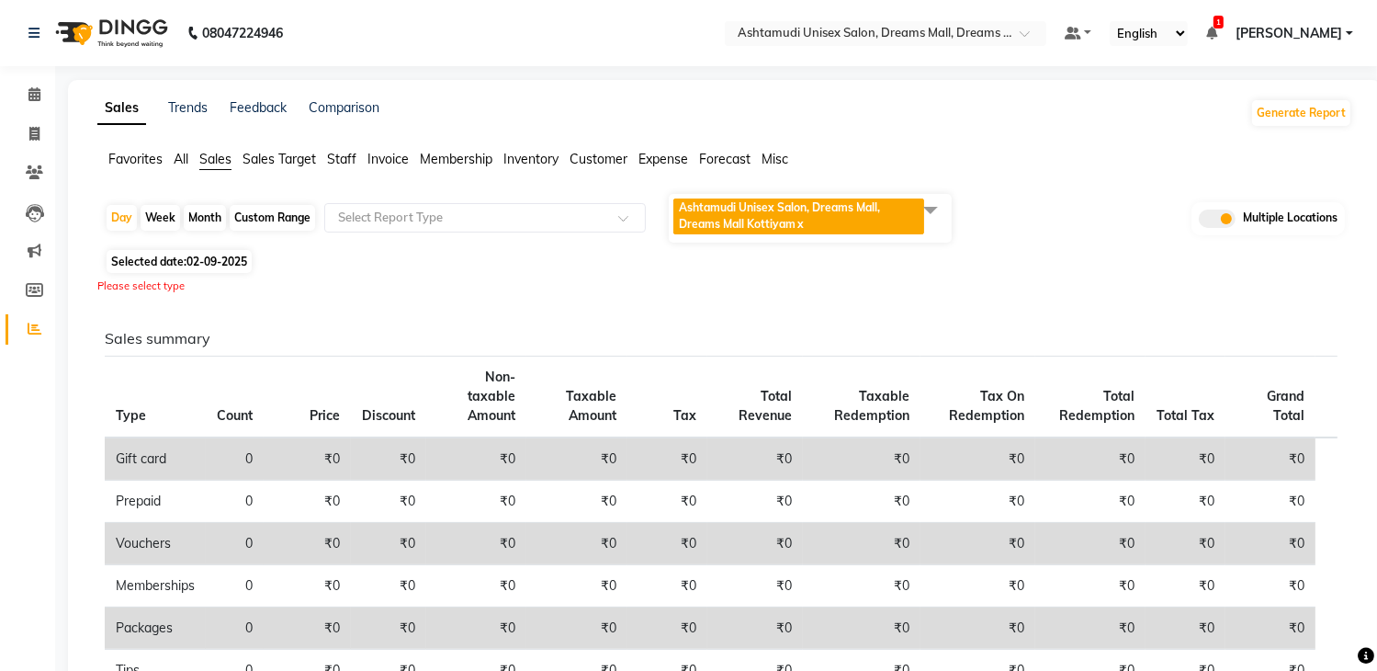
click at [943, 224] on span at bounding box center [930, 209] width 37 height 35
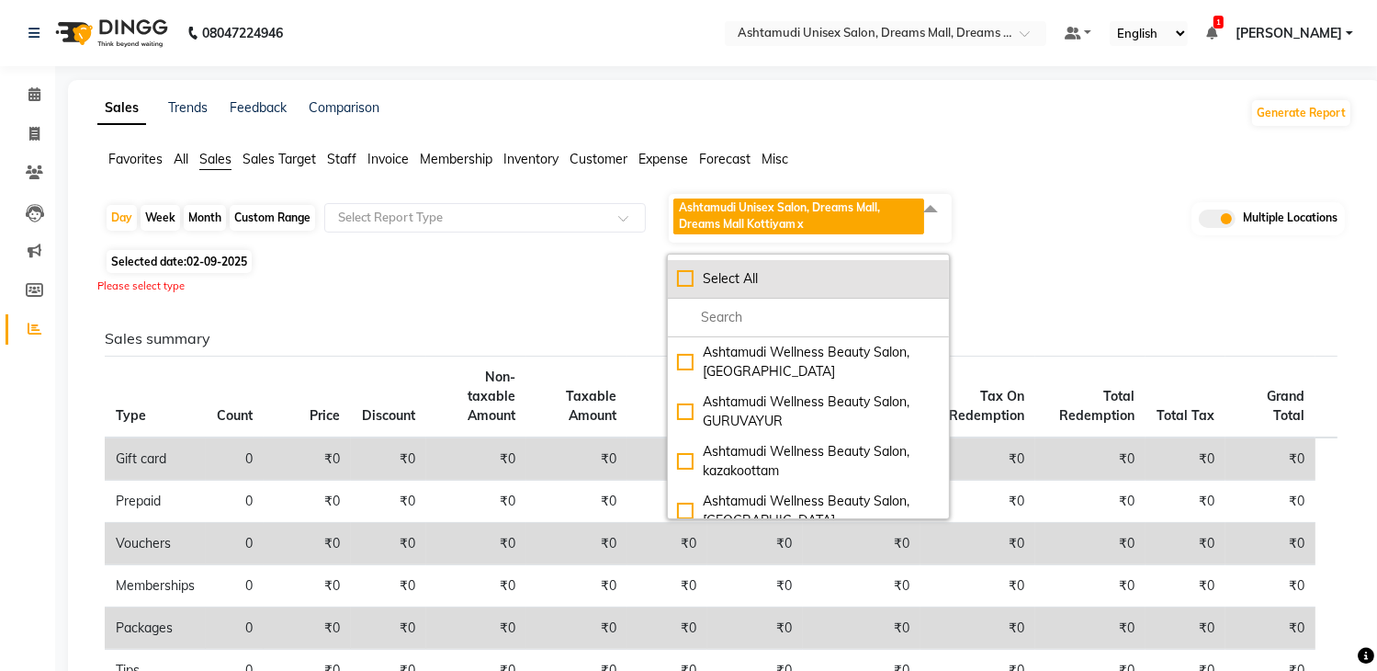
click at [849, 277] on div "Select All" at bounding box center [808, 278] width 263 height 19
checkbox input "true"
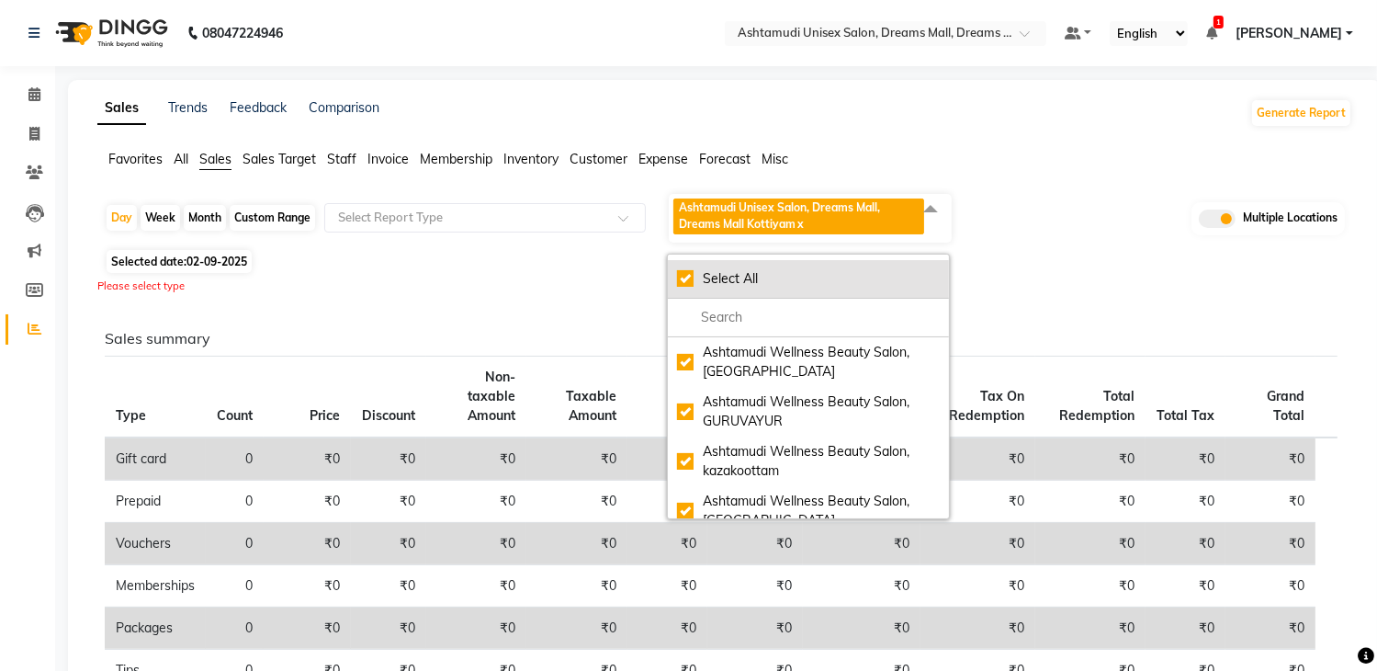
checkbox input "true"
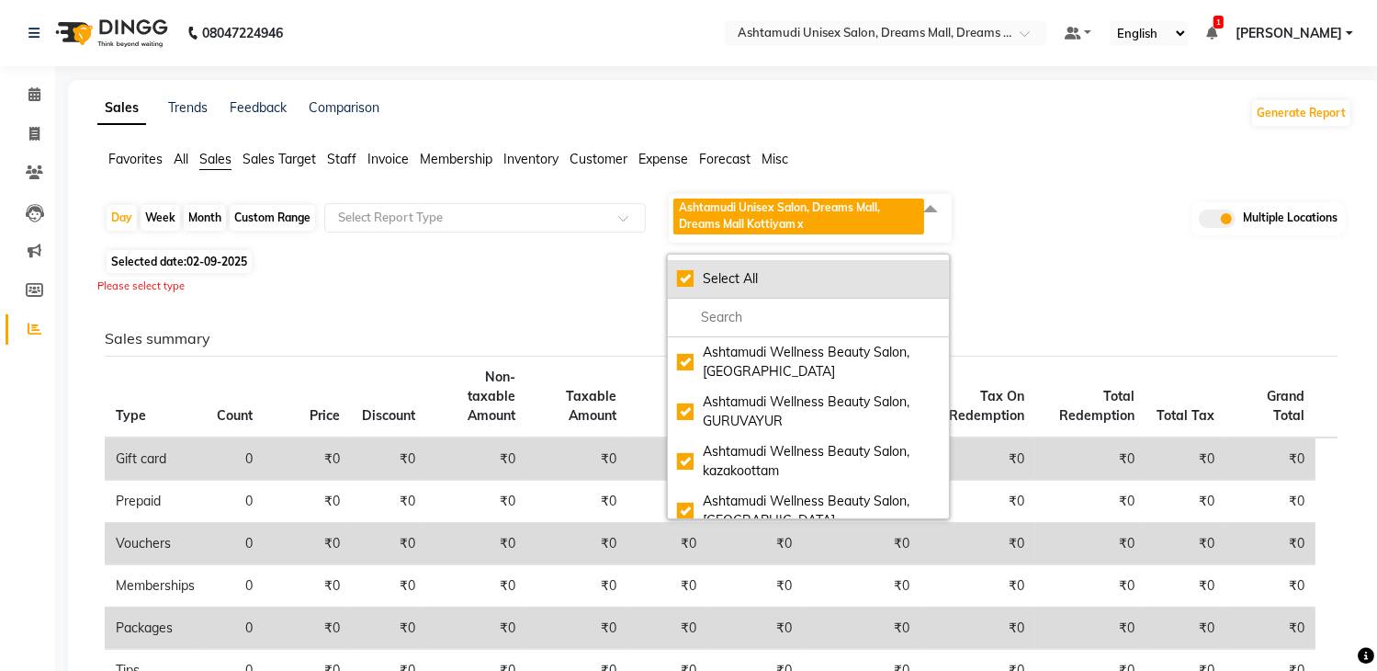
checkbox input "true"
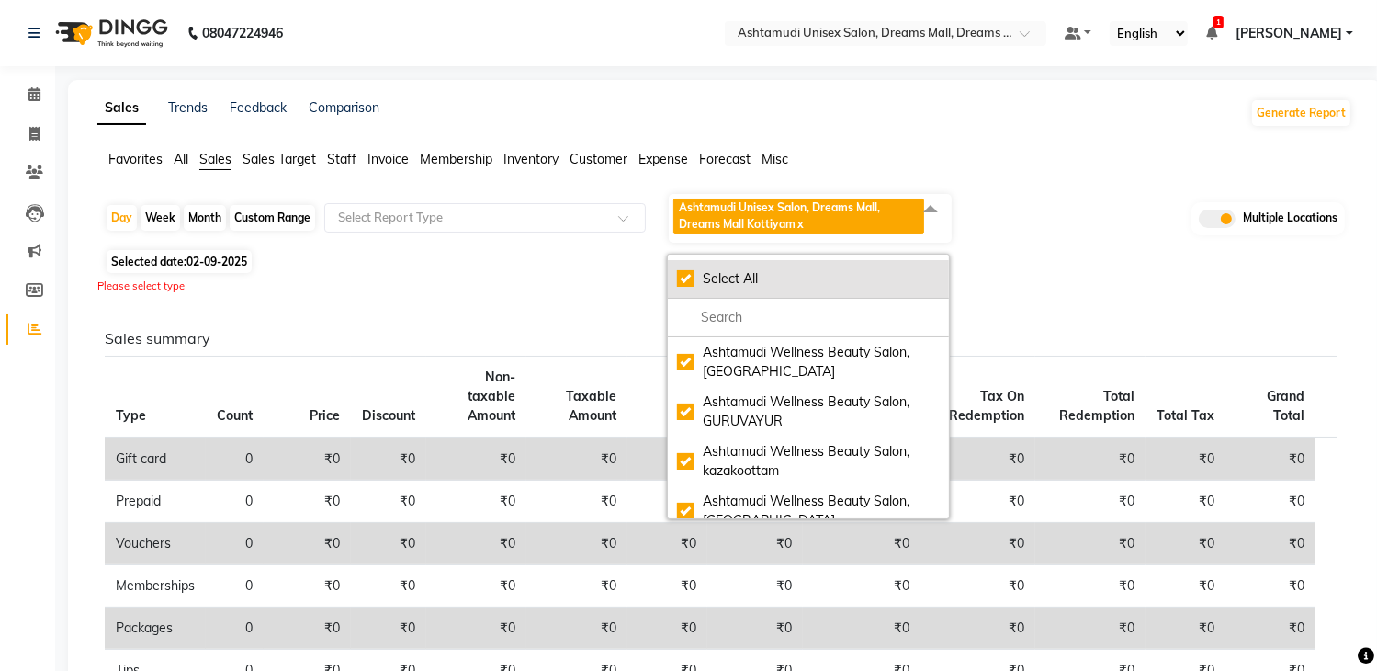
checkbox input "true"
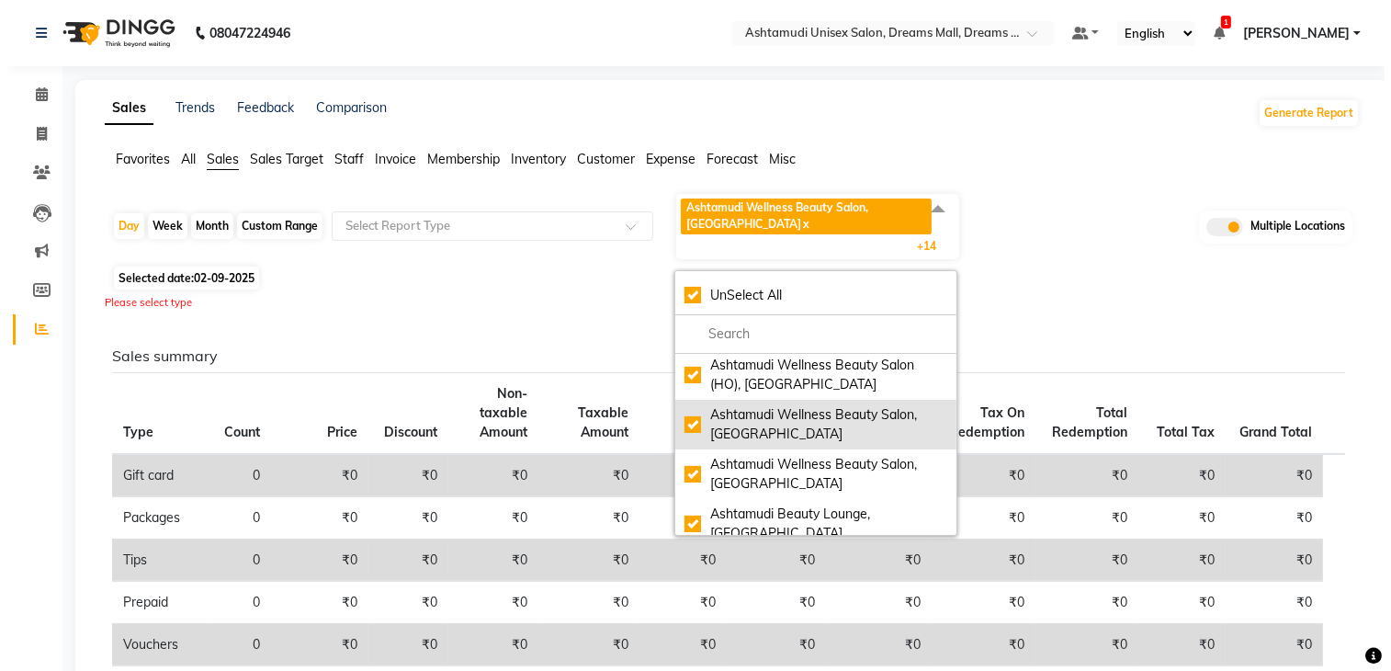
scroll to position [459, 0]
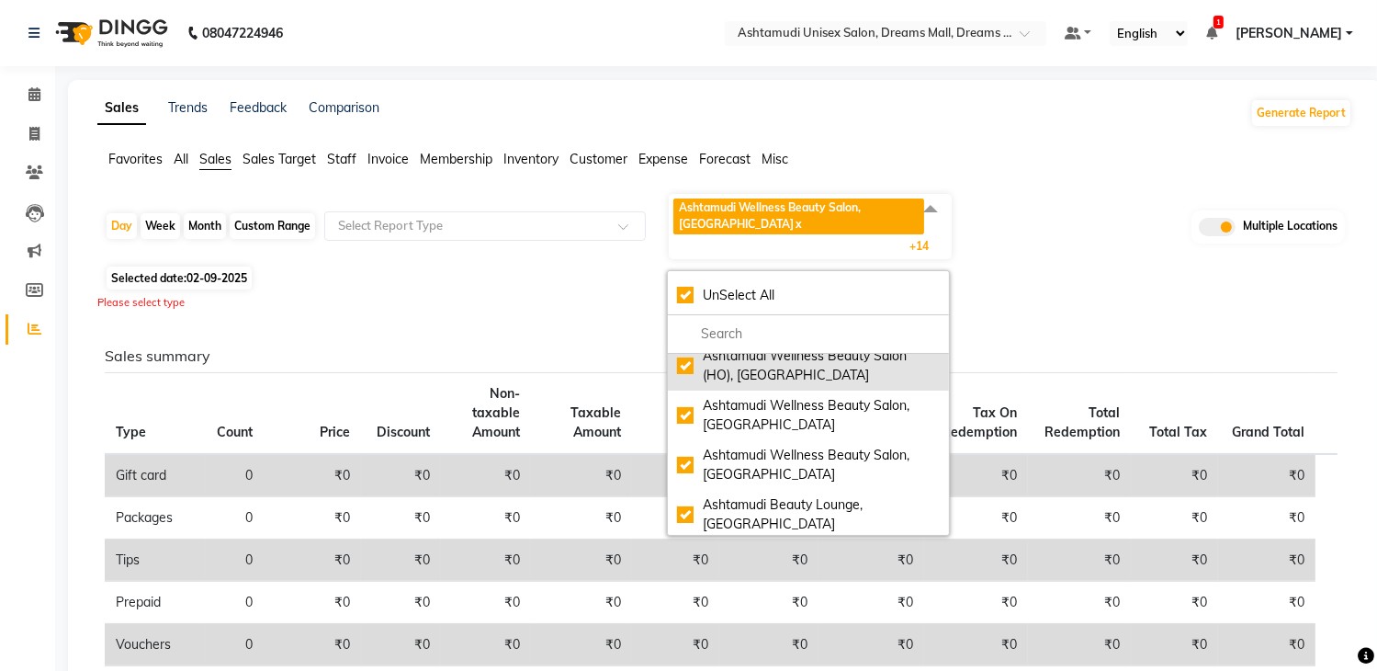
click at [738, 378] on div "Ashtamudi Wellness Beauty Salon (HO), [GEOGRAPHIC_DATA]" at bounding box center [808, 365] width 263 height 39
checkbox input "false"
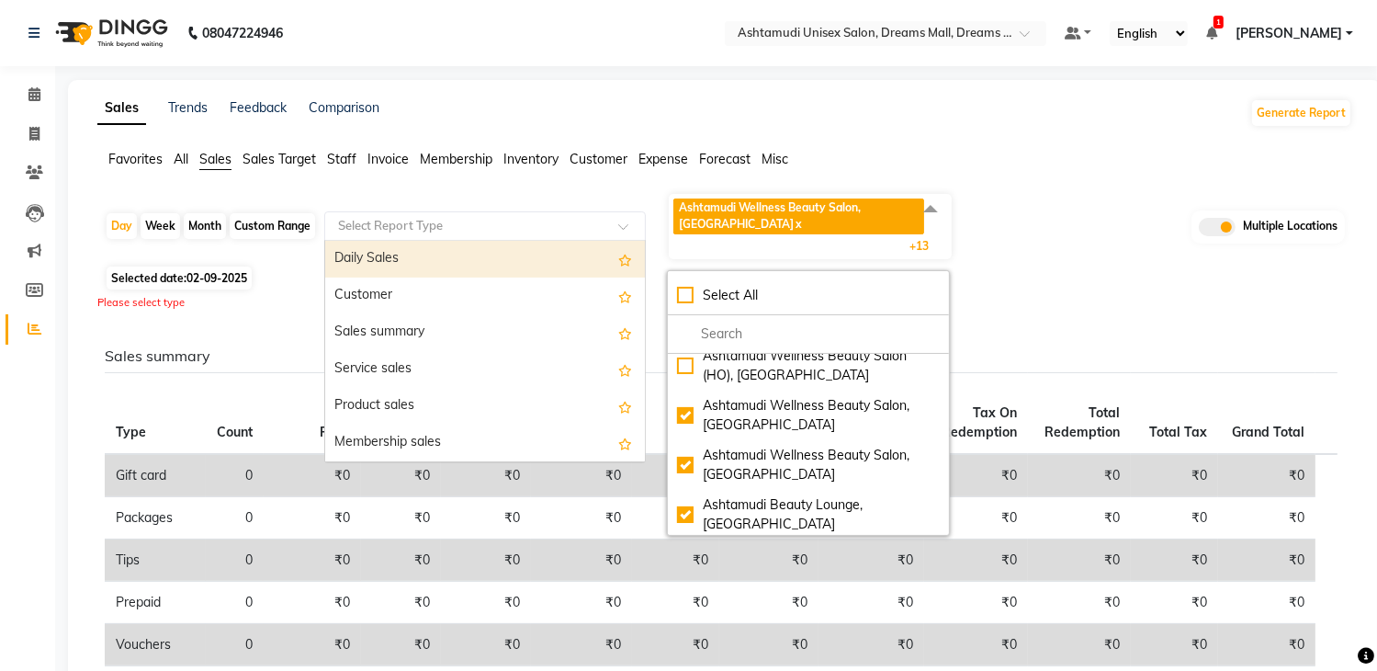
click at [426, 227] on input "text" at bounding box center [466, 226] width 265 height 18
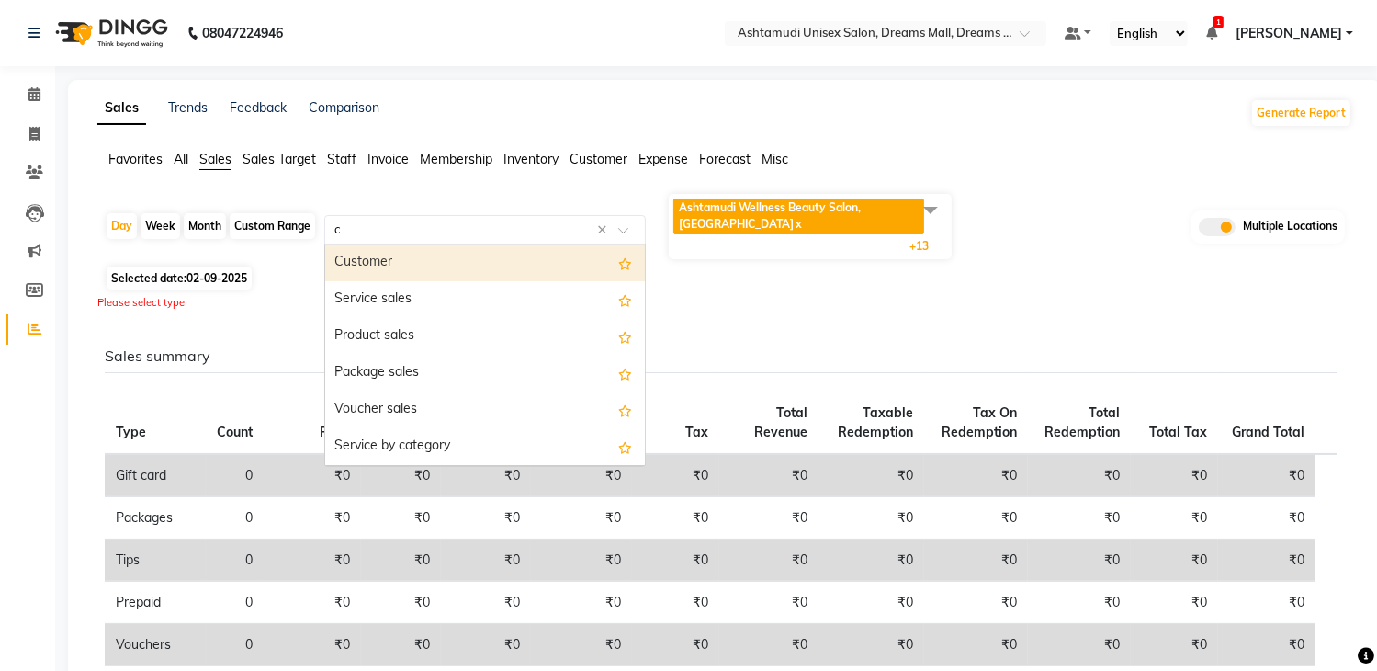
type input "ce"
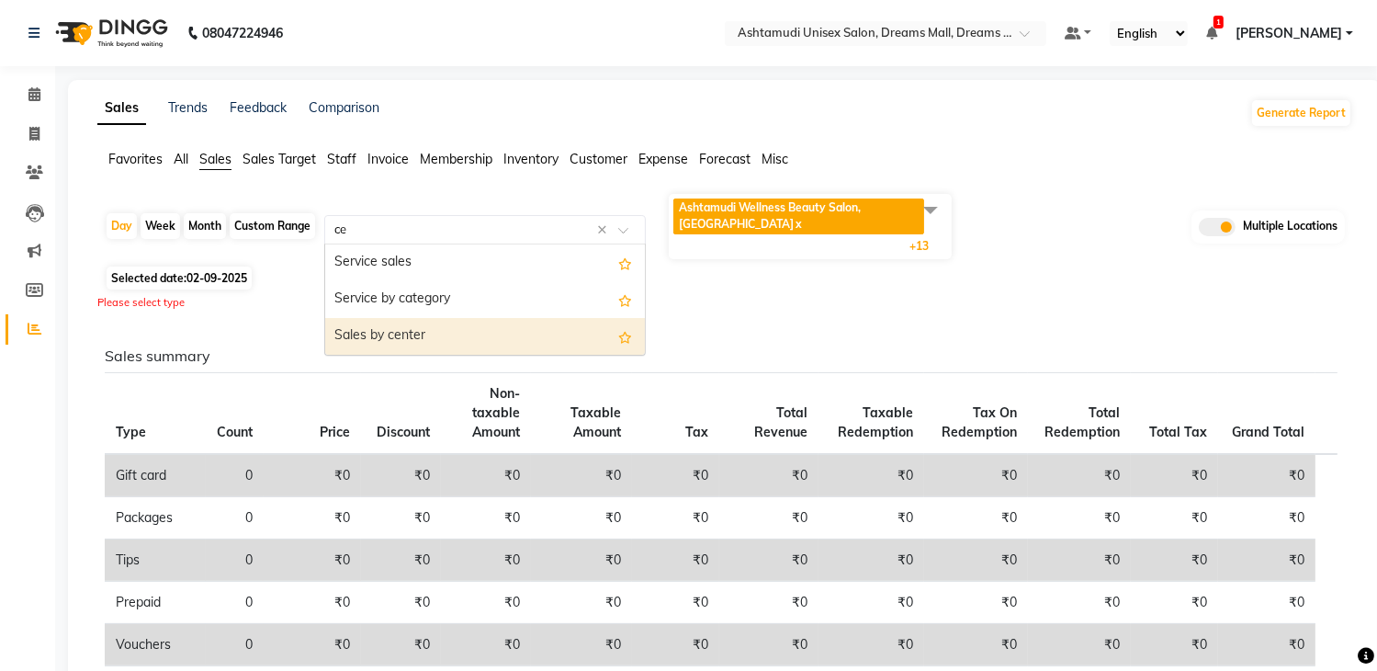
click at [423, 338] on div "Sales by center" at bounding box center [485, 336] width 320 height 37
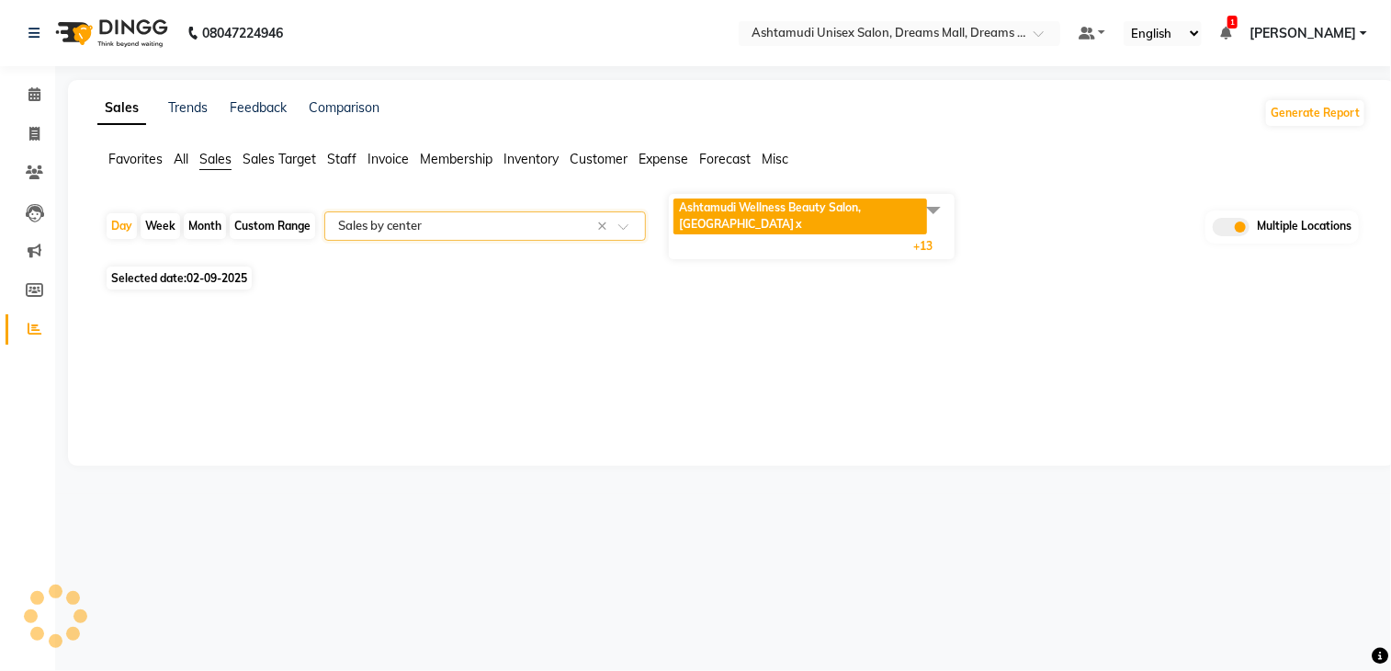
select select "full_report"
select select "csv"
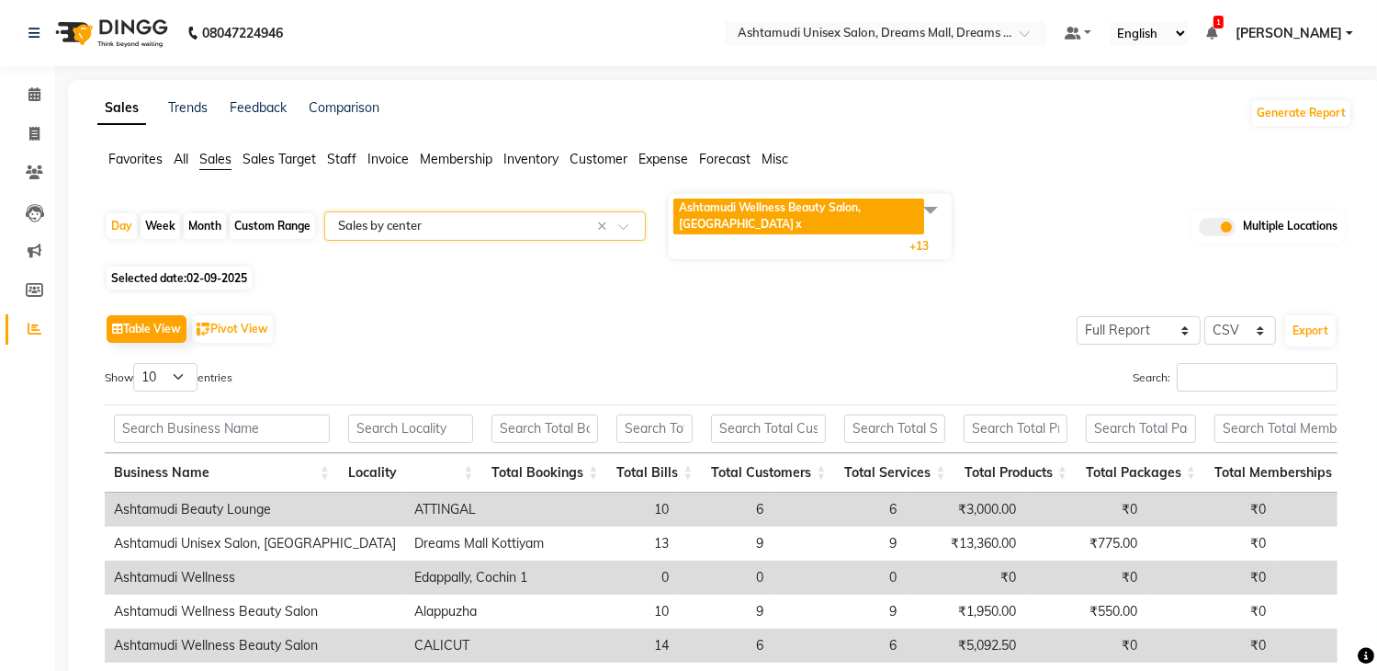
click at [129, 20] on img at bounding box center [110, 32] width 126 height 51
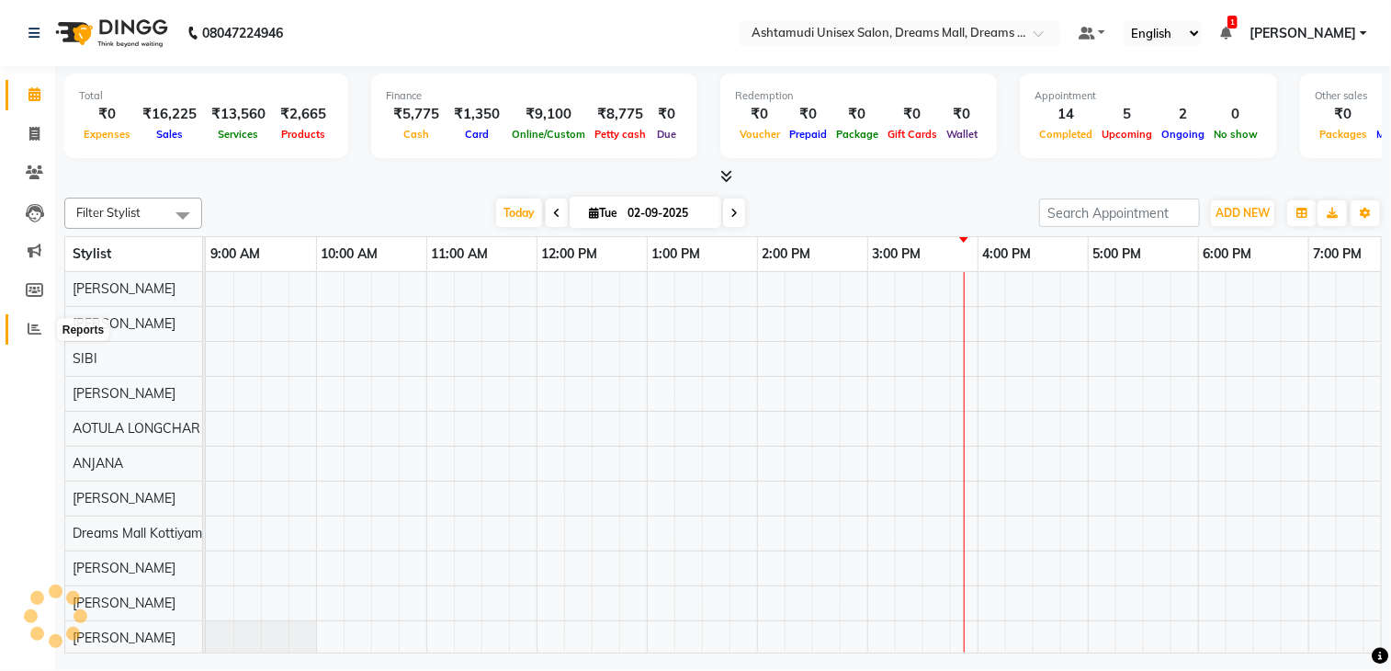
click at [37, 327] on icon at bounding box center [35, 329] width 14 height 14
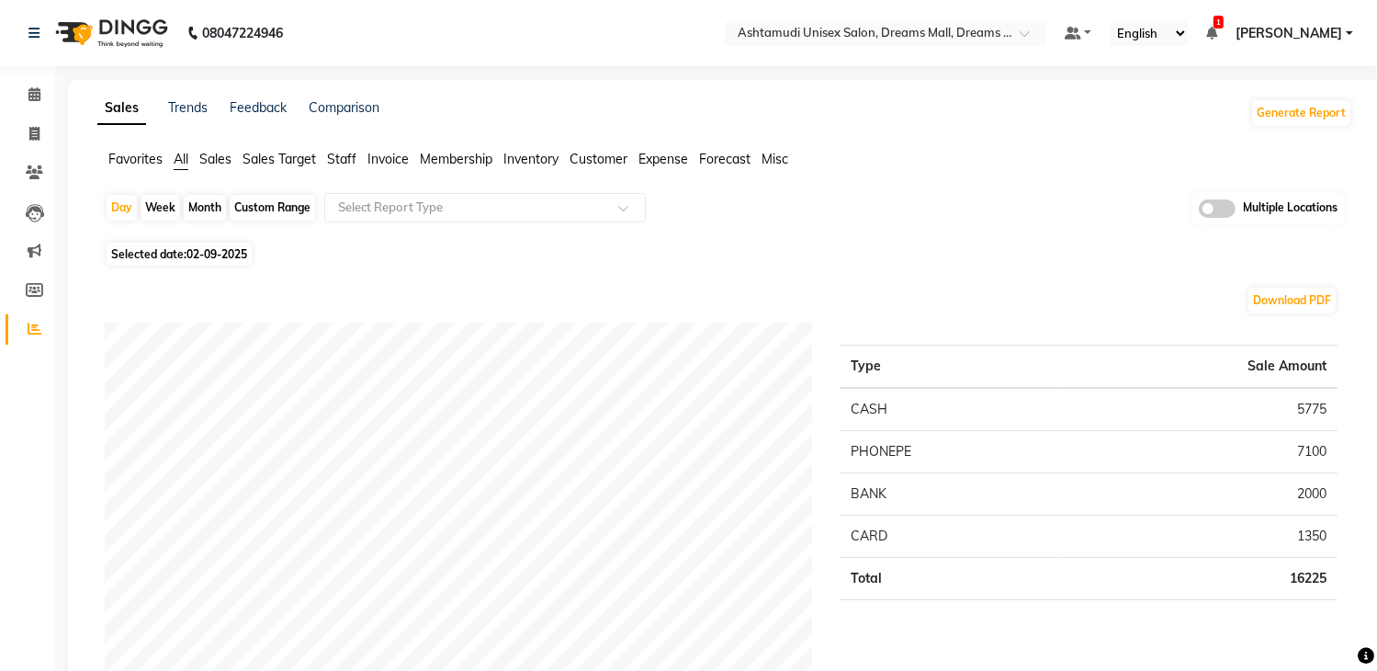
click at [1227, 210] on span at bounding box center [1217, 208] width 37 height 18
click at [1199, 211] on input "checkbox" at bounding box center [1199, 211] width 0 height 0
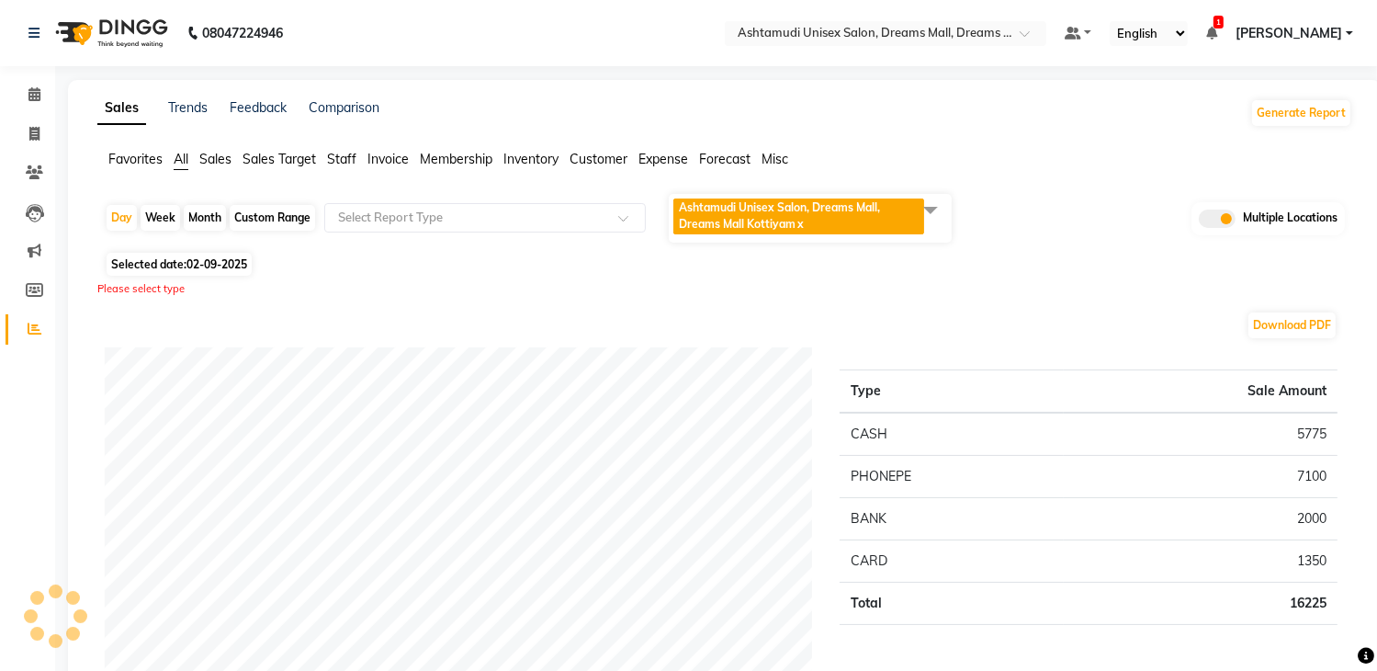
click at [941, 221] on span at bounding box center [930, 209] width 37 height 35
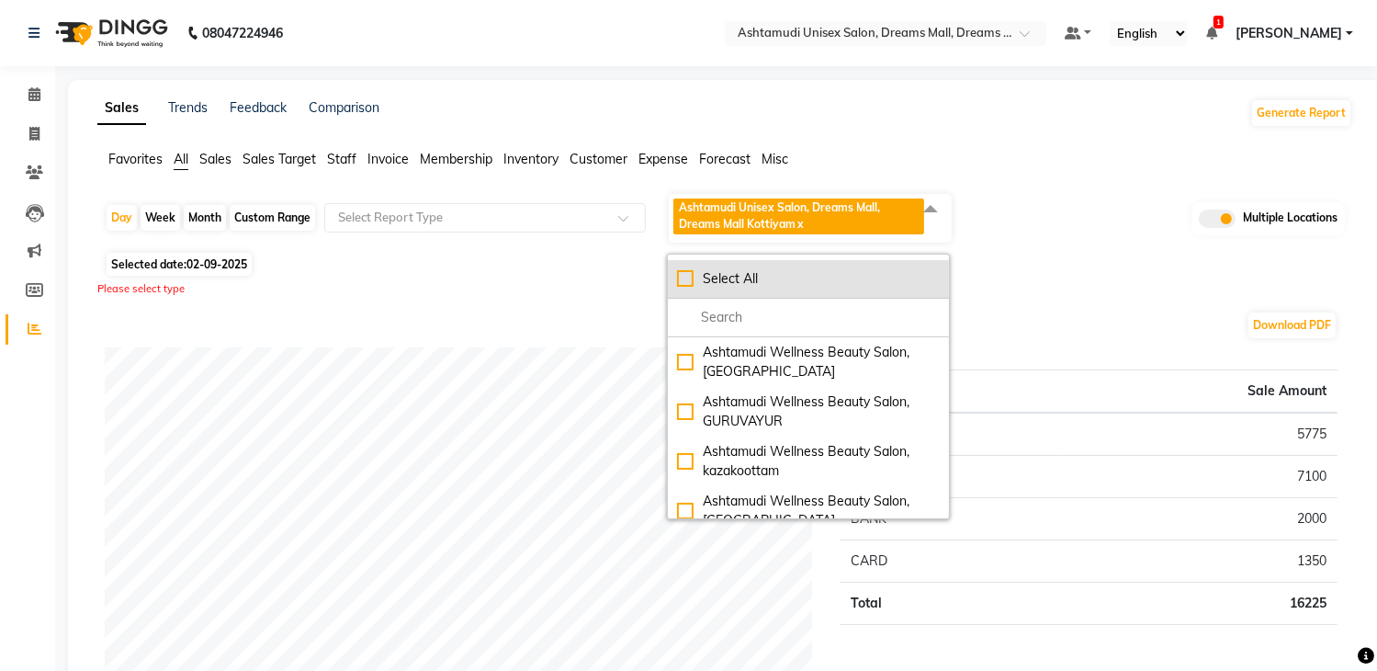
click at [816, 285] on div "Select All" at bounding box center [808, 278] width 263 height 19
checkbox input "true"
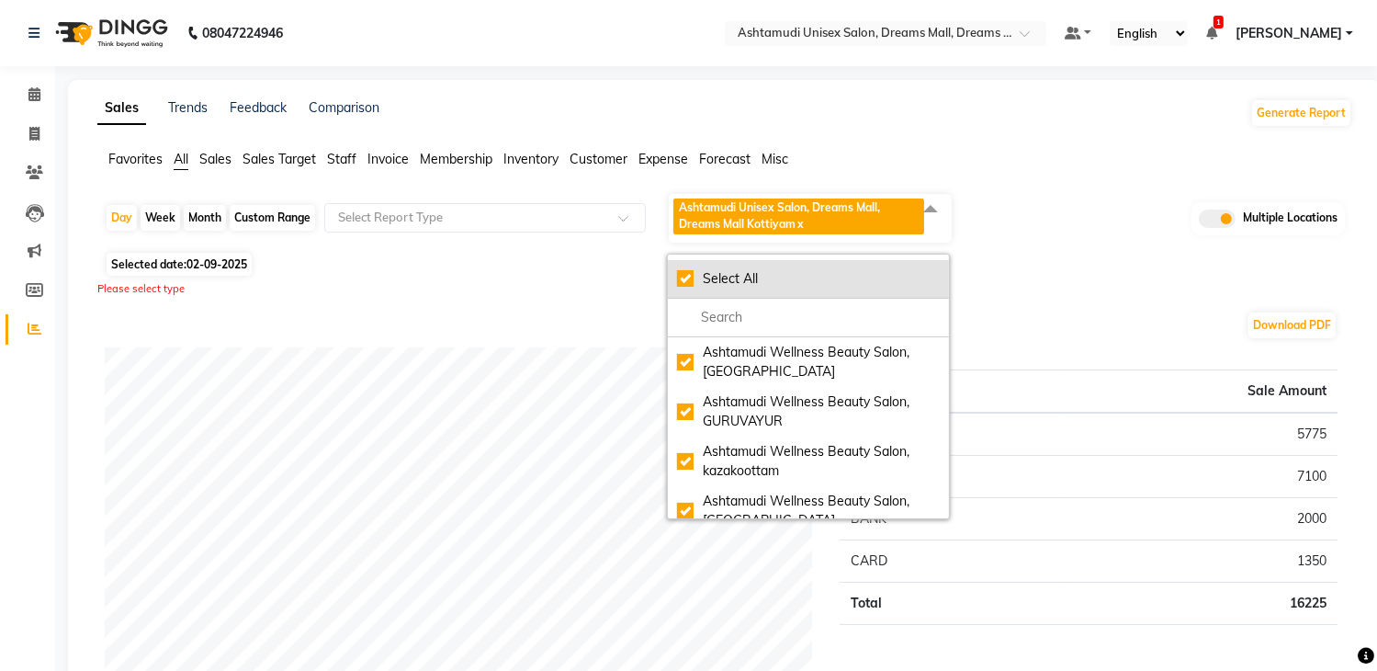
checkbox input "true"
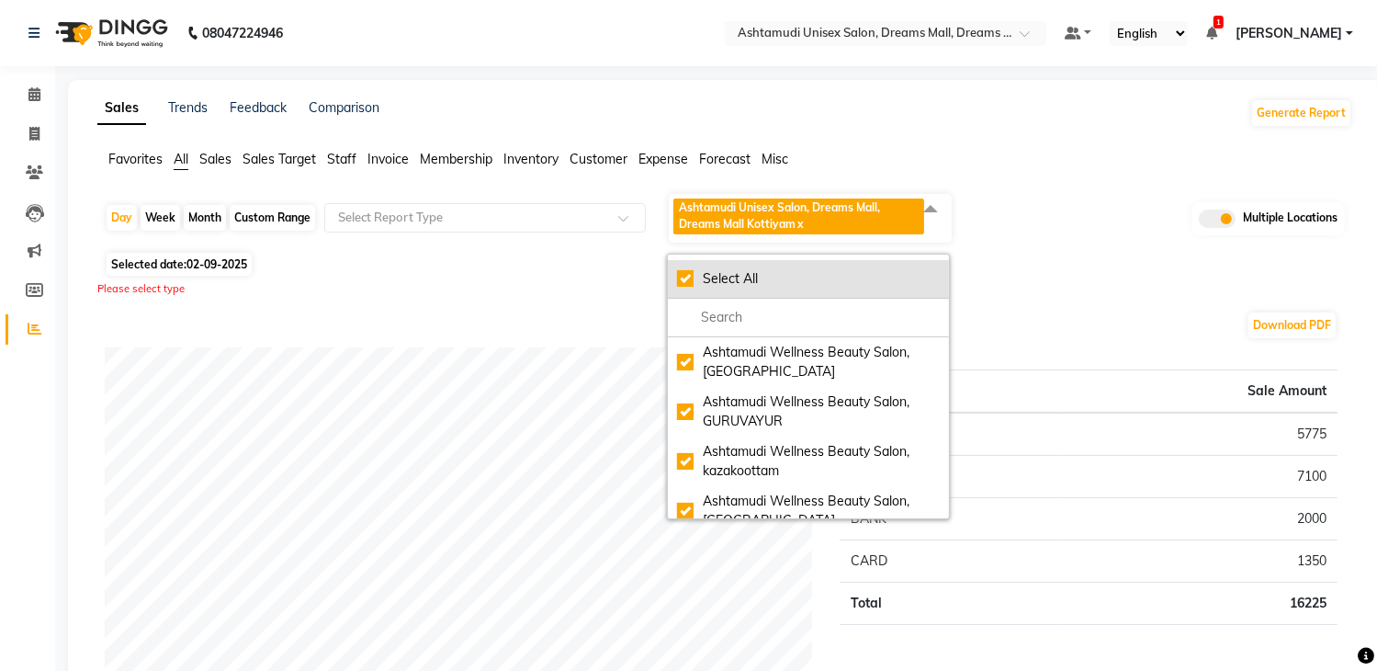
checkbox input "true"
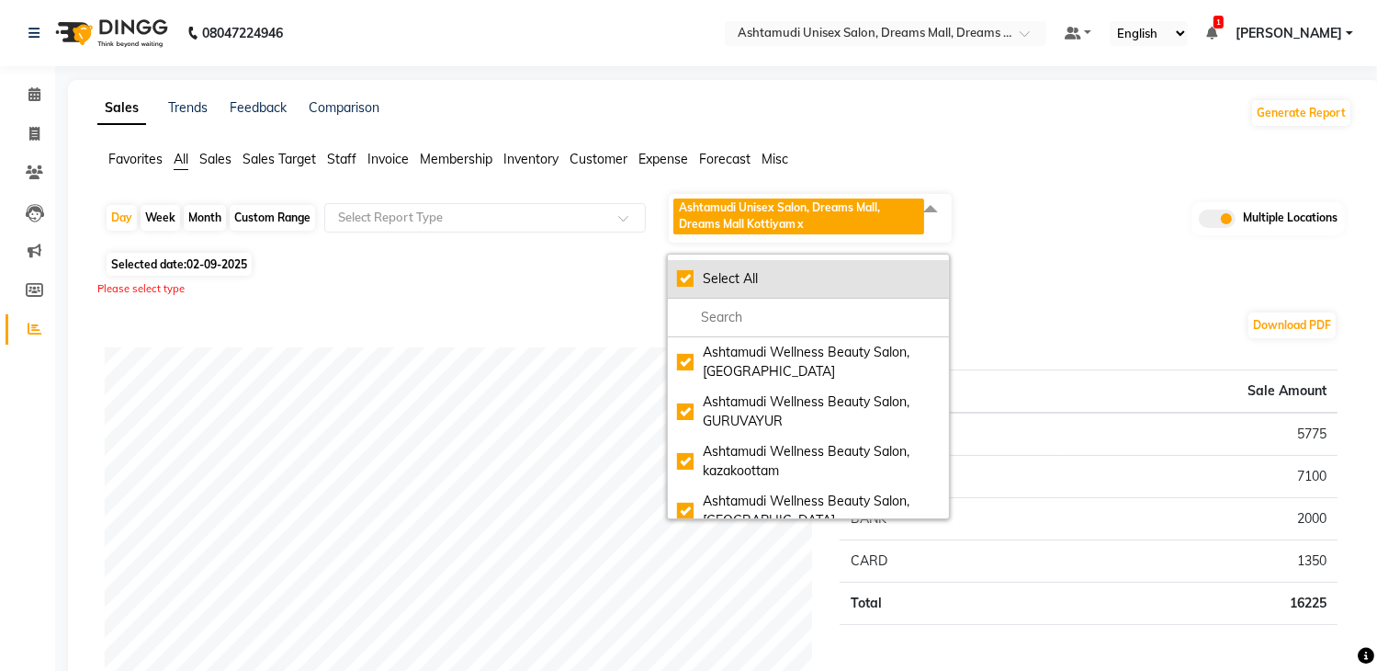
checkbox input "true"
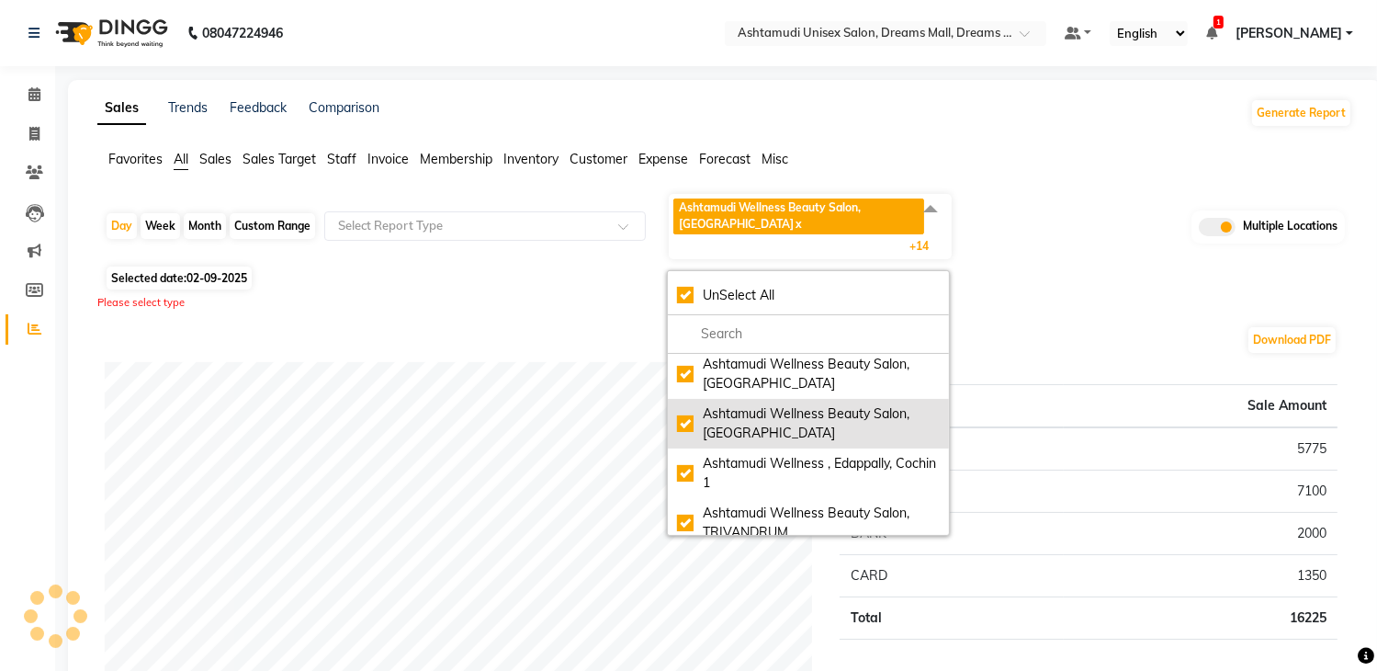
scroll to position [184, 0]
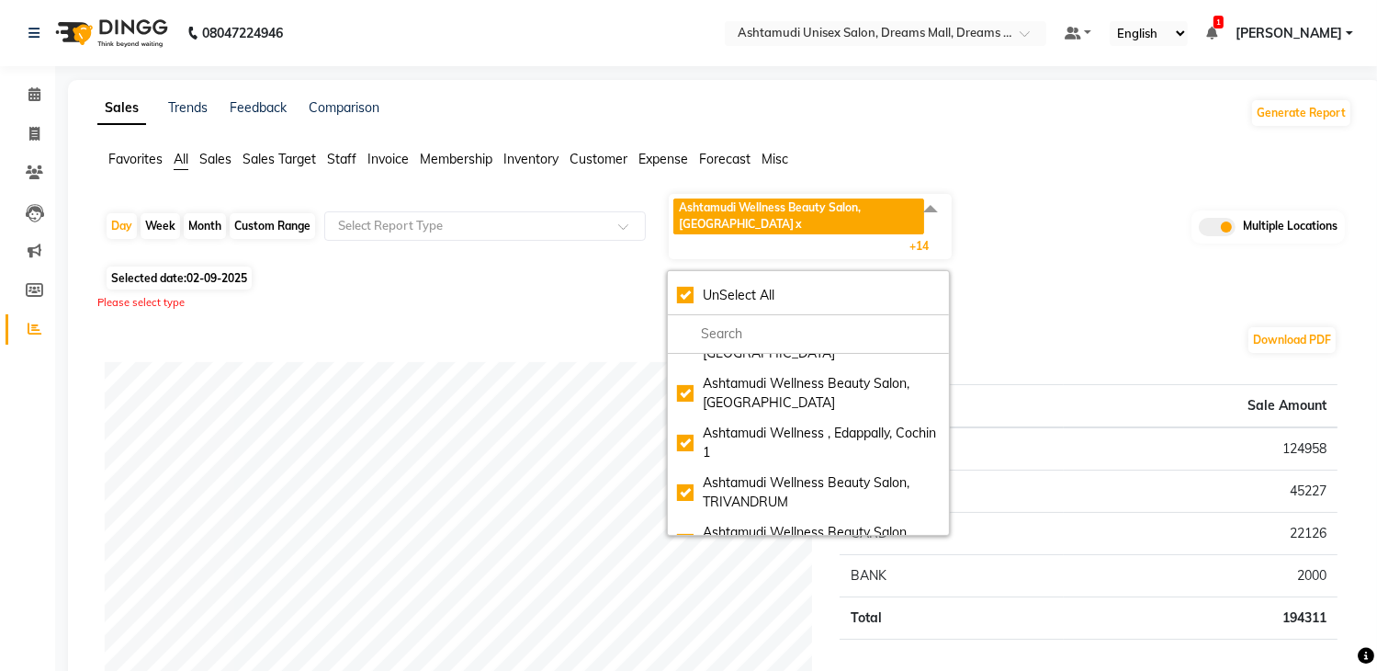
click at [1012, 245] on div "Day Week Month Custom Range Select Report Type Ashtamudi Wellness Beauty Salon,…" at bounding box center [725, 226] width 1240 height 69
